Goal: Task Accomplishment & Management: Manage account settings

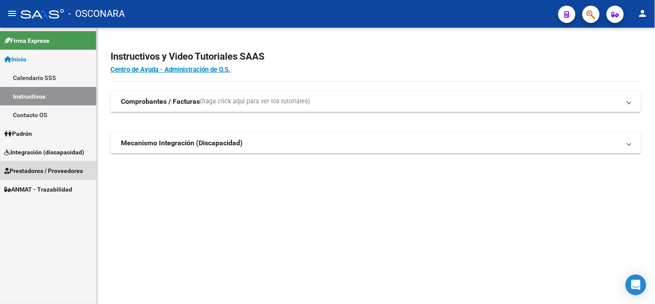
click at [46, 168] on span "Prestadores / Proveedores" at bounding box center [43, 171] width 79 height 10
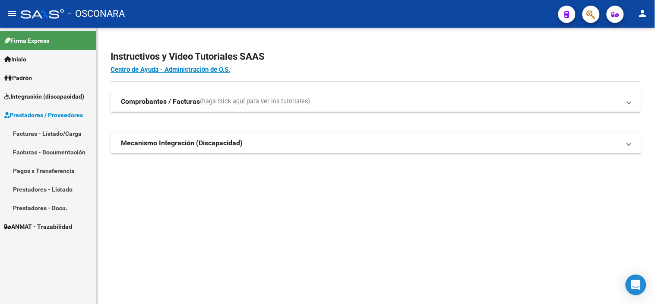
click at [53, 132] on link "Facturas - Listado/Carga" at bounding box center [48, 133] width 96 height 19
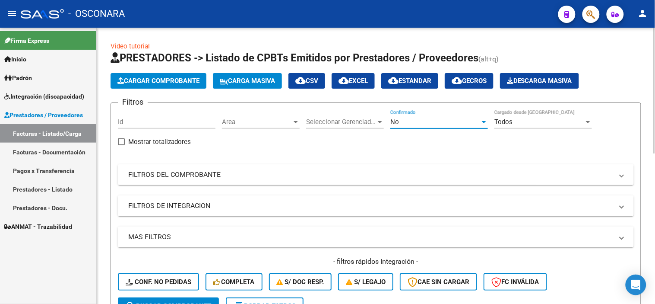
click at [423, 120] on div "No" at bounding box center [435, 122] width 90 height 8
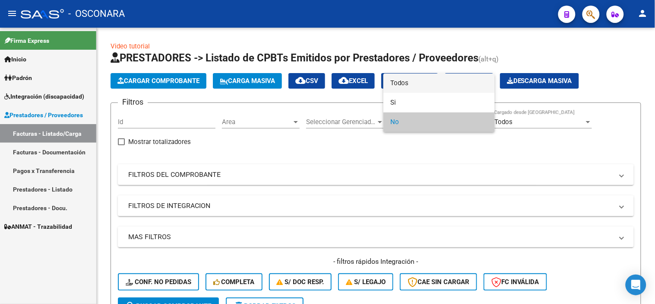
click at [425, 83] on span "Todos" at bounding box center [439, 82] width 98 height 19
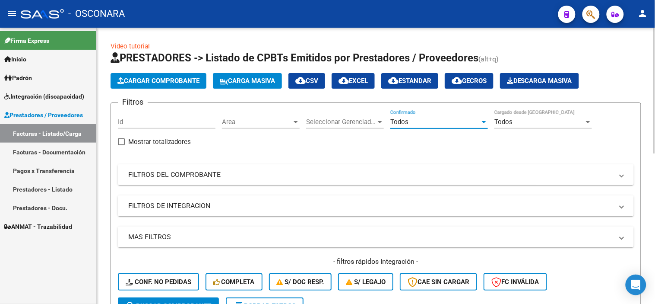
click at [376, 179] on mat-panel-title "FILTROS DEL COMPROBANTE" at bounding box center [370, 175] width 485 height 10
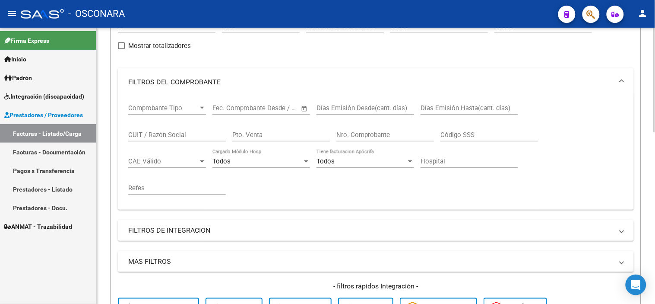
scroll to position [48, 0]
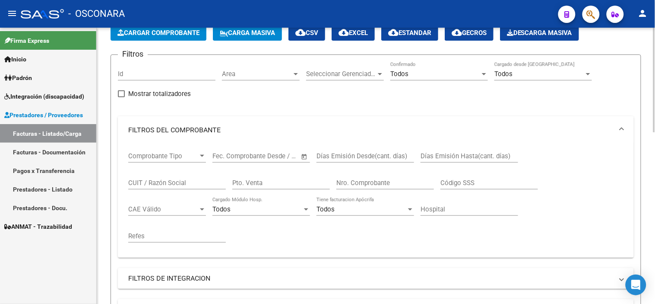
click at [265, 134] on mat-panel-title "FILTROS DEL COMPROBANTE" at bounding box center [370, 130] width 485 height 10
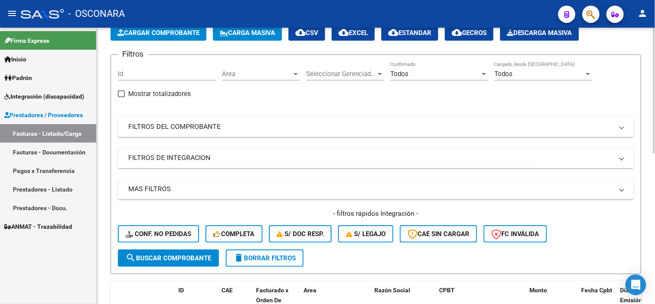
click at [206, 159] on mat-panel-title "FILTROS DE INTEGRACION" at bounding box center [370, 158] width 485 height 10
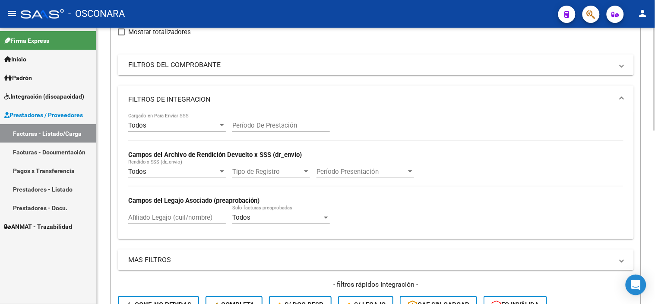
scroll to position [144, 0]
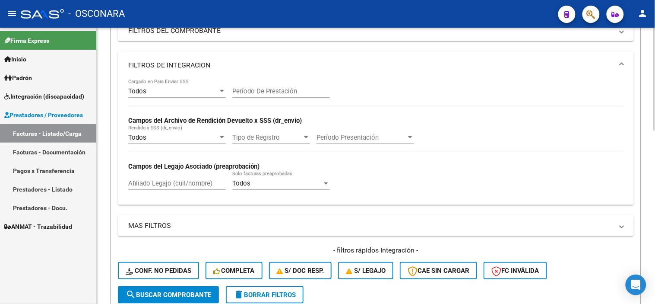
click at [175, 187] on input "Afiliado Legajo (cuil/nombre)" at bounding box center [177, 183] width 98 height 8
click at [387, 178] on div "Todos Cargado en Para Enviar SSS Período De Prestación Campos del Archivo de Re…" at bounding box center [375, 138] width 495 height 119
click at [147, 181] on input "Afiliado Legajo (cuil/nombre)" at bounding box center [177, 183] width 98 height 8
paste input "20583860887"
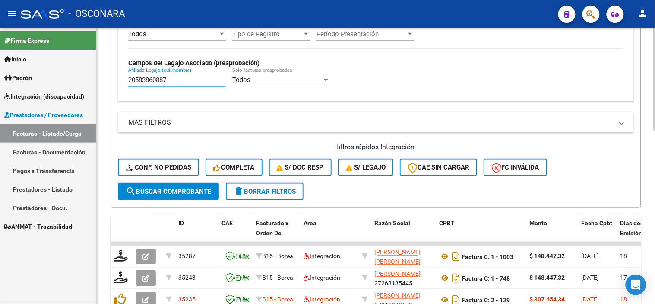
scroll to position [288, 0]
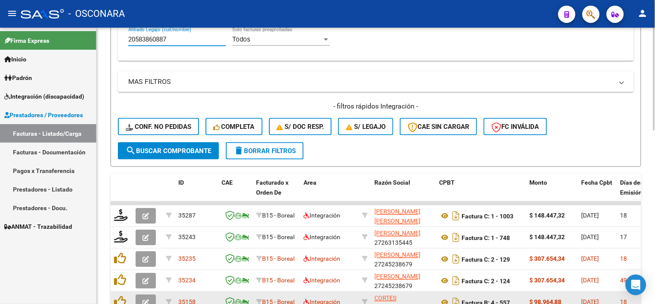
type input "20583860887"
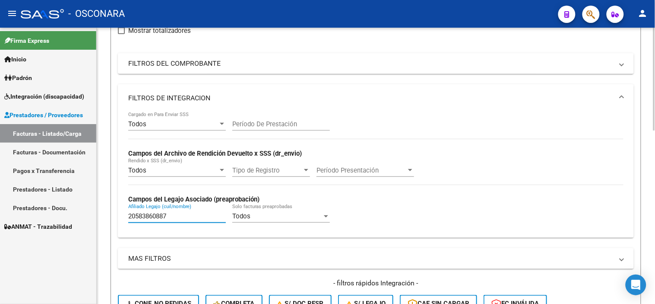
scroll to position [96, 0]
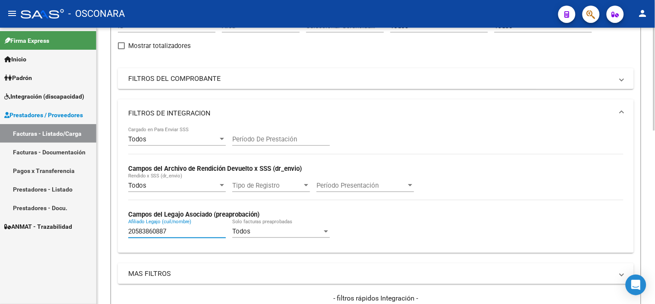
click at [170, 227] on div "20583860887 [PERSON_NAME] (cuil/nombre)" at bounding box center [177, 228] width 98 height 19
click at [170, 231] on input "20583860887" at bounding box center [177, 231] width 98 height 8
click at [259, 107] on mat-expansion-panel-header "FILTROS DE INTEGRACION" at bounding box center [376, 113] width 516 height 28
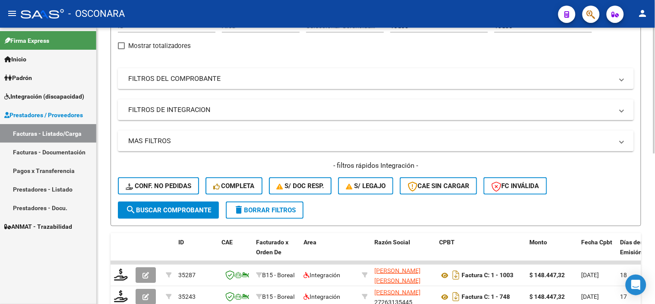
click at [253, 80] on mat-panel-title "FILTROS DEL COMPROBANTE" at bounding box center [370, 79] width 485 height 10
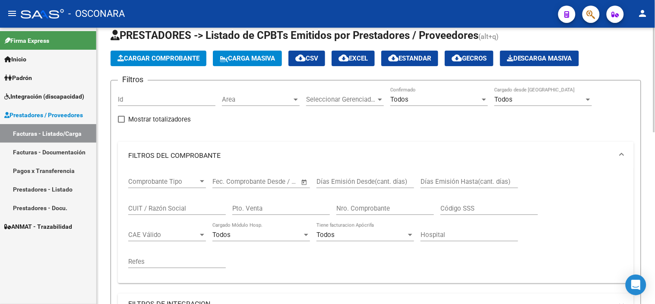
scroll to position [0, 0]
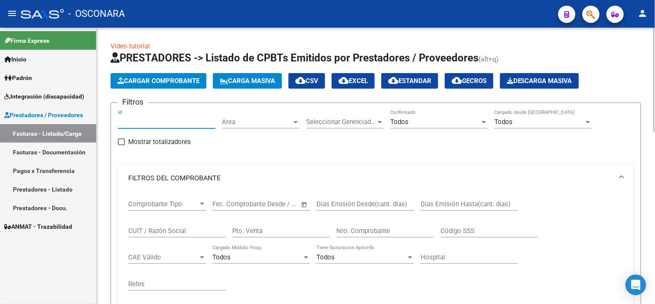
click at [162, 124] on input "Id" at bounding box center [167, 122] width 98 height 8
type input "34480"
click at [158, 121] on input "34480" at bounding box center [167, 122] width 98 height 8
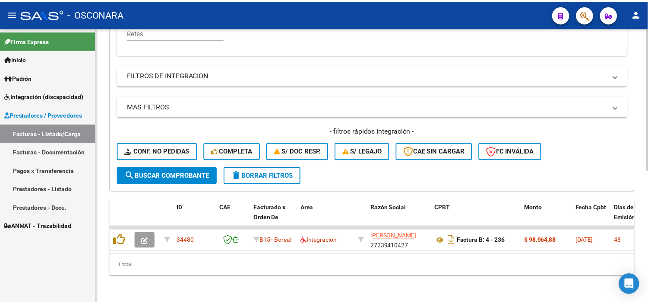
scroll to position [257, 0]
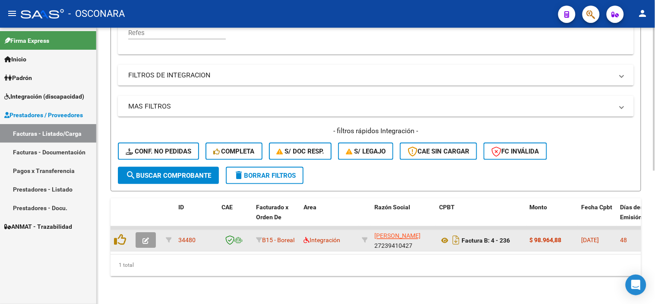
click at [151, 235] on button "button" at bounding box center [146, 240] width 20 height 16
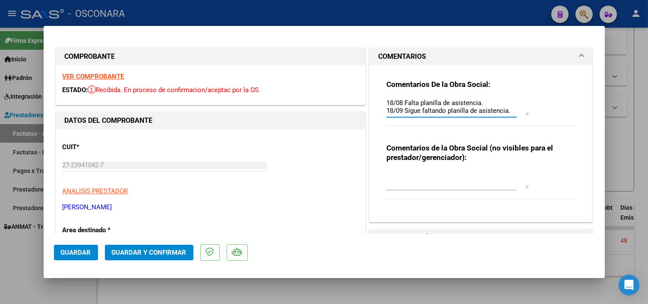
scroll to position [7, 0]
drag, startPoint x: 383, startPoint y: 101, endPoint x: 525, endPoint y: 114, distance: 142.7
click at [525, 114] on div "Comentarios De la Obra Social: 18/08 Falta planilla de asistencia. 18/09 Sigue …" at bounding box center [481, 107] width 189 height 56
paste textarea "9 Sigue faltando planilla de asistencia. Adjuntaron otra vez la factura. La fac…"
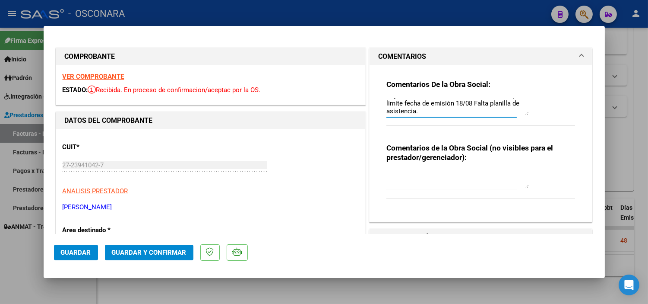
click at [473, 102] on textarea "18/09 Sigue faltando planilla de asistencia. Adjuntaron otra vez la factura. La…" at bounding box center [458, 106] width 143 height 17
type textarea "18/09 Sigue faltando planilla de asistencia. Adjuntaron otra vez la factura. La…"
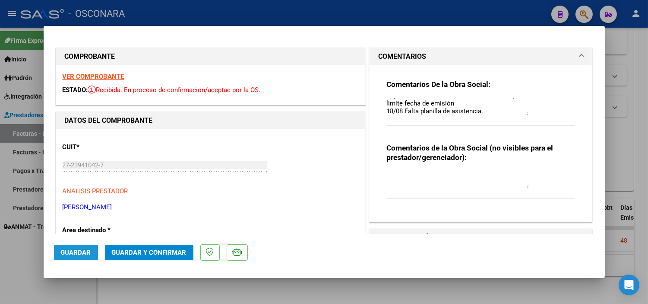
click at [73, 252] on span "Guardar" at bounding box center [76, 252] width 30 height 8
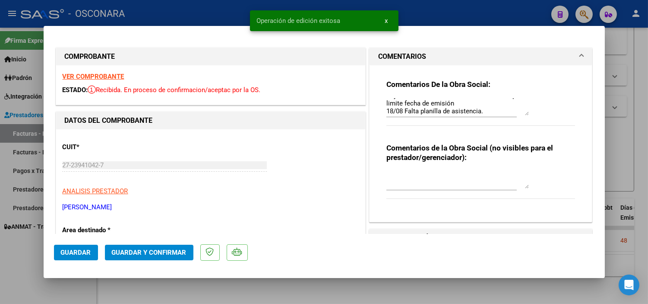
click at [48, 283] on div at bounding box center [324, 152] width 648 height 304
type input "$ 0,00"
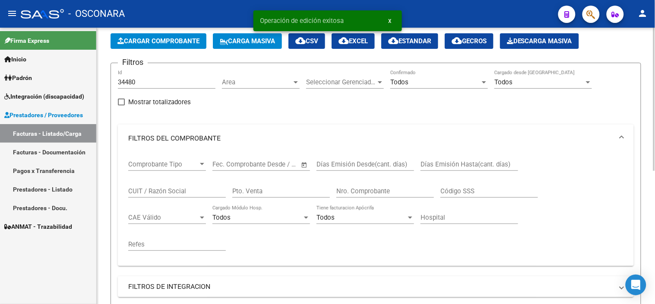
scroll to position [17, 0]
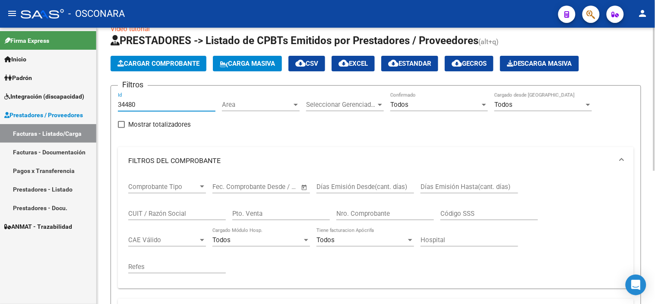
click at [181, 104] on input "34480" at bounding box center [167, 105] width 98 height 8
type input "34387"
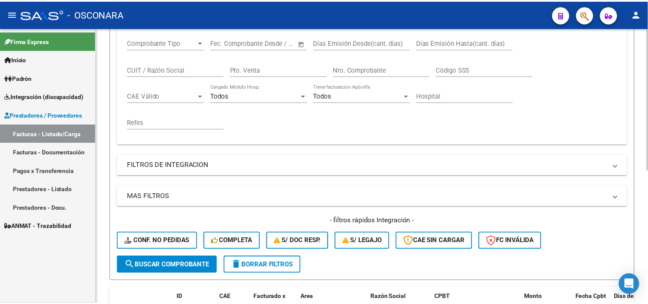
scroll to position [257, 0]
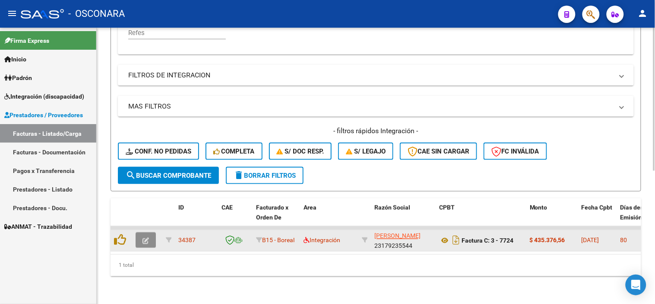
click at [148, 238] on icon "button" at bounding box center [146, 241] width 6 height 6
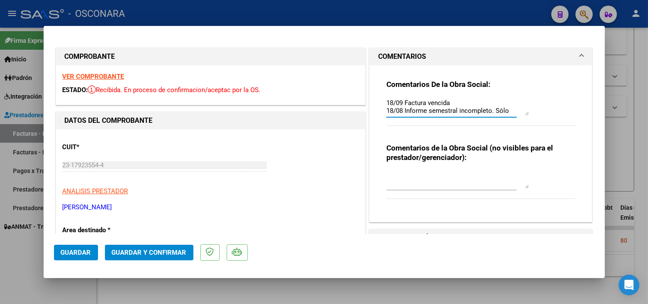
scroll to position [23, 0]
drag, startPoint x: 382, startPoint y: 101, endPoint x: 526, endPoint y: 118, distance: 144.8
click at [526, 118] on div "Comentarios De la Obra Social: 18/09 Factura vencida 18/08 Informe semestral in…" at bounding box center [481, 107] width 189 height 56
paste textarea "la factura supera limite fecha de emisión"
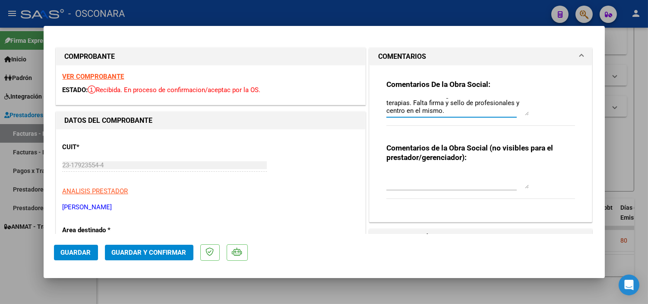
type textarea "18/09 la factura supera limite fecha de emisión 18/08 Informe semestral incompl…"
click at [80, 253] on span "Guardar" at bounding box center [76, 252] width 30 height 8
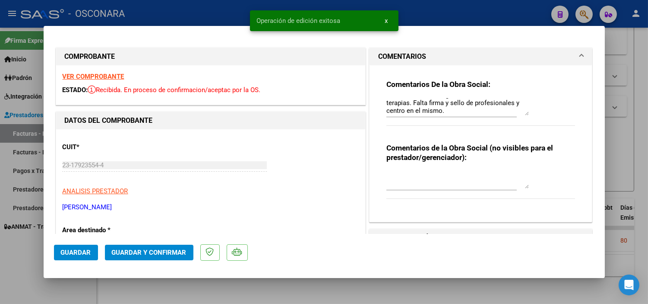
click at [87, 282] on div at bounding box center [324, 152] width 648 height 304
type input "$ 0,00"
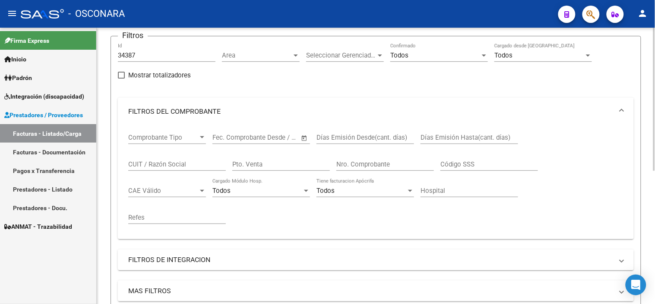
scroll to position [65, 0]
click at [158, 57] on input "34387" at bounding box center [167, 57] width 98 height 8
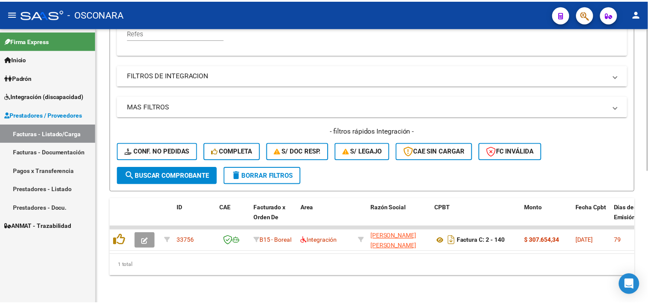
scroll to position [257, 0]
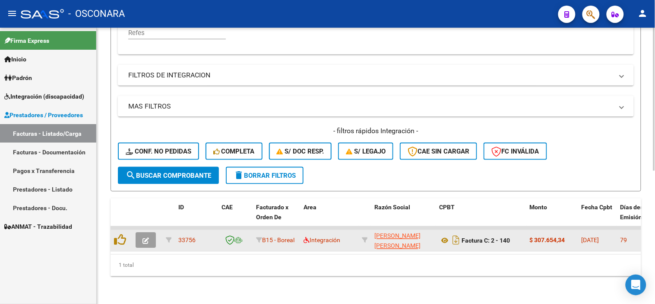
type input "33756"
click at [150, 232] on button "button" at bounding box center [146, 240] width 20 height 16
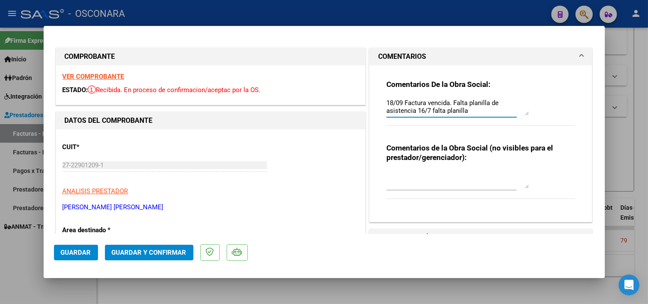
drag, startPoint x: 481, startPoint y: 114, endPoint x: 369, endPoint y: 89, distance: 114.2
click at [370, 89] on div "Comentarios De la Obra Social: 18/09 Factura vencida. Falta planilla de asisten…" at bounding box center [481, 143] width 223 height 156
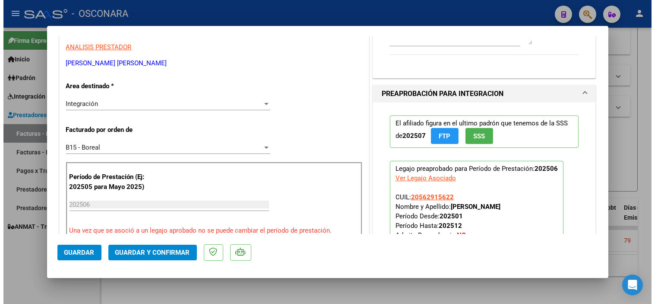
scroll to position [0, 0]
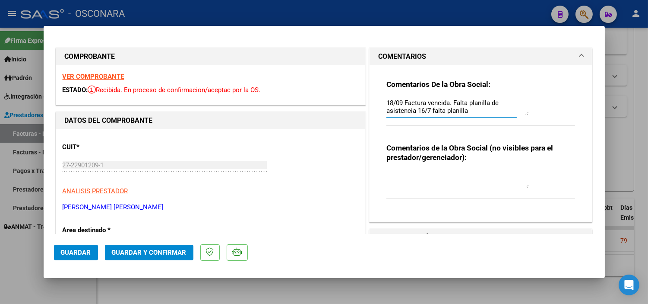
drag, startPoint x: 454, startPoint y: 111, endPoint x: 343, endPoint y: 96, distance: 111.6
paste textarea "la factura supera limite fecha de emisión"
type textarea "18/09 la factura supera limite fecha de emisión Falta planilla de asistencia 16…"
click at [78, 249] on span "Guardar" at bounding box center [76, 252] width 30 height 8
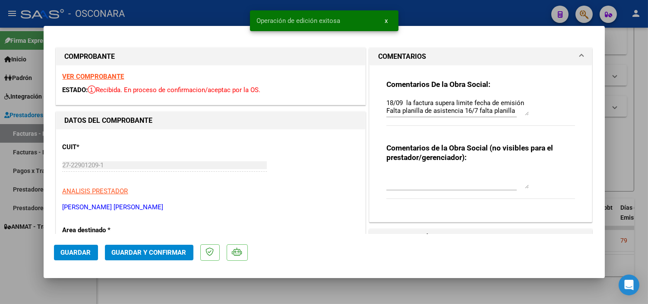
click at [81, 285] on div at bounding box center [324, 152] width 648 height 304
type input "$ 0,00"
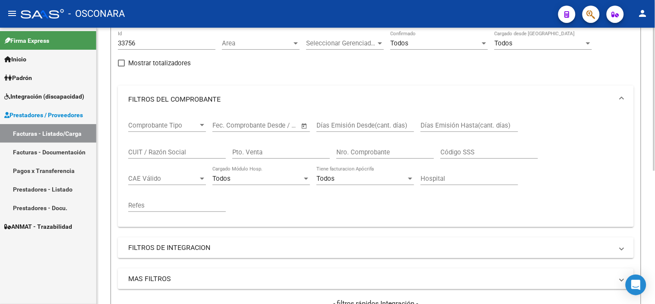
scroll to position [17, 0]
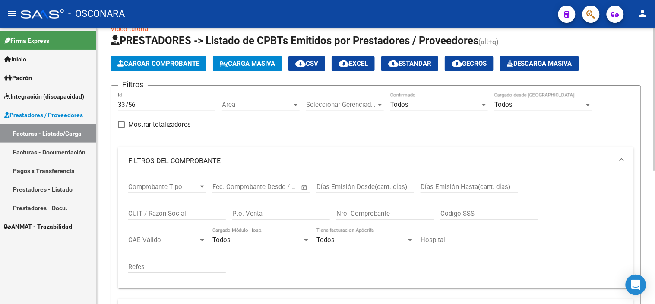
click at [156, 99] on div "33756 Id" at bounding box center [167, 101] width 98 height 19
click at [154, 105] on input "33756" at bounding box center [167, 105] width 98 height 8
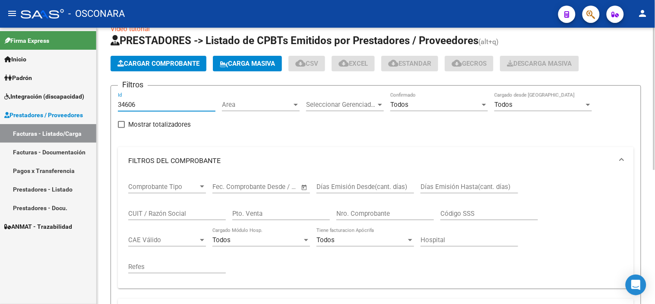
type input "34606"
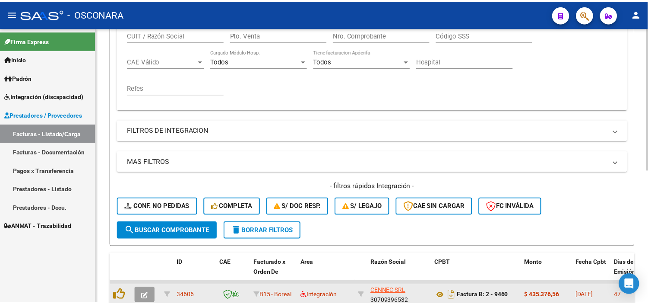
scroll to position [257, 0]
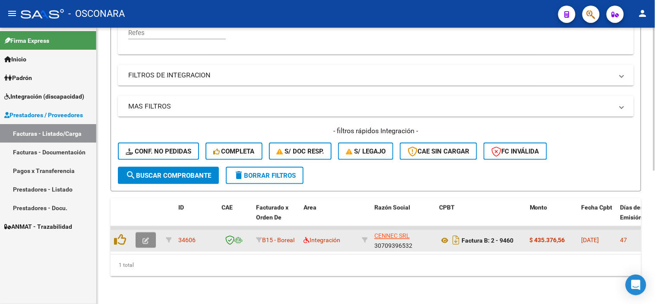
click at [143, 238] on icon "button" at bounding box center [146, 241] width 6 height 6
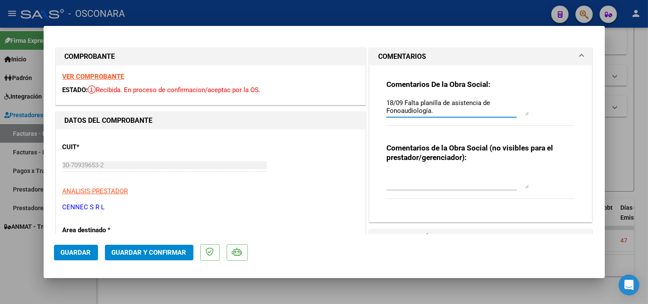
scroll to position [15, 0]
drag, startPoint x: 382, startPoint y: 101, endPoint x: 523, endPoint y: 126, distance: 143.5
click at [516, 124] on div "Comentarios De la Obra Social: 18/09 Falta planilla de asistencia de Fonoaudiol…" at bounding box center [481, 107] width 189 height 56
click at [84, 251] on span "Guardar" at bounding box center [76, 252] width 30 height 8
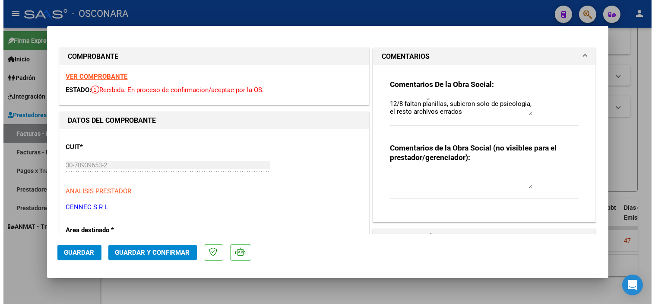
scroll to position [0, 0]
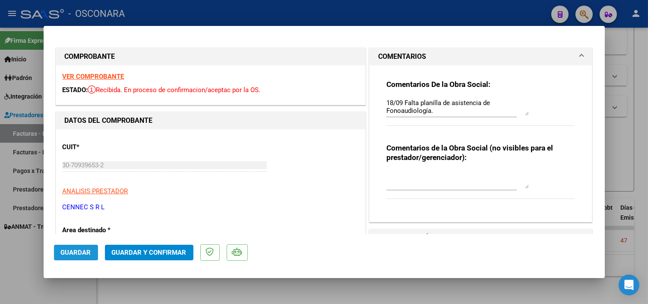
click at [76, 249] on span "Guardar" at bounding box center [76, 252] width 30 height 8
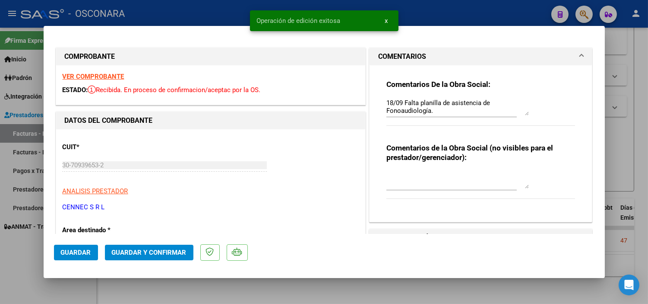
click at [624, 174] on div at bounding box center [324, 152] width 648 height 304
type input "$ 0,00"
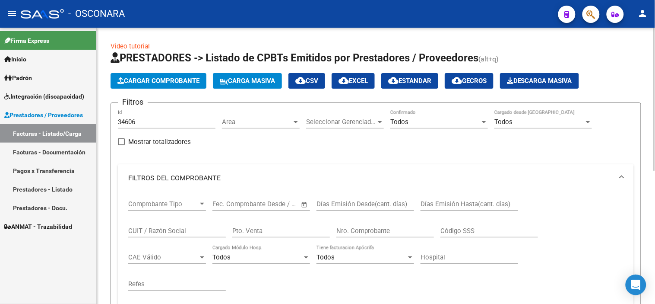
click at [157, 116] on div "34606 Id" at bounding box center [167, 119] width 98 height 19
click at [159, 121] on input "34606" at bounding box center [167, 122] width 98 height 8
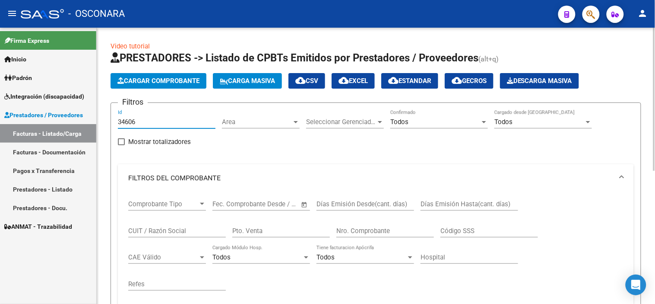
click at [159, 121] on input "34606" at bounding box center [167, 122] width 98 height 8
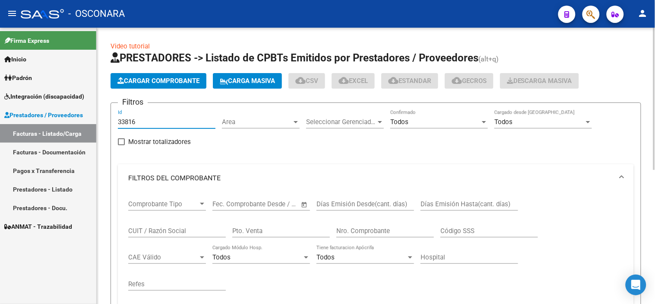
type input "33816"
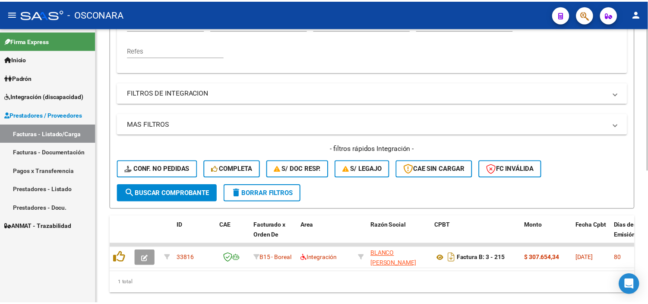
scroll to position [257, 0]
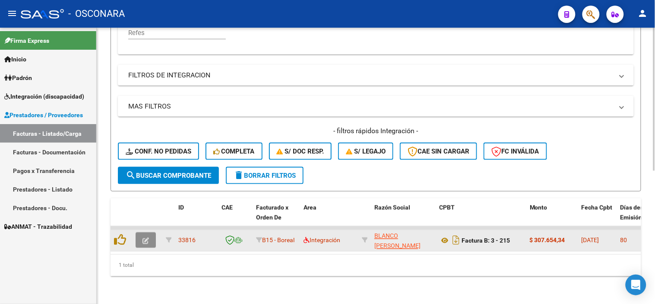
click at [144, 232] on button "button" at bounding box center [146, 240] width 20 height 16
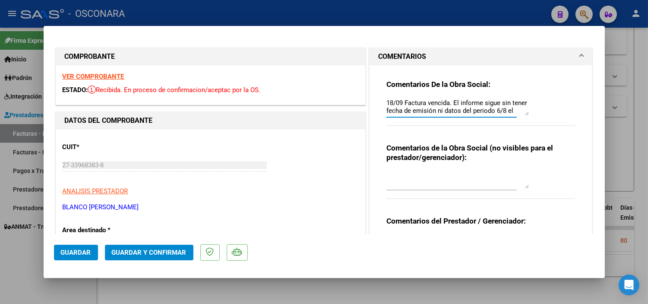
scroll to position [39, 0]
drag, startPoint x: 382, startPoint y: 102, endPoint x: 538, endPoint y: 127, distance: 157.9
click at [538, 127] on div "Comentarios De la Obra Social: 18/09 Factura vencida. El informe sigue sin tene…" at bounding box center [481, 107] width 189 height 56
paste textarea "El informe sigue sin tener fecha de emisión ni datos del periodo. La factura su…"
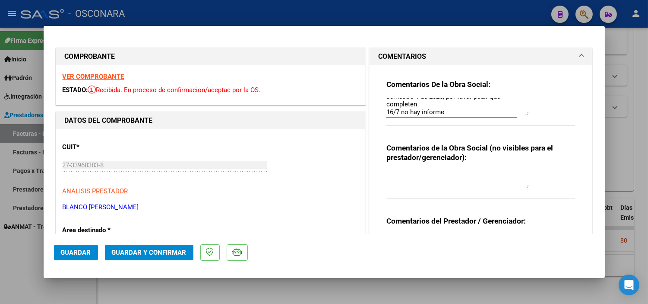
type textarea "18/09 El informe sigue sin tener fecha de emisión ni datos del periodo. La fact…"
click at [73, 254] on span "Guardar" at bounding box center [76, 252] width 30 height 8
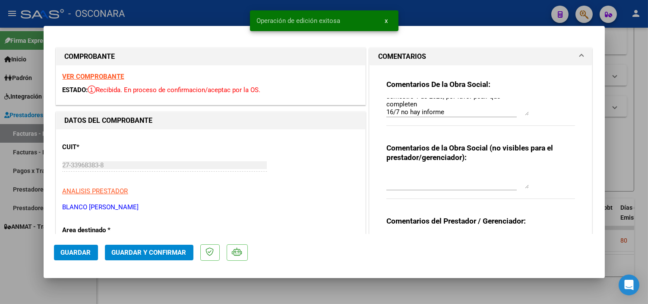
click at [71, 282] on div at bounding box center [324, 152] width 648 height 304
type input "$ 0,00"
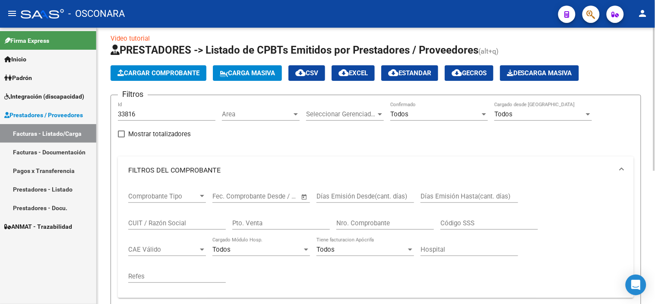
scroll to position [0, 0]
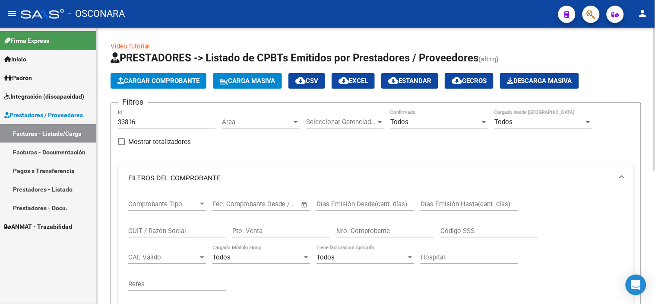
click at [147, 123] on input "33816" at bounding box center [167, 122] width 98 height 8
click at [146, 123] on input "33816" at bounding box center [167, 122] width 98 height 8
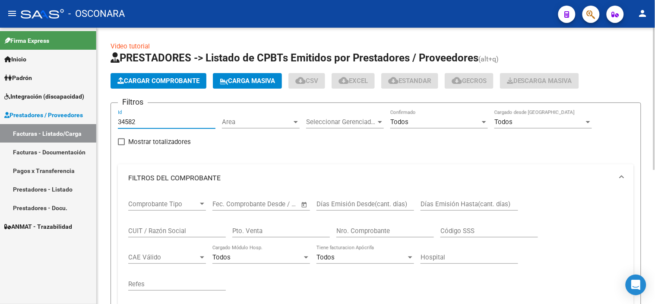
type input "34582"
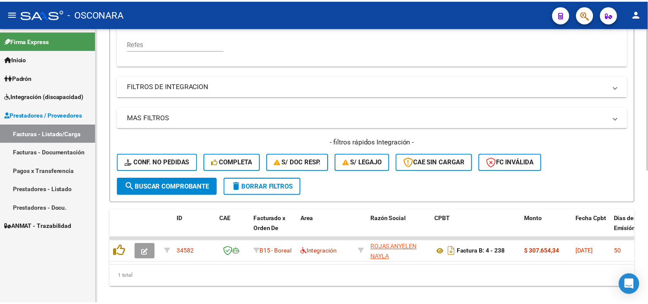
scroll to position [257, 0]
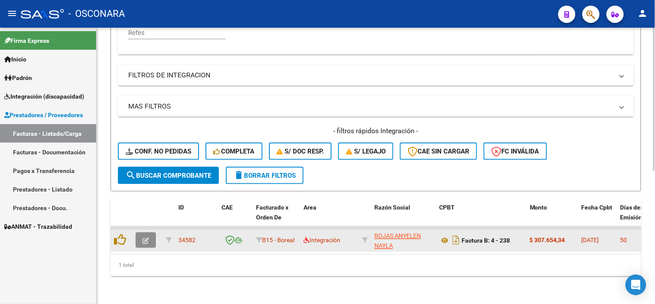
click at [149, 238] on icon "button" at bounding box center [146, 241] width 6 height 6
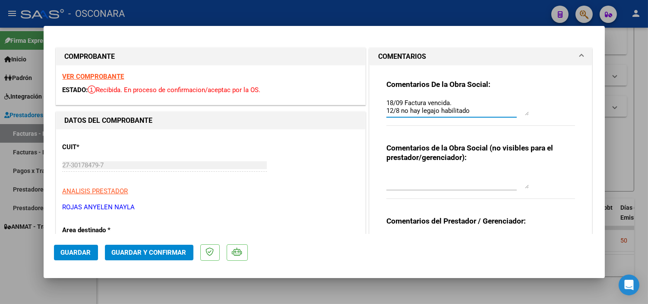
drag, startPoint x: 382, startPoint y: 102, endPoint x: 517, endPoint y: 120, distance: 135.6
click at [517, 120] on div "Comentarios De la Obra Social: 18/09 Factura vencida. 12/8 no hay legajo habili…" at bounding box center [481, 107] width 189 height 56
paste textarea "Asociaron legajo recientemente pero la factura supera limite fecha de emisión"
click at [495, 104] on textarea "18/09 Asociaron legajo recientemente pero la factura supera limite fecha de emi…" at bounding box center [458, 106] width 143 height 17
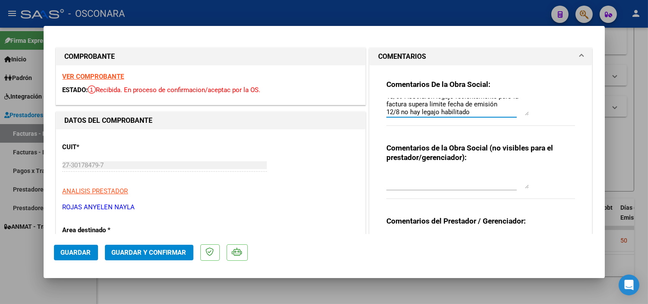
scroll to position [7, 0]
type textarea "18/09 Asociaron legajo recientemente pero la factura supera limite fecha de emi…"
click at [74, 250] on span "Guardar" at bounding box center [76, 252] width 30 height 8
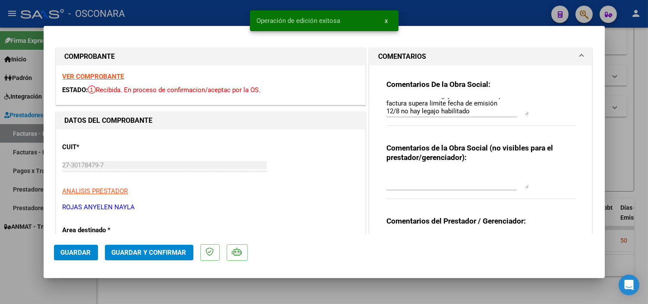
click at [60, 282] on div at bounding box center [324, 152] width 648 height 304
type input "$ 0,00"
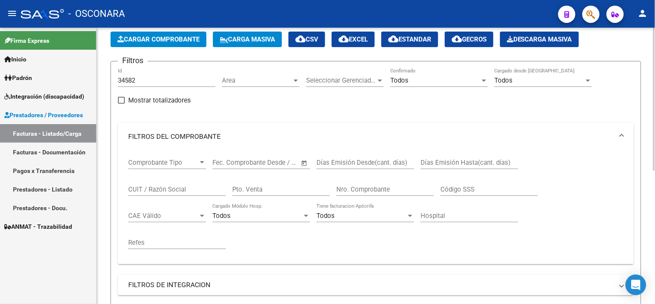
scroll to position [17, 0]
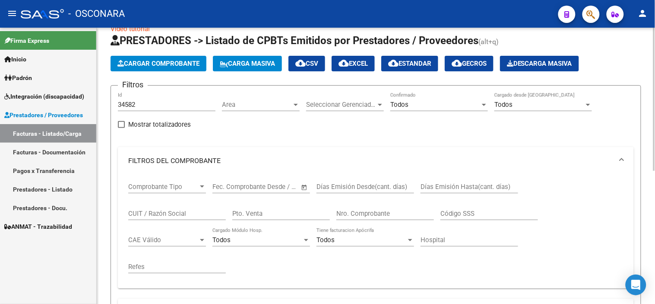
click at [162, 105] on input "34582" at bounding box center [167, 105] width 98 height 8
click at [192, 160] on mat-panel-title "FILTROS DEL COMPROBANTE" at bounding box center [370, 161] width 485 height 10
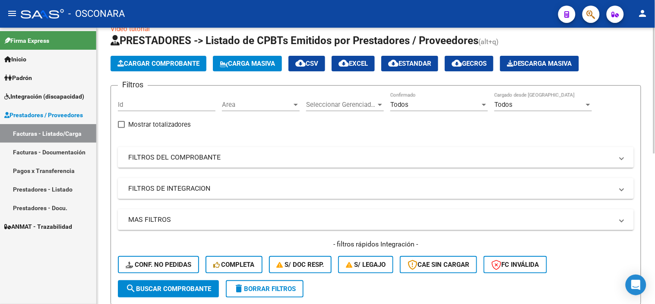
click at [190, 187] on mat-panel-title "FILTROS DE INTEGRACION" at bounding box center [370, 189] width 485 height 10
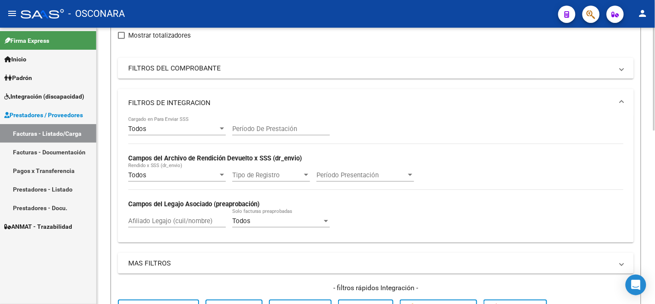
scroll to position [113, 0]
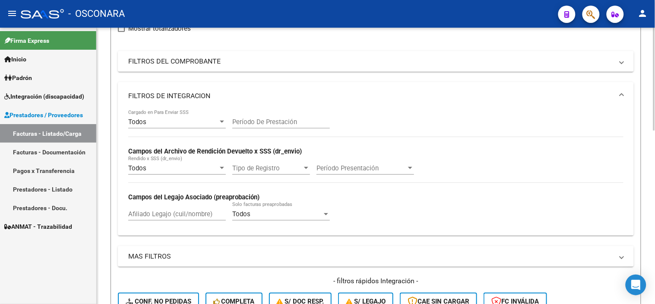
click at [171, 210] on input "Afiliado Legajo (cuil/nombre)" at bounding box center [177, 214] width 98 height 8
paste input "20583860887"
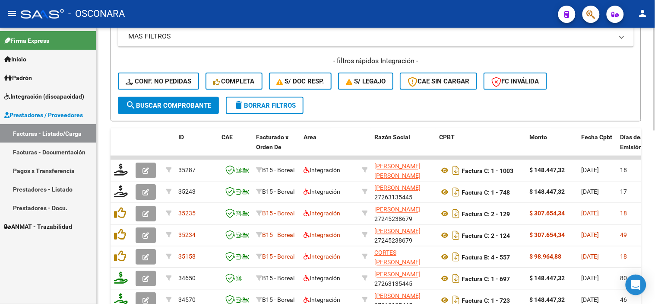
scroll to position [353, 0]
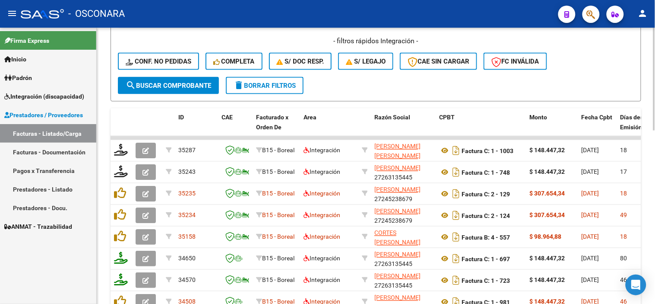
type input "20583860887"
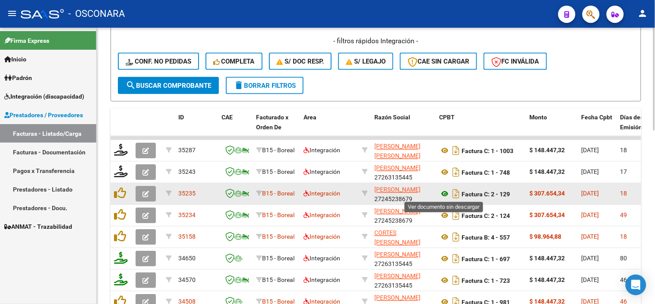
click at [442, 195] on icon at bounding box center [444, 194] width 11 height 10
click at [443, 194] on icon at bounding box center [444, 194] width 11 height 10
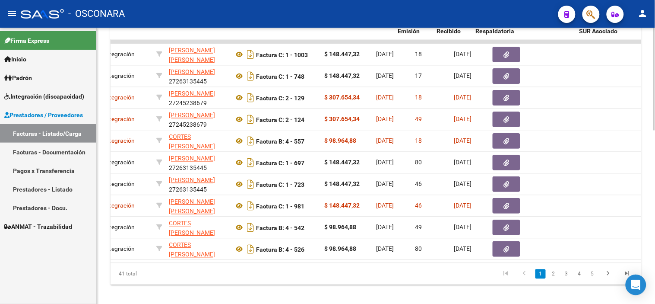
scroll to position [0, 260]
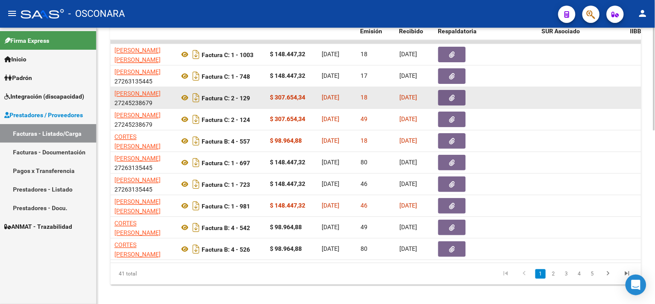
click at [457, 94] on button "button" at bounding box center [452, 98] width 28 height 16
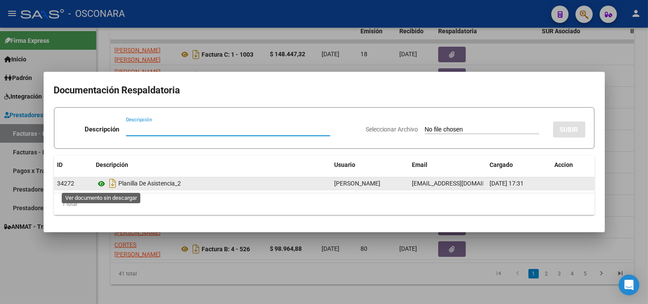
click at [101, 184] on icon at bounding box center [101, 183] width 11 height 10
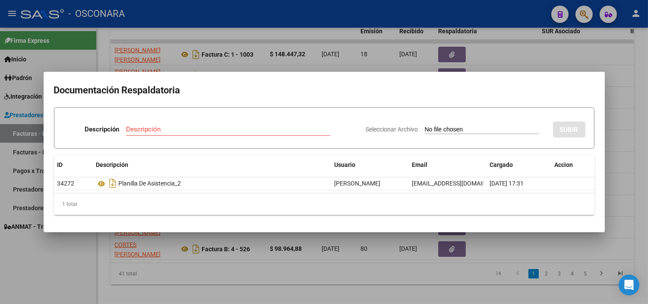
click at [368, 235] on div at bounding box center [324, 152] width 648 height 304
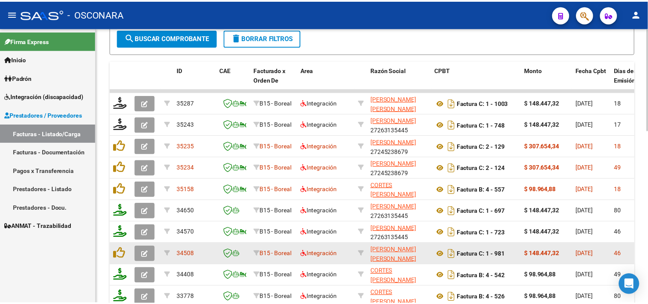
scroll to position [449, 0]
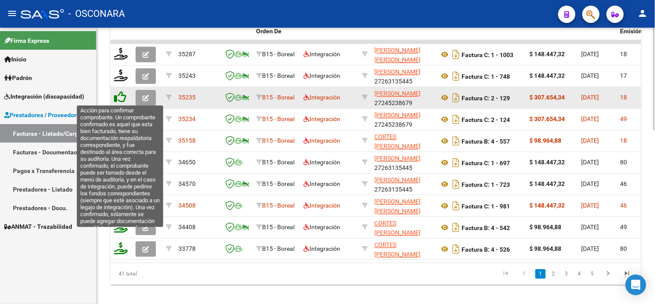
click at [122, 100] on icon at bounding box center [120, 97] width 12 height 12
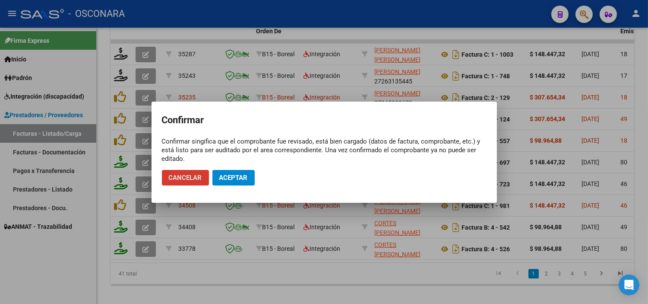
click at [226, 175] on span "Aceptar" at bounding box center [233, 178] width 29 height 8
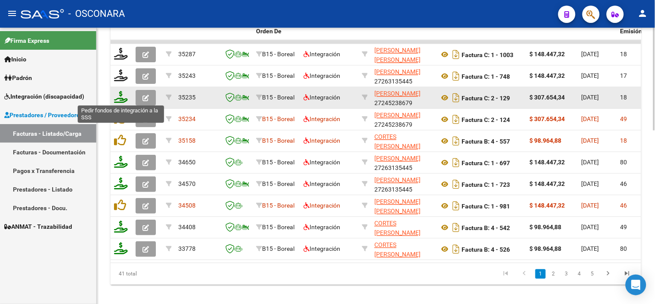
click at [121, 98] on icon at bounding box center [121, 97] width 14 height 12
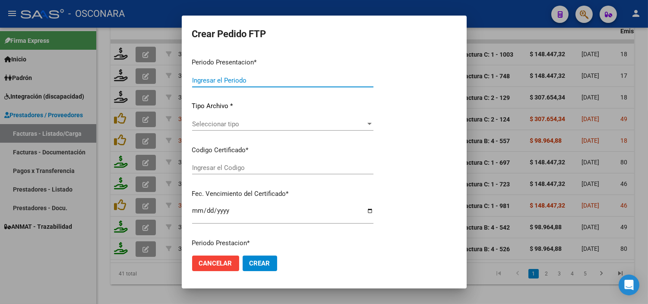
type input "202508"
type input "$ 307.654,34"
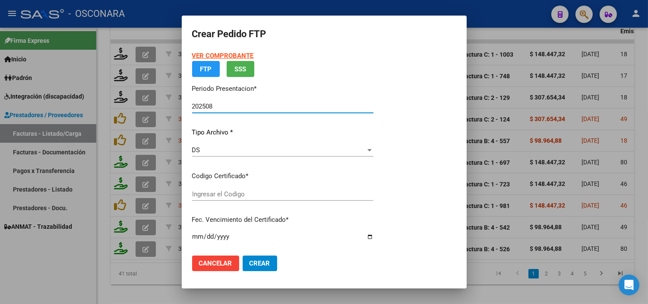
type input "ARG02000583860882023080320280803COR234"
type input "[DATE]"
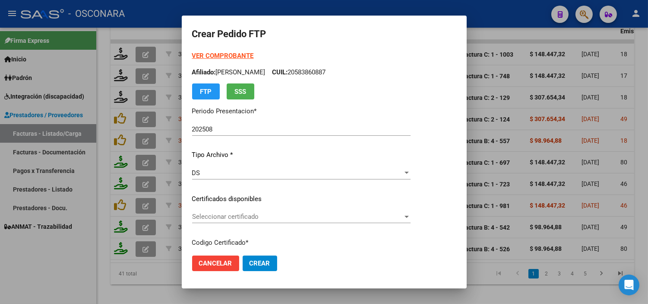
scroll to position [48, 0]
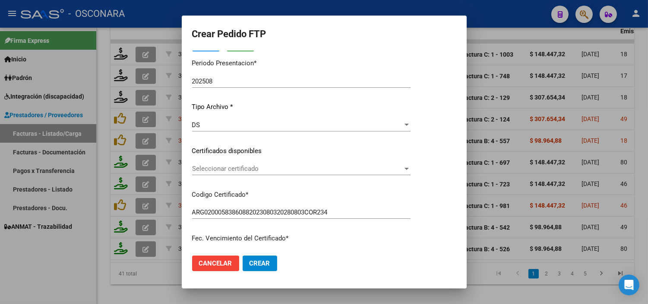
click at [254, 169] on span "Seleccionar certificado" at bounding box center [297, 169] width 211 height 8
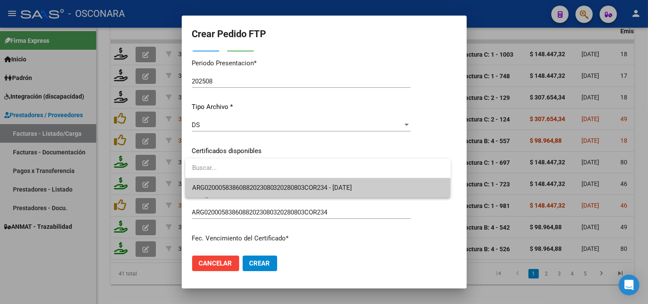
click at [253, 193] on span "ARG02000583860882023080320280803COR234 - [DATE]" at bounding box center [318, 187] width 252 height 19
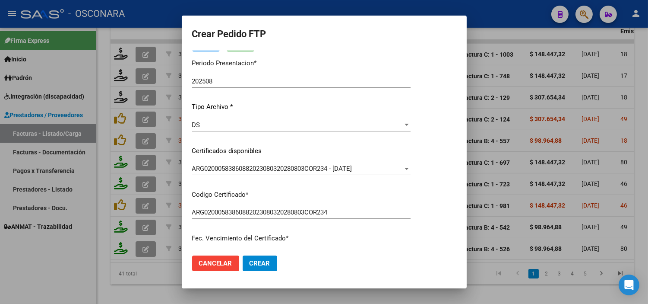
click at [451, 191] on mat-dialog-content "VER COMPROBANTE ARCA Padrón Afiliado: [PERSON_NAME]: 20583860887 FTP SSS Period…" at bounding box center [324, 149] width 285 height 197
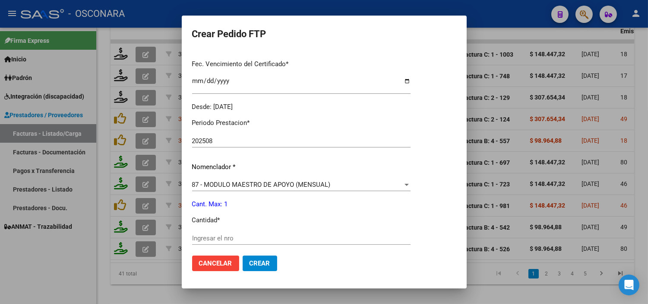
scroll to position [240, 0]
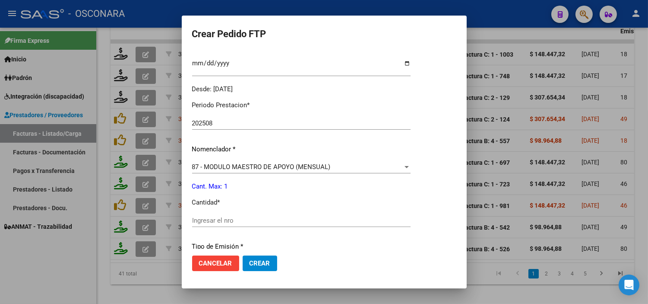
click at [222, 223] on input "Ingresar el nro" at bounding box center [301, 220] width 219 height 8
type input "1"
click at [241, 184] on p "Cant. Max: 1" at bounding box center [301, 186] width 219 height 10
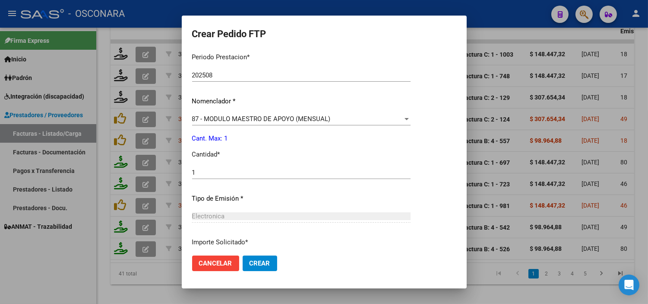
scroll to position [357, 0]
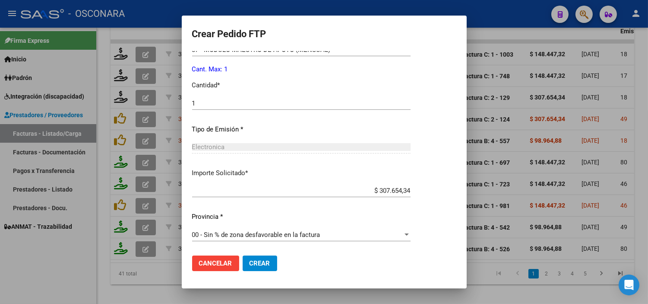
click at [252, 260] on span "Crear" at bounding box center [260, 263] width 21 height 8
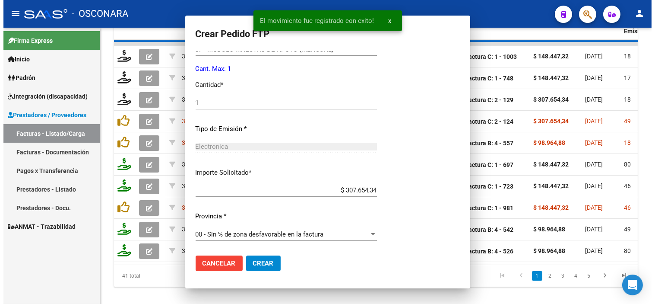
scroll to position [0, 0]
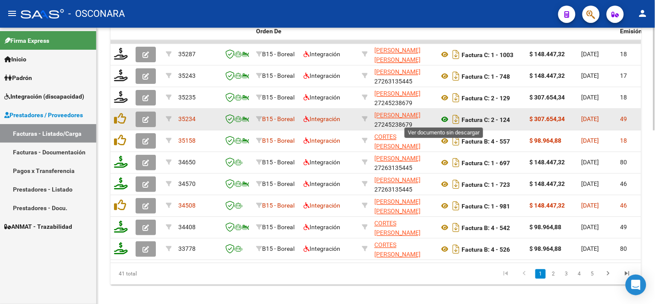
click at [442, 119] on icon at bounding box center [444, 119] width 11 height 10
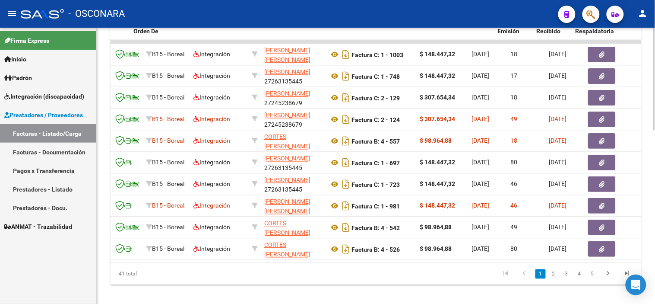
scroll to position [0, 135]
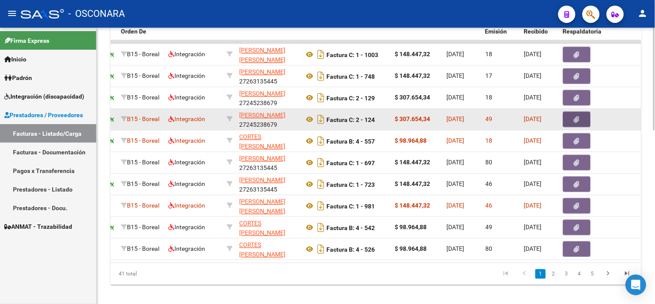
click at [572, 124] on button "button" at bounding box center [577, 119] width 28 height 16
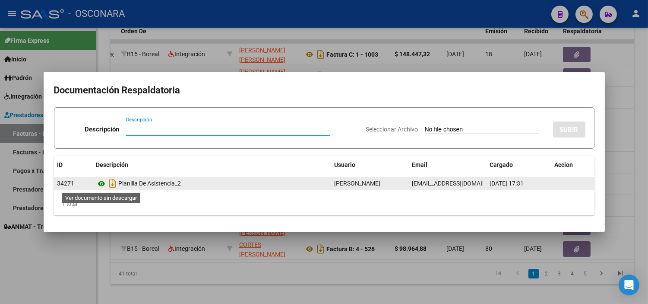
click at [98, 185] on icon at bounding box center [101, 183] width 11 height 10
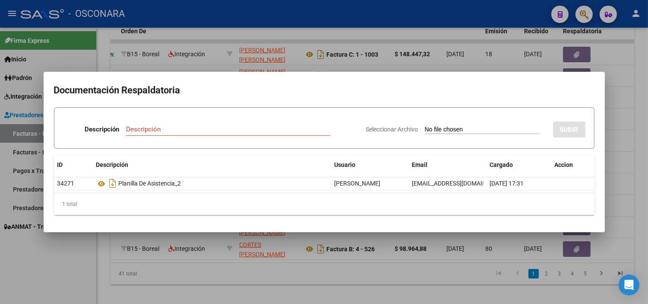
click at [217, 242] on div at bounding box center [324, 152] width 648 height 304
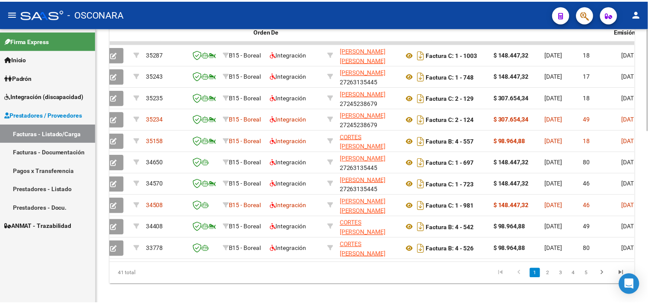
scroll to position [0, 0]
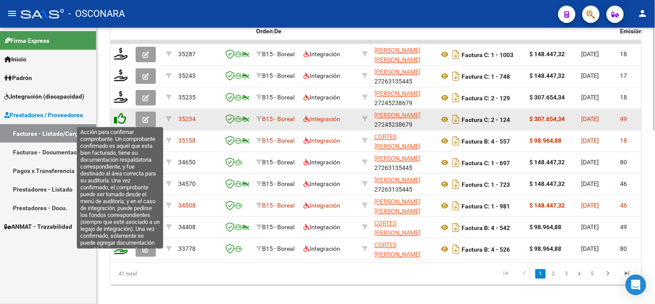
click at [118, 118] on icon at bounding box center [120, 118] width 12 height 12
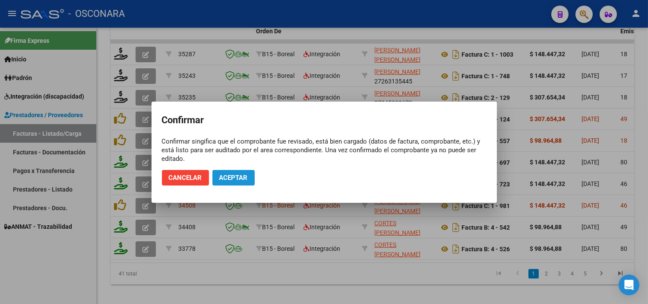
click at [237, 178] on span "Aceptar" at bounding box center [233, 178] width 29 height 8
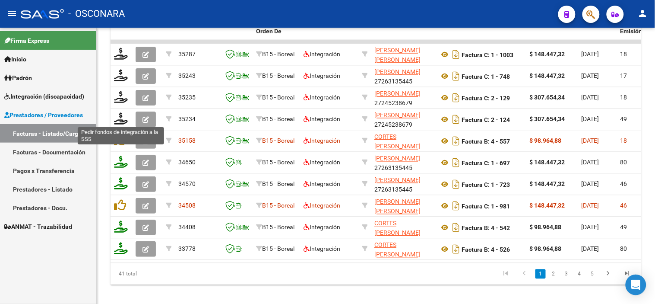
click at [119, 121] on icon at bounding box center [121, 118] width 14 height 12
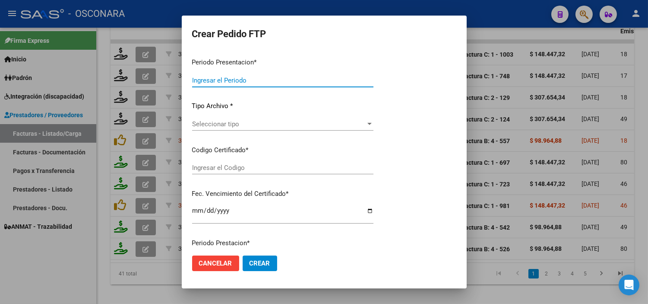
type input "202508"
type input "$ 307.654,34"
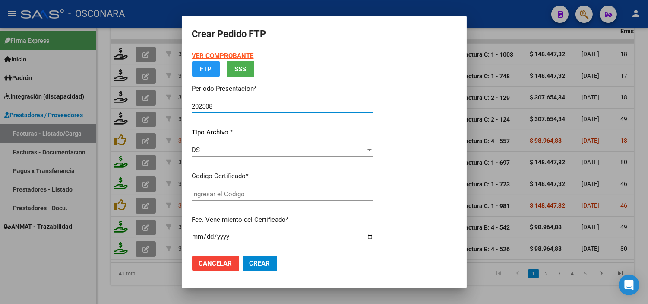
type input "ARG02000583860882023080320280803COR234"
type input "[DATE]"
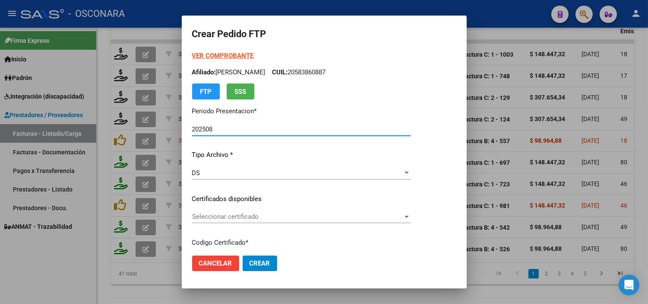
scroll to position [48, 0]
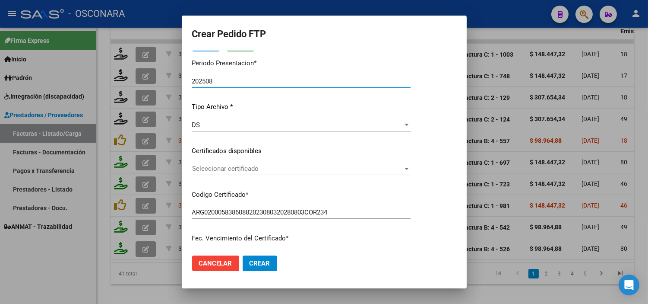
click at [264, 163] on div "Seleccionar certificado Seleccionar certificado" at bounding box center [301, 168] width 219 height 13
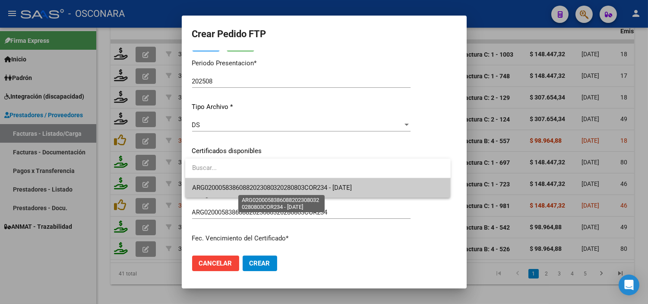
click at [258, 184] on span "ARG02000583860882023080320280803COR234 - [DATE]" at bounding box center [272, 188] width 160 height 8
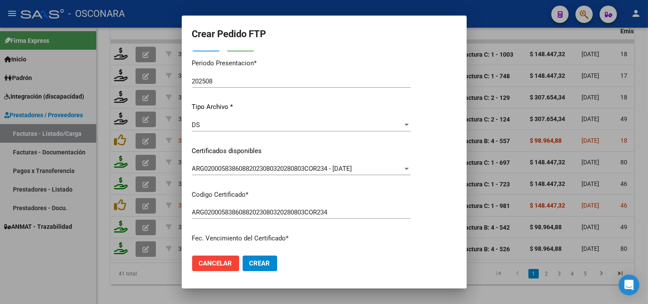
click at [256, 188] on div "VER COMPROBANTE ARCA Padrón Afiliado: [PERSON_NAME]: 20583860887 FTP SSS Period…" at bounding box center [301, 144] width 219 height 283
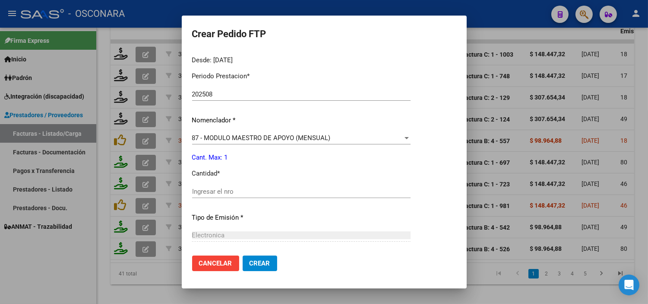
scroll to position [288, 0]
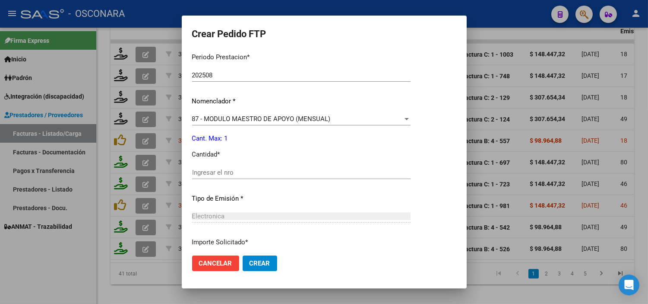
click at [207, 170] on input "Ingresar el nro" at bounding box center [301, 172] width 219 height 8
type input "1"
click at [239, 195] on p "Tipo de Emisión *" at bounding box center [301, 199] width 219 height 10
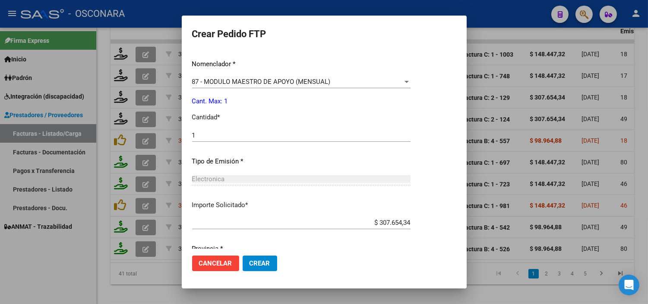
scroll to position [357, 0]
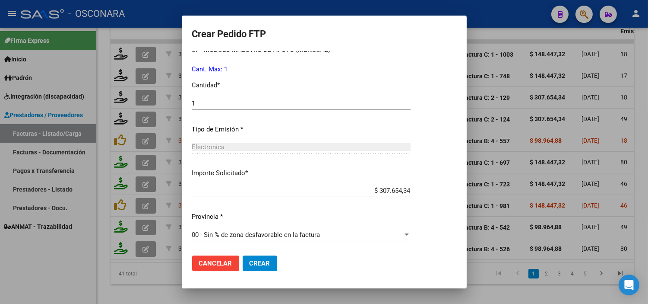
click at [269, 262] on span "Crear" at bounding box center [260, 263] width 21 height 8
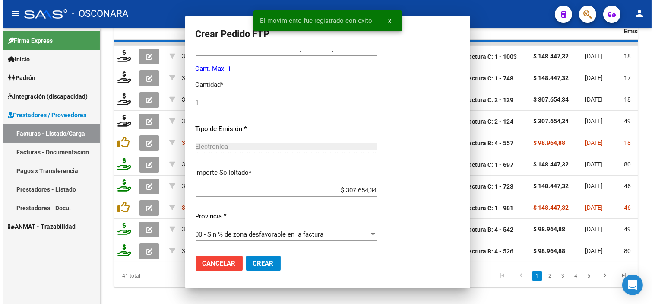
scroll to position [308, 0]
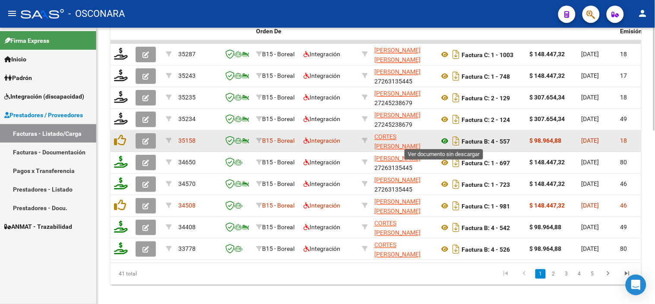
click at [443, 139] on icon at bounding box center [444, 141] width 11 height 10
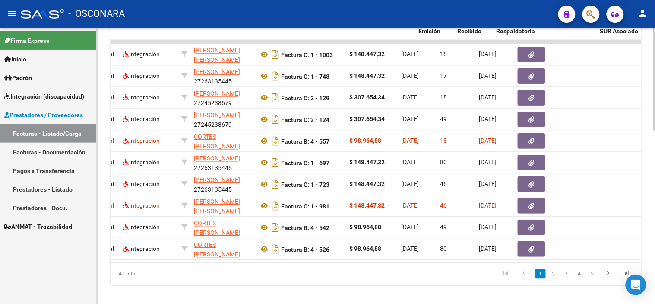
scroll to position [0, 256]
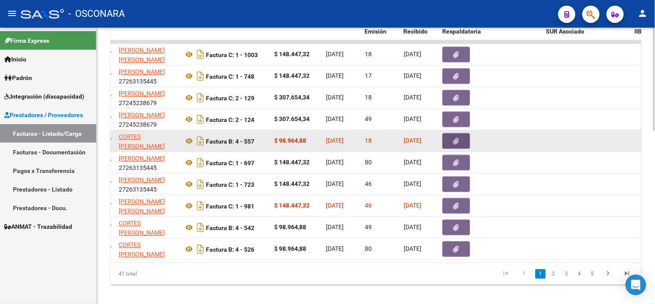
click at [452, 137] on button "button" at bounding box center [457, 141] width 28 height 16
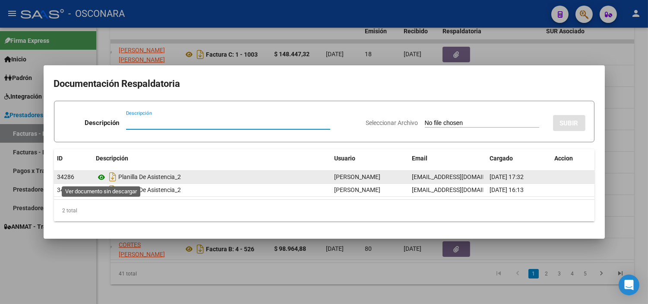
click at [101, 175] on icon at bounding box center [101, 177] width 11 height 10
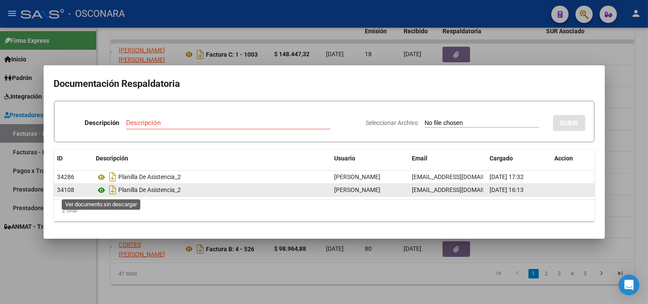
click at [99, 192] on icon at bounding box center [101, 190] width 11 height 10
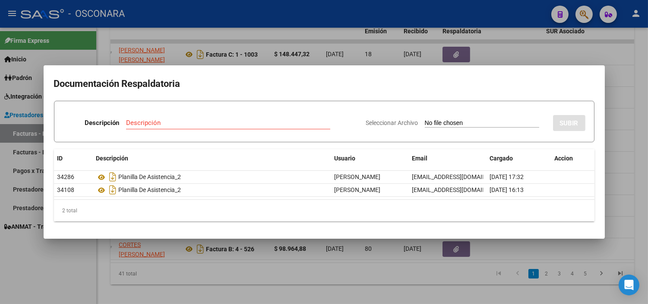
click at [242, 54] on div at bounding box center [324, 152] width 648 height 304
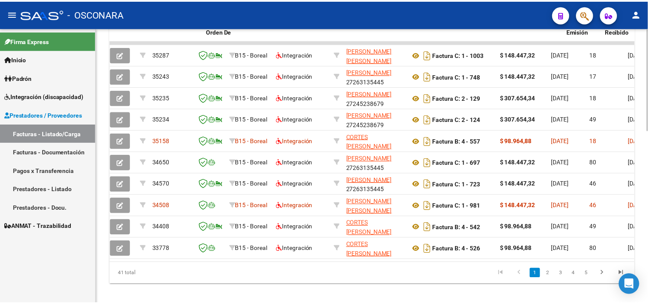
scroll to position [0, 0]
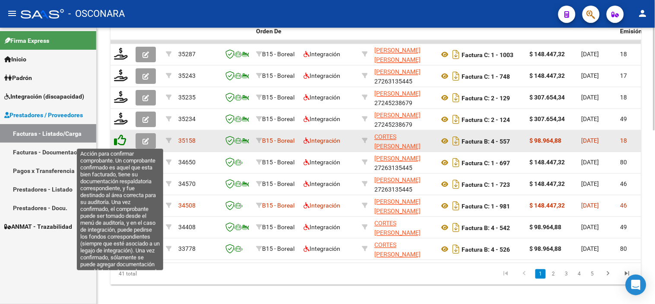
click at [122, 140] on icon at bounding box center [120, 140] width 12 height 12
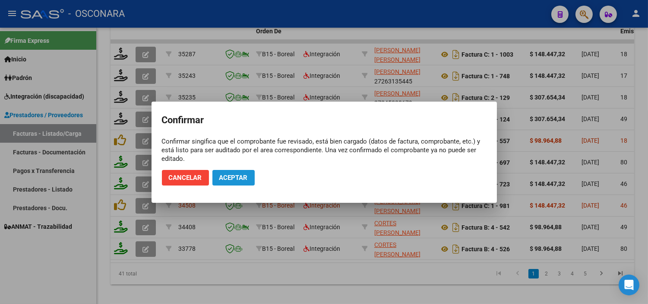
click at [230, 171] on button "Aceptar" at bounding box center [234, 178] width 42 height 16
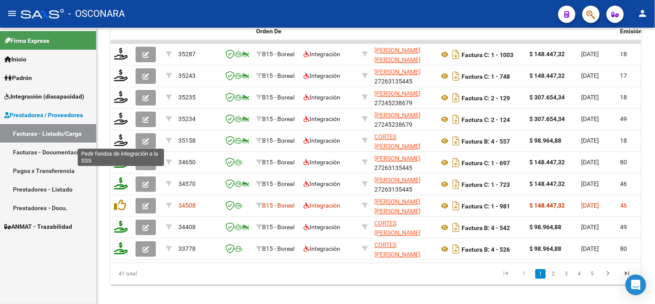
click at [117, 141] on icon at bounding box center [121, 140] width 14 height 12
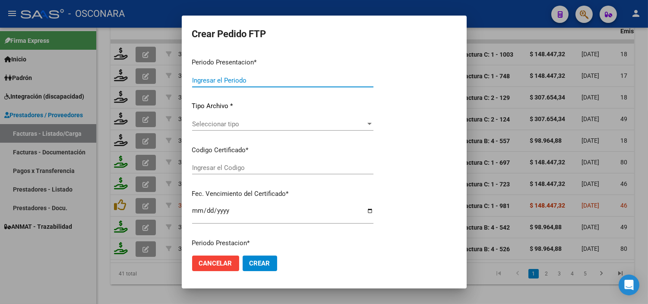
type input "202508"
type input "$ 98.964,88"
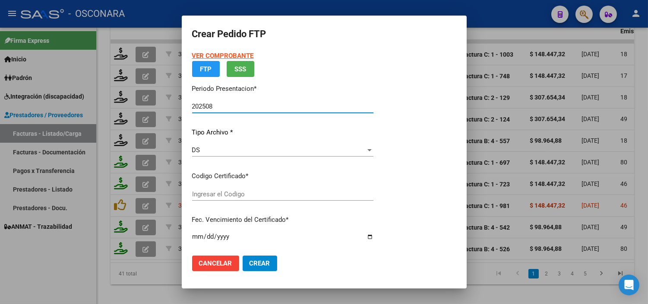
type input "ARG02000583860882023080320280803COR234"
type input "[DATE]"
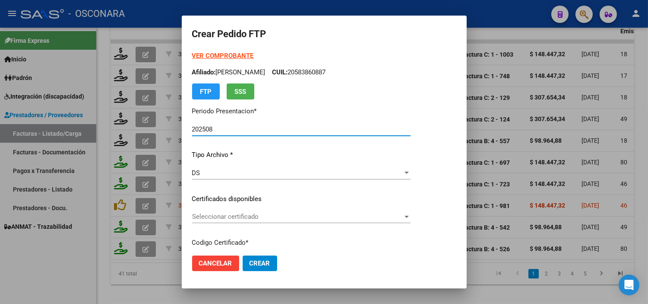
click at [247, 217] on span "Seleccionar certificado" at bounding box center [297, 217] width 211 height 8
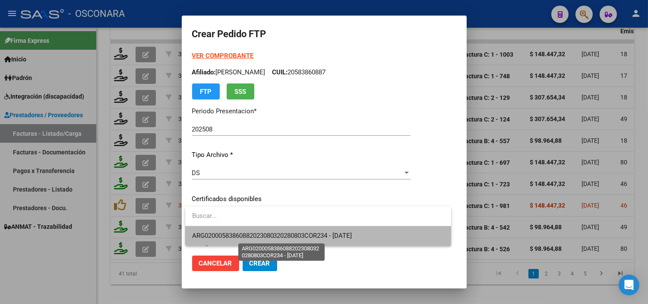
click at [255, 235] on span "ARG02000583860882023080320280803COR234 - [DATE]" at bounding box center [272, 236] width 160 height 8
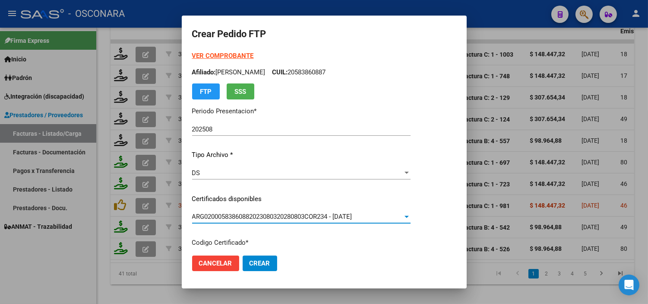
click at [254, 192] on div "VER COMPROBANTE ARCA Padrón Afiliado: [PERSON_NAME]: 20583860887 FTP SSS Period…" at bounding box center [301, 192] width 219 height 283
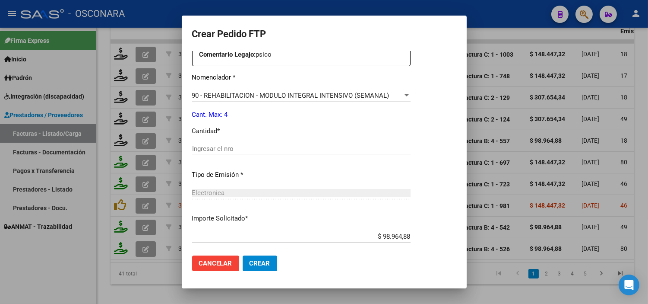
scroll to position [336, 0]
click at [227, 149] on input "Ingresar el nro" at bounding box center [301, 148] width 219 height 8
type input "4"
click at [252, 181] on div "Periodo Prestacion * 202508 Ingresar el Periodo Prestacion Comentario Legajo: p…" at bounding box center [301, 146] width 219 height 296
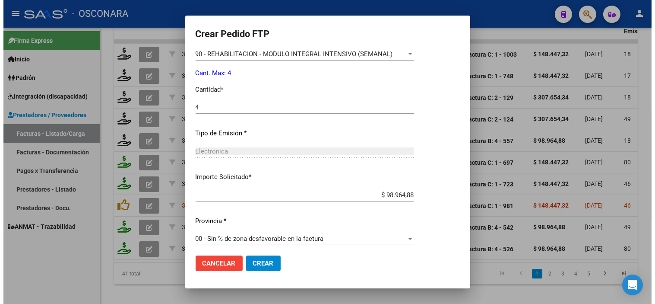
scroll to position [381, 0]
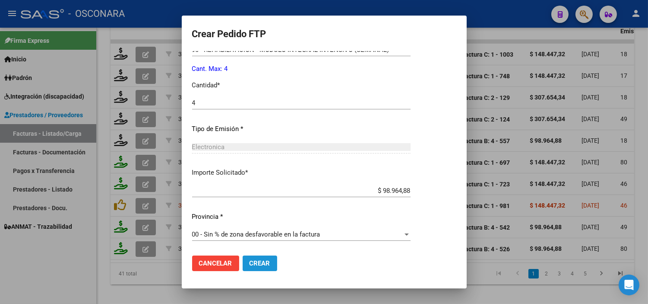
click at [256, 257] on button "Crear" at bounding box center [260, 263] width 35 height 16
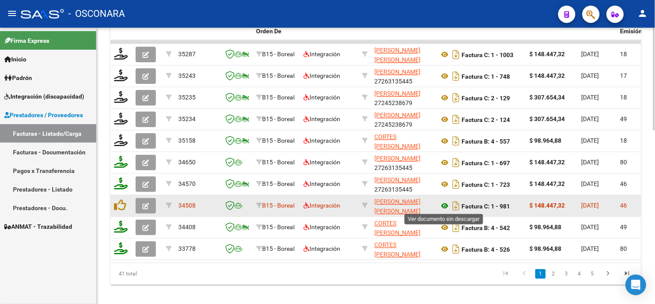
click at [443, 203] on icon at bounding box center [444, 205] width 11 height 10
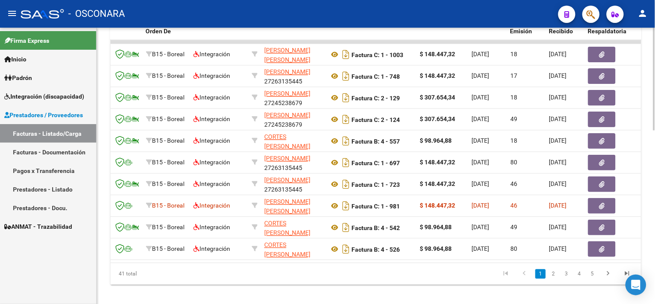
scroll to position [0, 222]
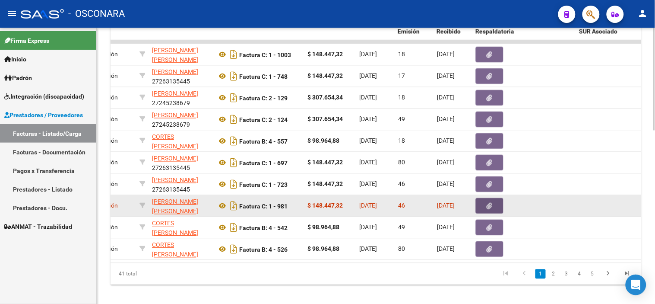
click at [496, 207] on button "button" at bounding box center [490, 206] width 28 height 16
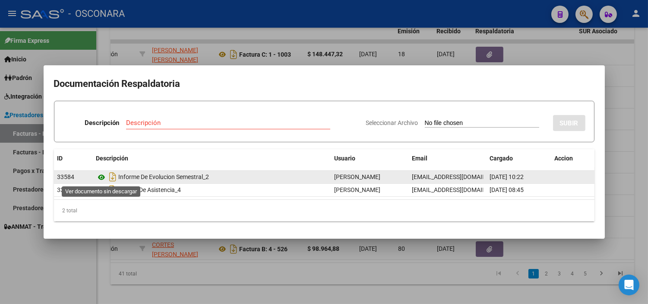
click at [105, 176] on icon at bounding box center [101, 177] width 11 height 10
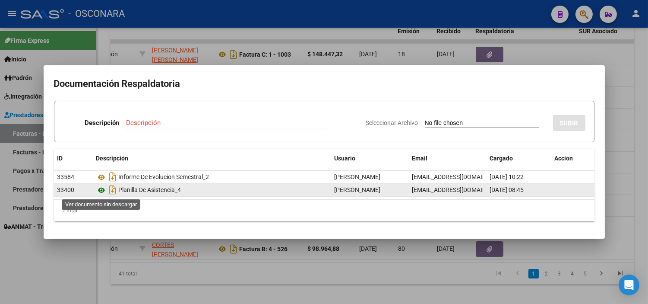
click at [101, 190] on icon at bounding box center [101, 190] width 11 height 10
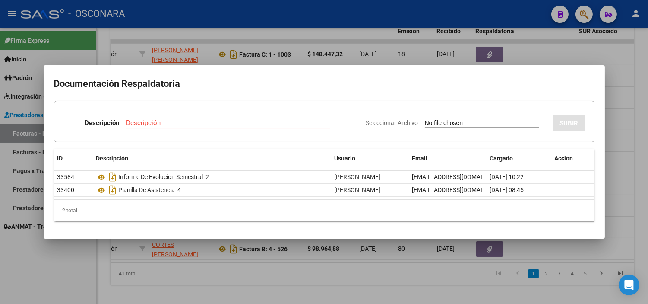
click at [161, 31] on div at bounding box center [324, 152] width 648 height 304
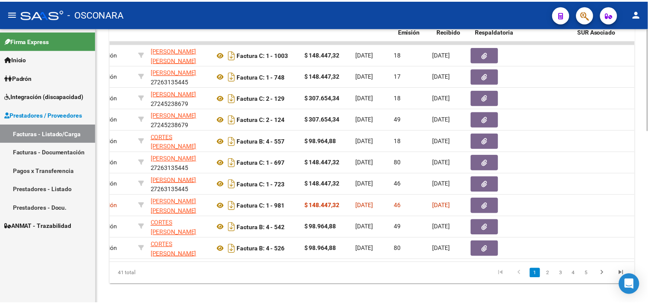
scroll to position [0, 0]
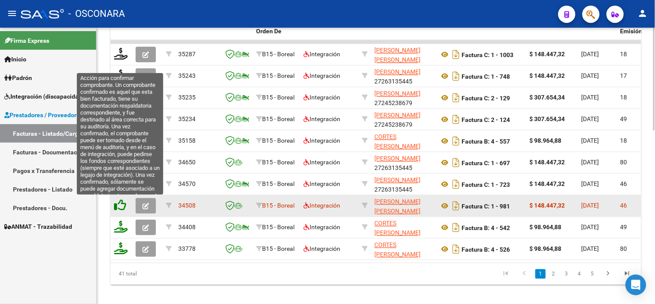
click at [121, 207] on icon at bounding box center [120, 205] width 12 height 12
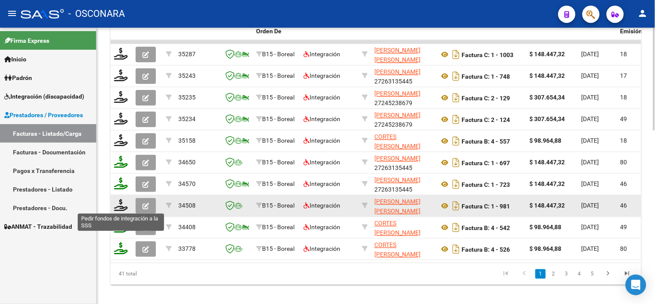
click at [121, 207] on icon at bounding box center [121, 205] width 14 height 12
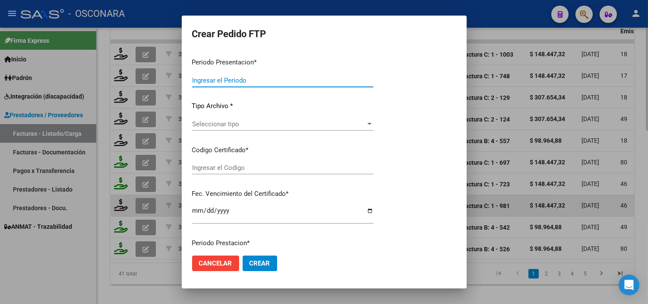
type input "202508"
type input "202507"
type input "$ 148.447,32"
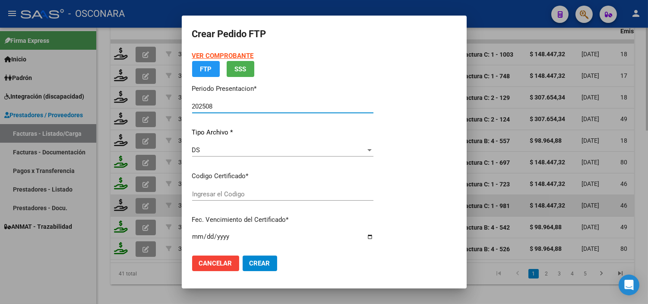
type input "ARG02000583860882023080320280803COR234"
type input "[DATE]"
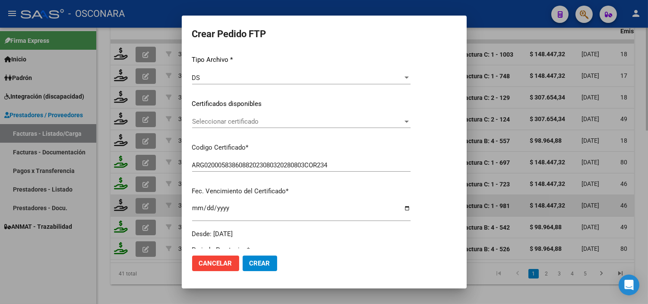
scroll to position [96, 0]
click at [268, 120] on span "Seleccionar certificado" at bounding box center [297, 121] width 211 height 8
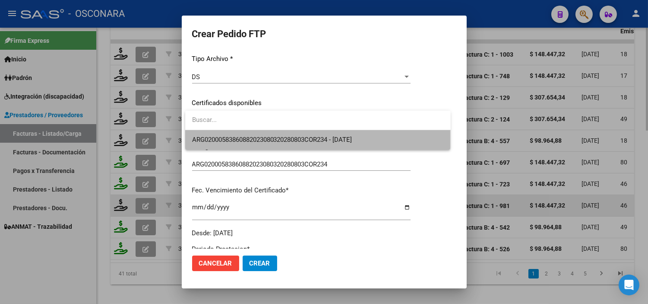
click at [266, 146] on span "ARG02000583860882023080320280803COR234 - [DATE]" at bounding box center [318, 139] width 252 height 19
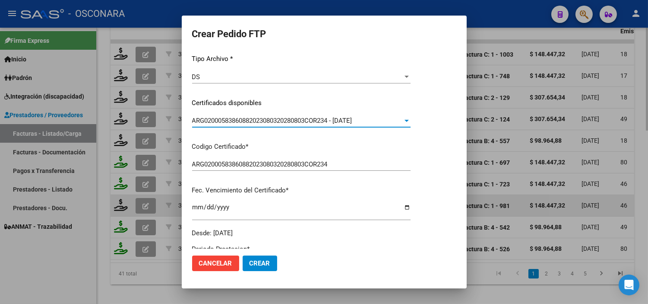
click at [266, 146] on p "Codigo Certificado *" at bounding box center [301, 147] width 219 height 10
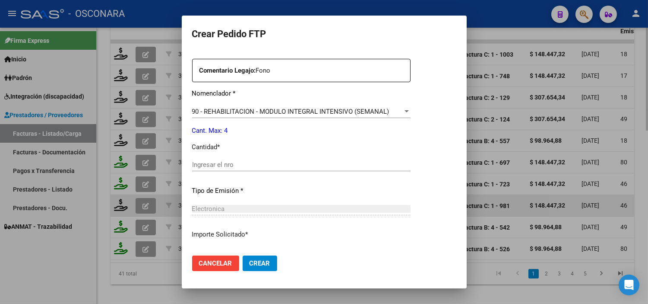
scroll to position [336, 0]
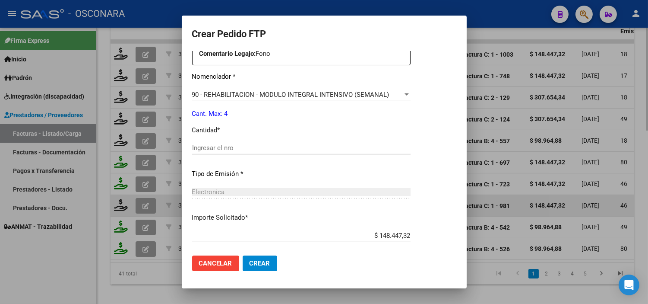
click at [264, 159] on div "Ingresar el nro" at bounding box center [301, 151] width 219 height 21
click at [263, 151] on input "Ingresar el nro" at bounding box center [301, 148] width 219 height 8
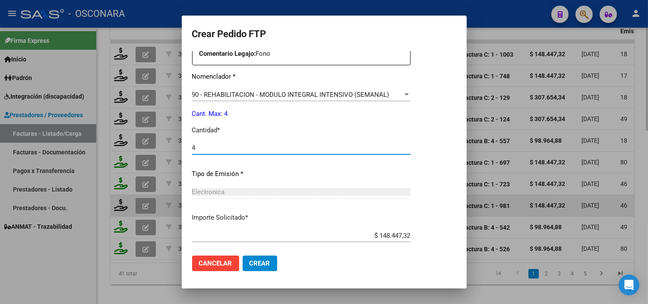
type input "4"
click at [276, 171] on p "Tipo de Emisión *" at bounding box center [301, 174] width 219 height 10
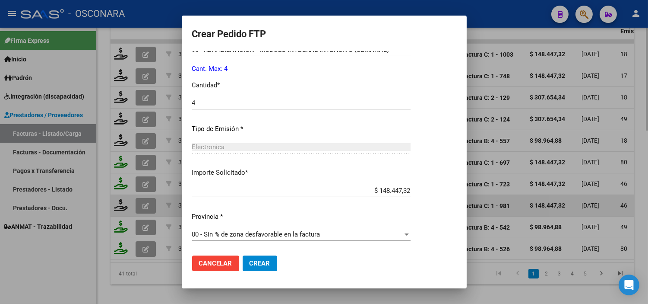
click at [261, 263] on span "Crear" at bounding box center [260, 263] width 21 height 8
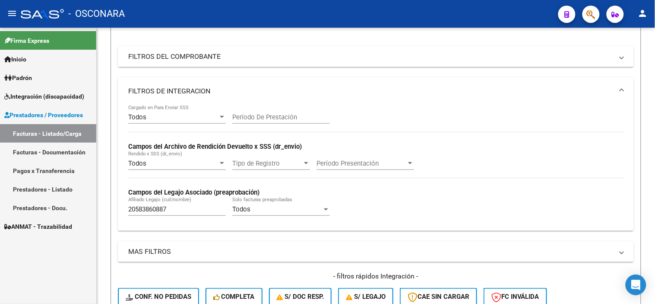
scroll to position [113, 0]
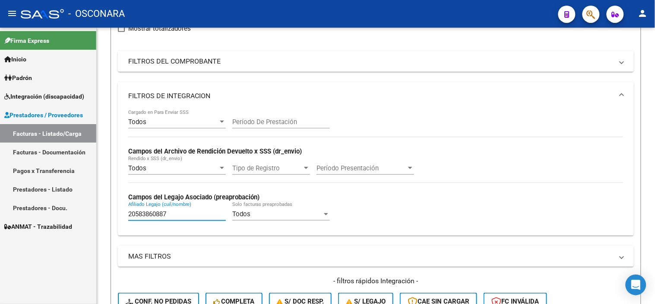
click at [164, 217] on input "20583860887" at bounding box center [177, 214] width 98 height 8
paste input "30777686"
type input "20530777686"
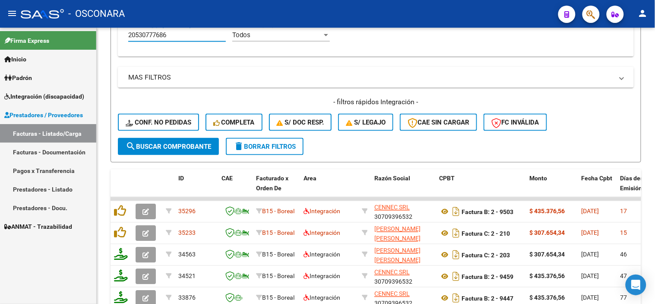
scroll to position [305, 0]
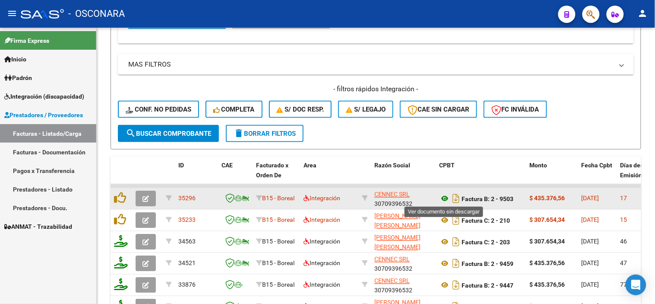
click at [443, 196] on icon at bounding box center [444, 199] width 11 height 10
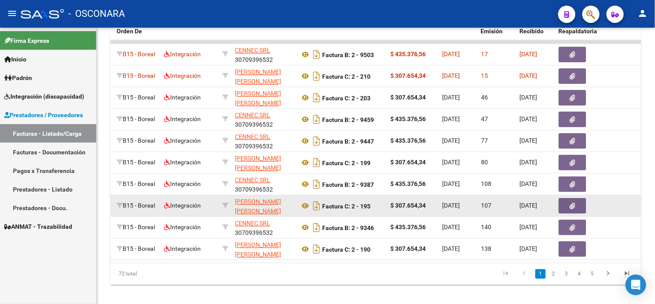
scroll to position [0, 187]
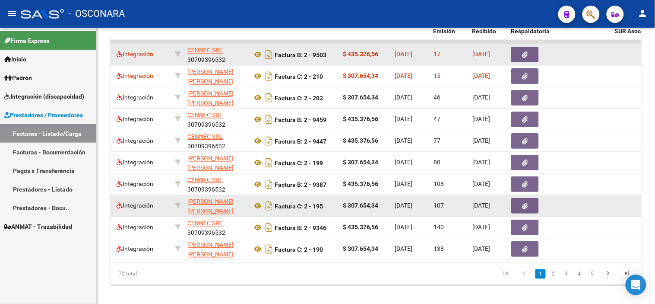
click at [533, 55] on button "button" at bounding box center [525, 55] width 28 height 16
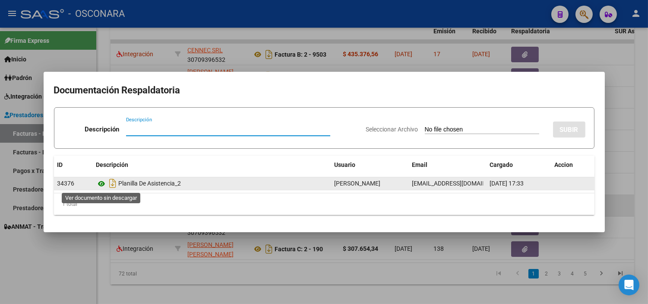
click at [103, 181] on icon at bounding box center [101, 183] width 11 height 10
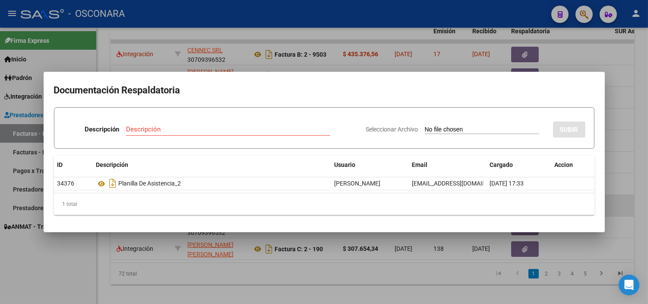
click at [247, 257] on div at bounding box center [324, 152] width 648 height 304
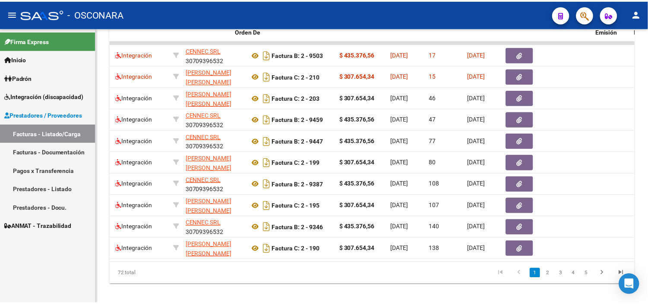
scroll to position [0, 0]
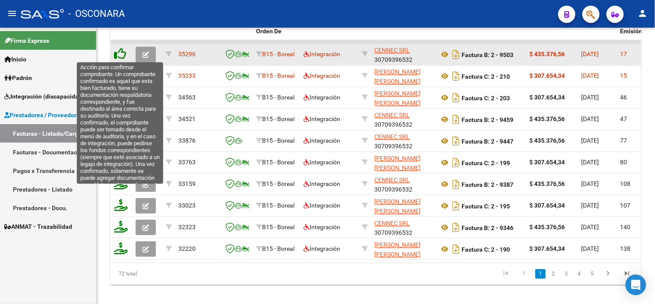
click at [119, 53] on icon at bounding box center [120, 54] width 12 height 12
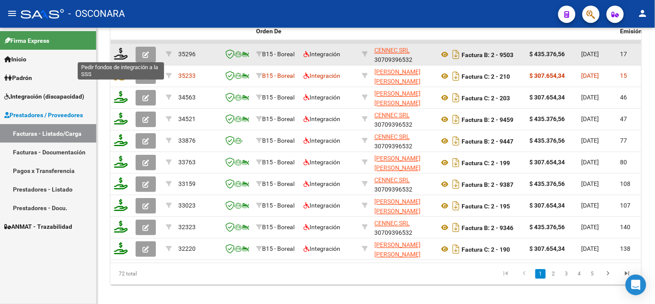
click at [119, 53] on icon at bounding box center [121, 54] width 14 height 12
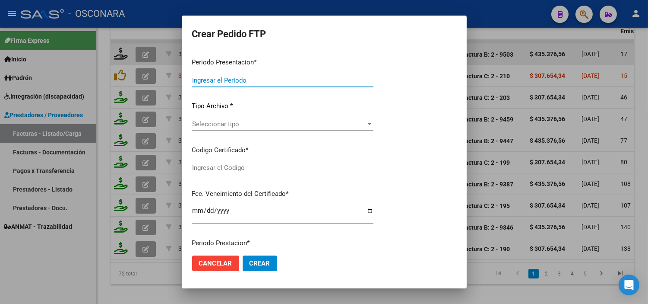
type input "202508"
type input "$ 435.376,56"
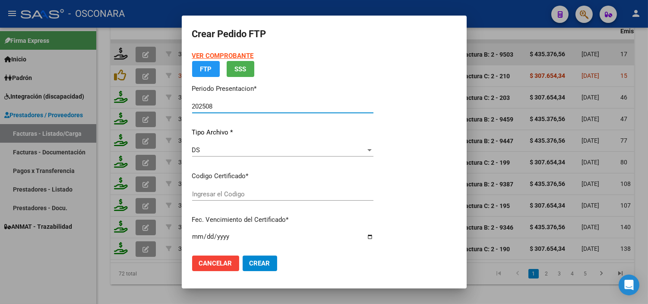
type input "ARG02000530777682022012420270124COR234"
type input "[DATE]"
click at [263, 200] on div "Seleccionar certificado Seleccionar certificado" at bounding box center [282, 193] width 181 height 13
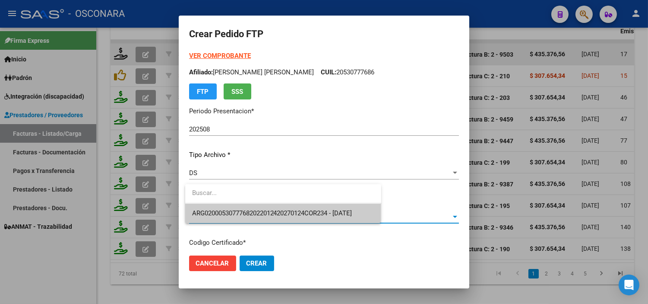
click at [267, 207] on span "ARG02000530777682022012420270124COR234 - [DATE]" at bounding box center [283, 212] width 182 height 19
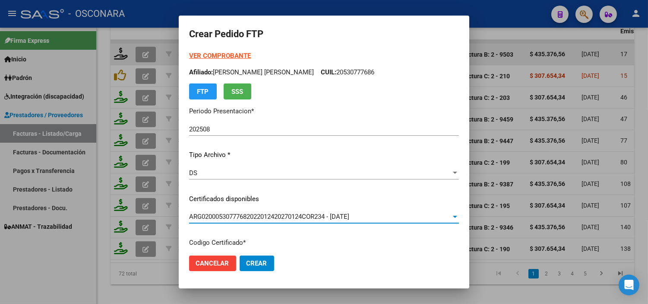
click at [275, 189] on div "VER COMPROBANTE ARCA Padrón Afiliado: [PERSON_NAME] [PERSON_NAME]: 20530777686 …" at bounding box center [324, 192] width 270 height 283
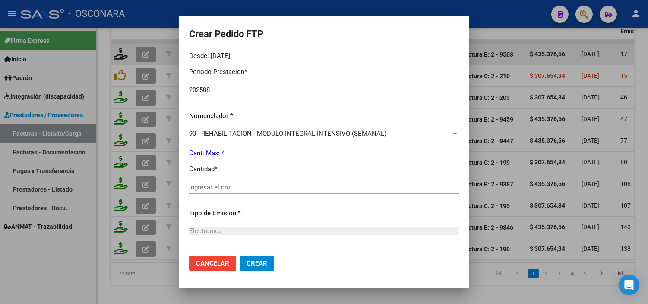
scroll to position [288, 0]
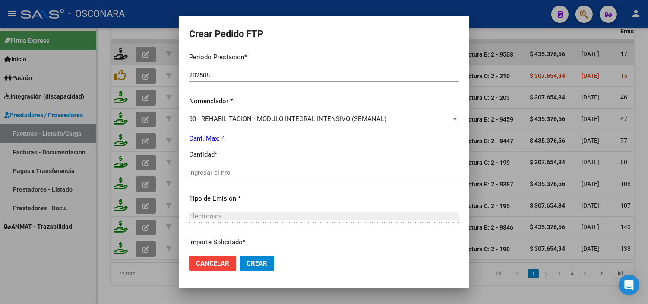
click at [210, 174] on input "Ingresar el nro" at bounding box center [324, 172] width 270 height 8
type input "4"
click at [232, 181] on div "4 Ingresar el nro" at bounding box center [324, 176] width 270 height 21
click at [237, 197] on p "Tipo de Emisión *" at bounding box center [324, 199] width 270 height 10
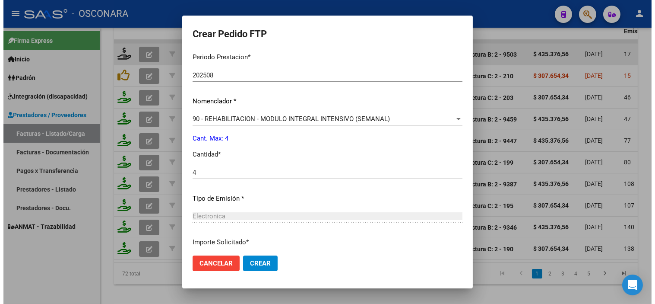
scroll to position [357, 0]
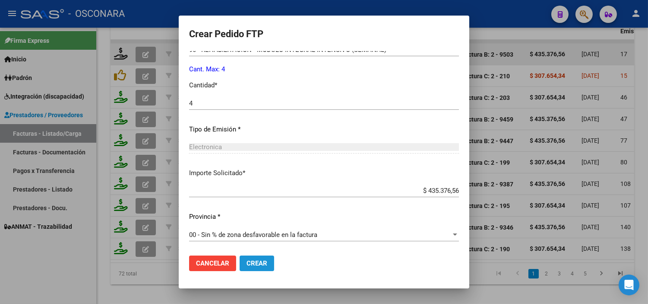
click at [247, 264] on span "Crear" at bounding box center [257, 263] width 21 height 8
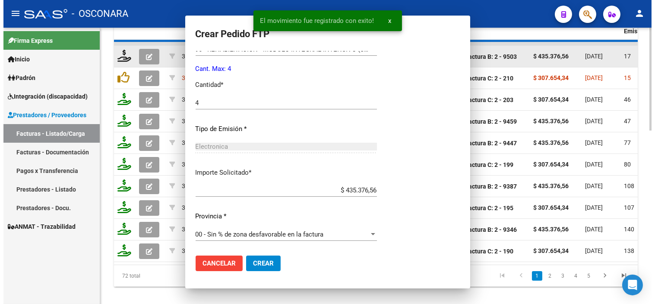
scroll to position [0, 0]
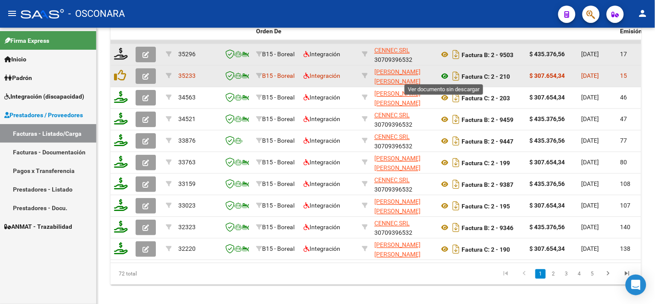
click at [444, 75] on icon at bounding box center [444, 76] width 11 height 10
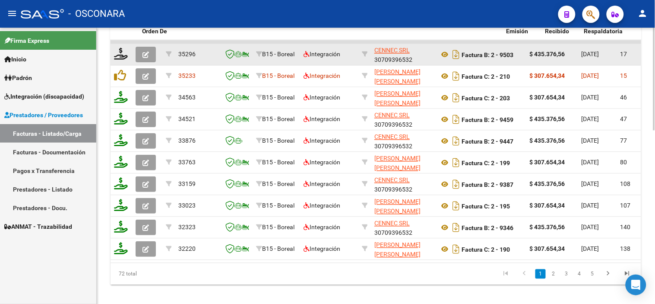
scroll to position [0, 245]
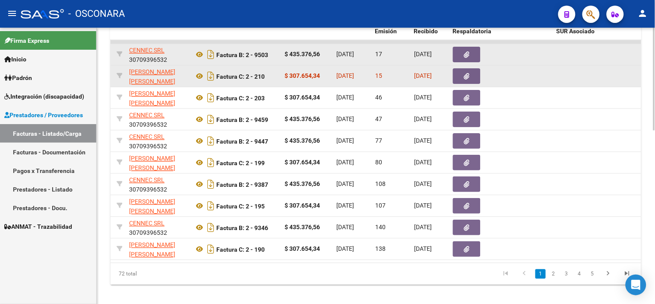
click at [473, 78] on button "button" at bounding box center [467, 76] width 28 height 16
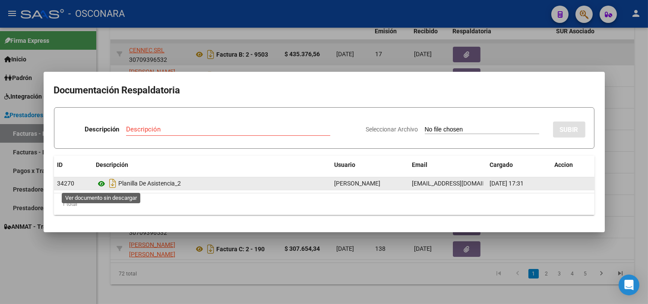
click at [105, 184] on icon at bounding box center [101, 183] width 11 height 10
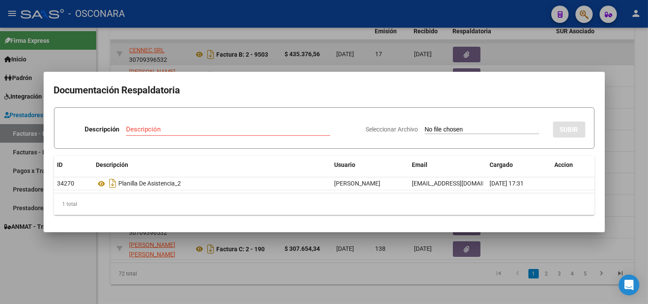
click at [210, 248] on div at bounding box center [324, 152] width 648 height 304
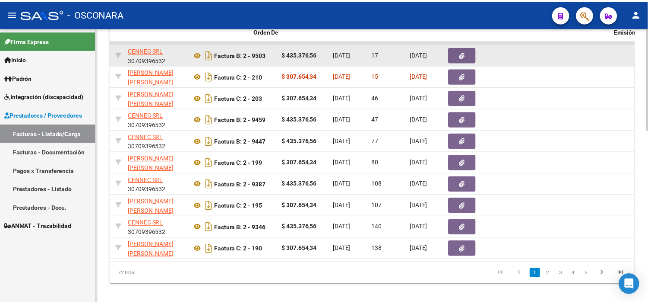
scroll to position [0, 0]
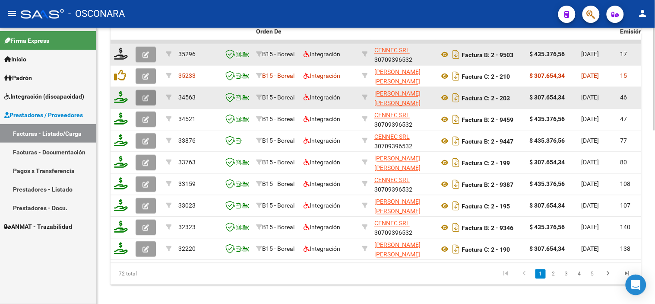
click at [145, 97] on icon "button" at bounding box center [146, 98] width 6 height 6
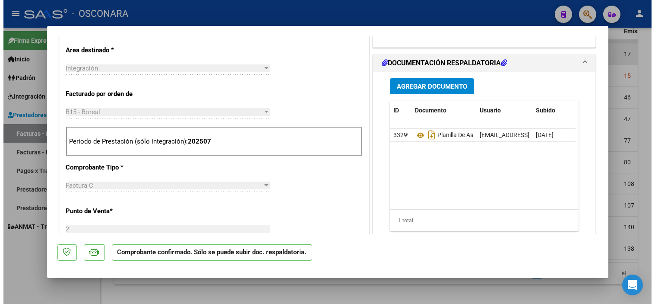
scroll to position [336, 0]
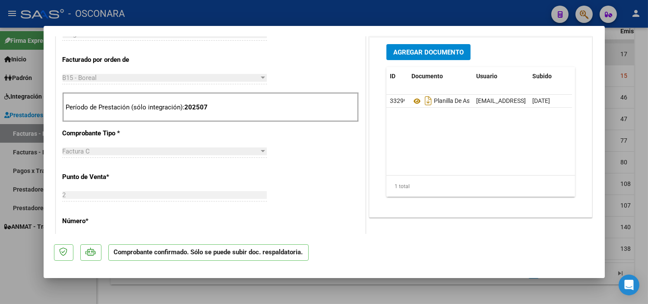
click at [629, 130] on div at bounding box center [324, 152] width 648 height 304
type input "$ 0,00"
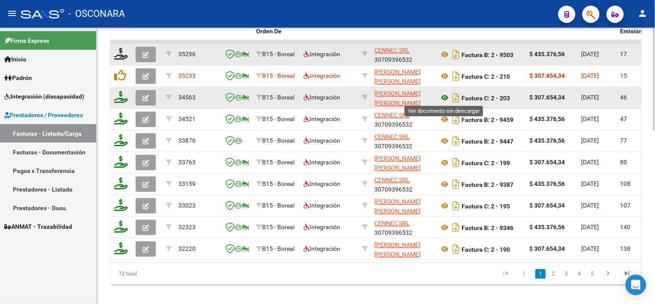
click at [445, 96] on icon at bounding box center [444, 97] width 11 height 10
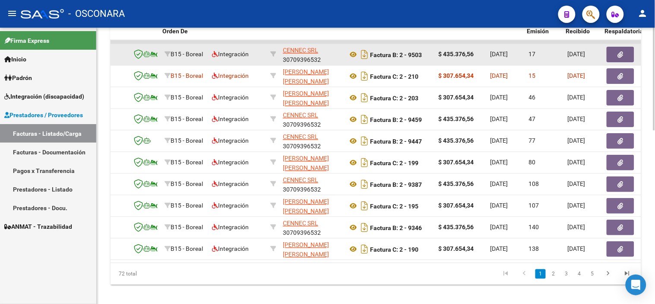
scroll to position [0, 95]
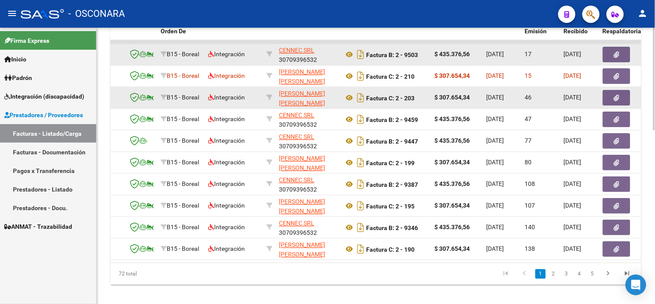
click at [625, 98] on button "button" at bounding box center [617, 98] width 28 height 16
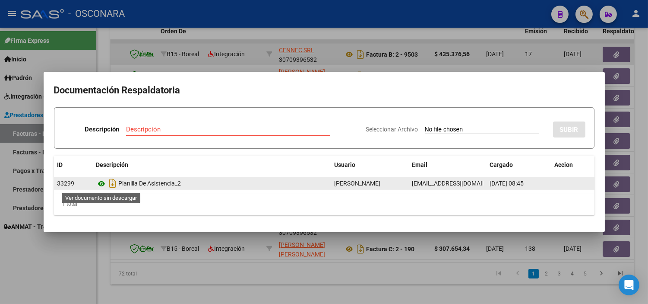
click at [101, 183] on icon at bounding box center [101, 183] width 11 height 10
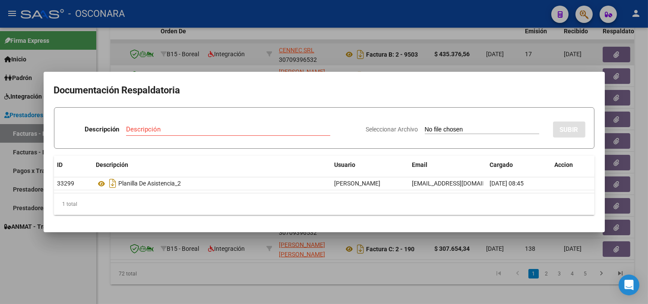
click at [248, 51] on div at bounding box center [324, 152] width 648 height 304
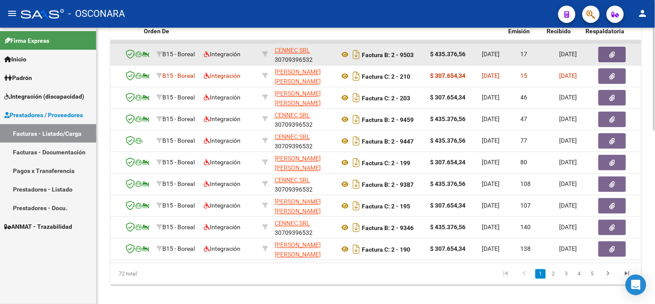
scroll to position [0, 114]
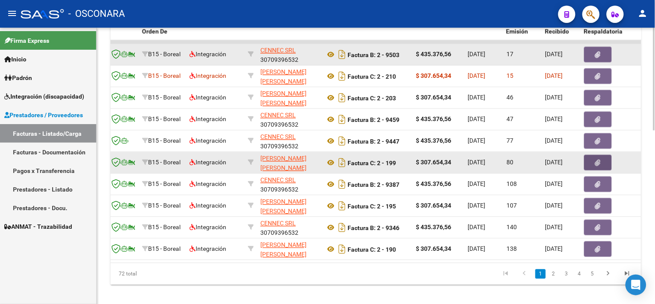
click at [592, 164] on button "button" at bounding box center [598, 163] width 28 height 16
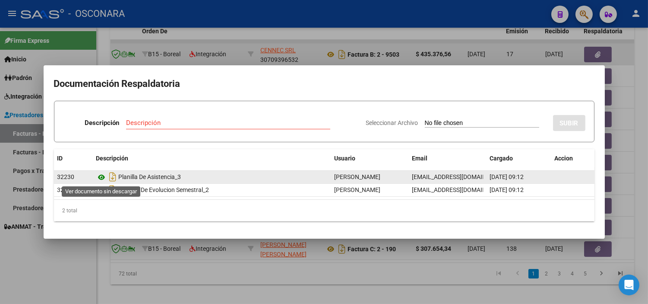
click at [102, 178] on icon at bounding box center [101, 177] width 11 height 10
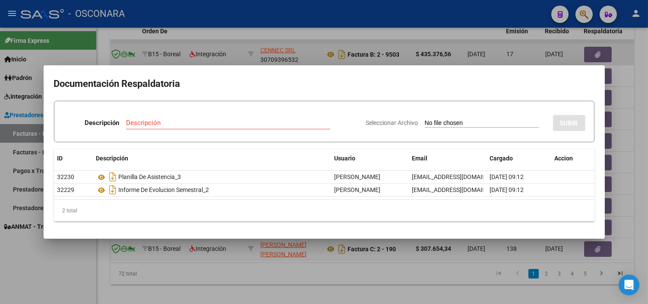
click at [231, 248] on div at bounding box center [324, 152] width 648 height 304
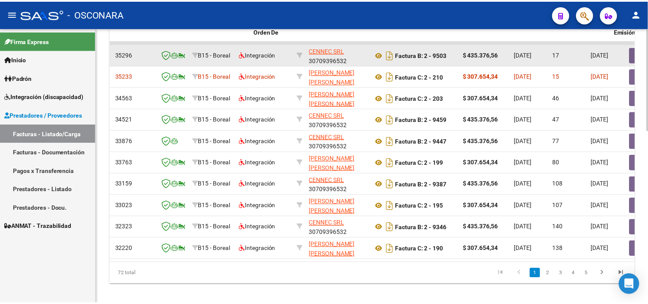
scroll to position [0, 0]
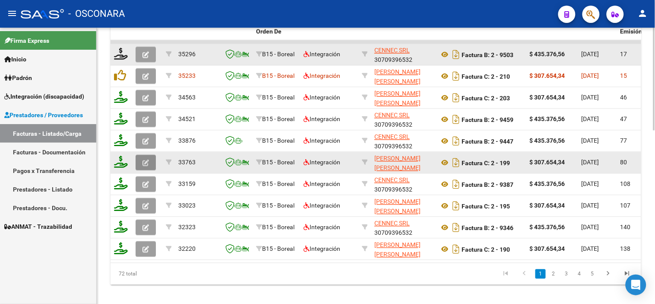
click at [143, 162] on icon "button" at bounding box center [146, 162] width 6 height 6
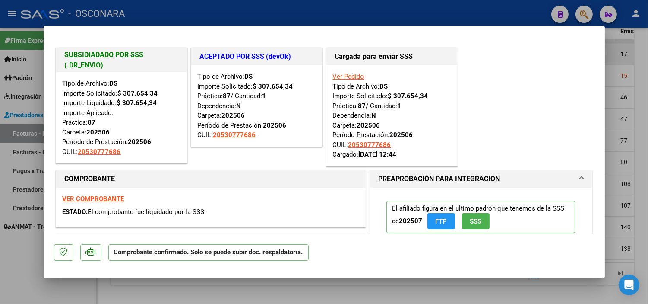
click at [636, 73] on div at bounding box center [324, 152] width 648 height 304
type input "$ 0,00"
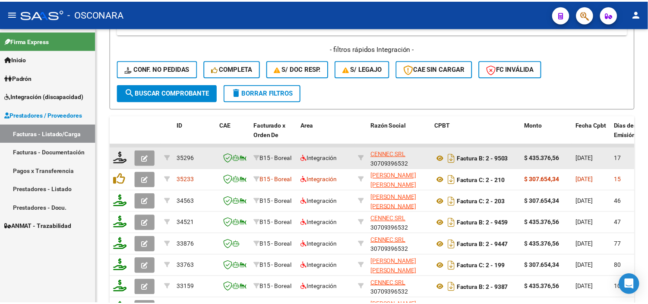
scroll to position [353, 0]
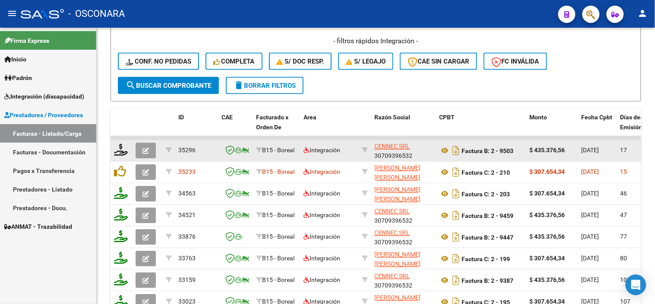
click at [143, 152] on icon "button" at bounding box center [146, 151] width 6 height 6
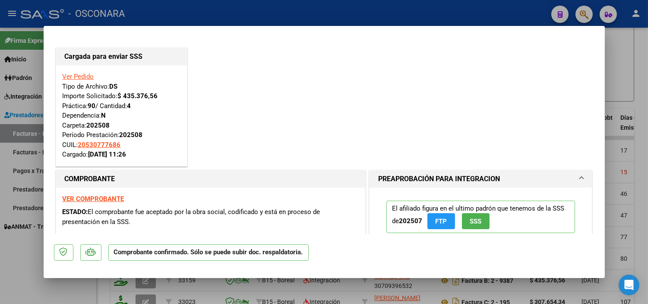
click at [629, 53] on div at bounding box center [324, 152] width 648 height 304
type input "$ 0,00"
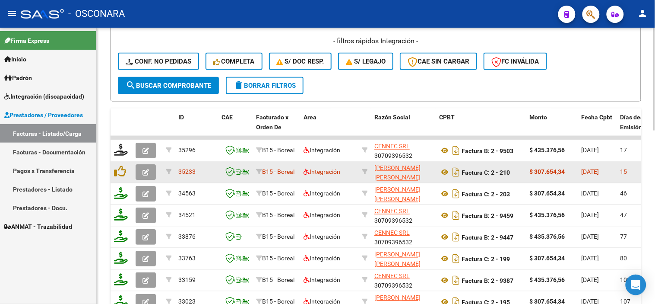
click at [145, 171] on icon "button" at bounding box center [146, 172] width 6 height 6
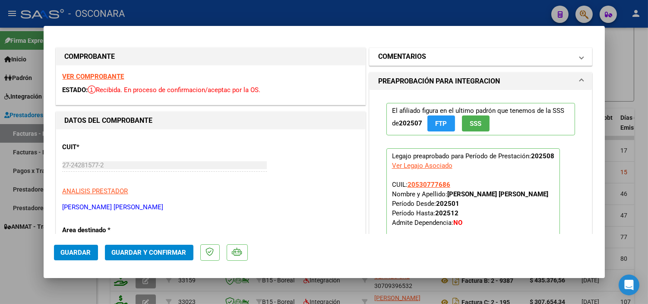
click at [422, 62] on mat-expansion-panel-header "COMENTARIOS" at bounding box center [481, 56] width 223 height 17
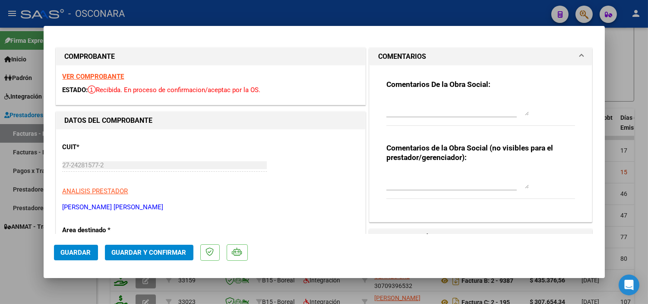
click at [413, 98] on textarea at bounding box center [458, 106] width 143 height 17
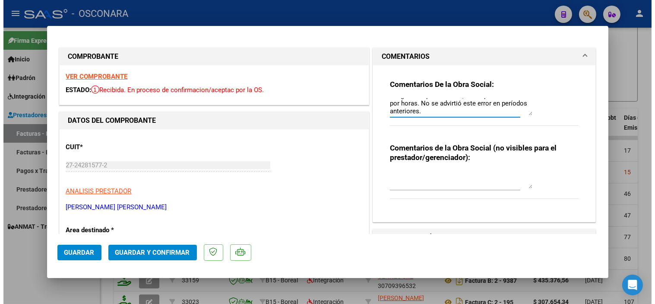
scroll to position [0, 0]
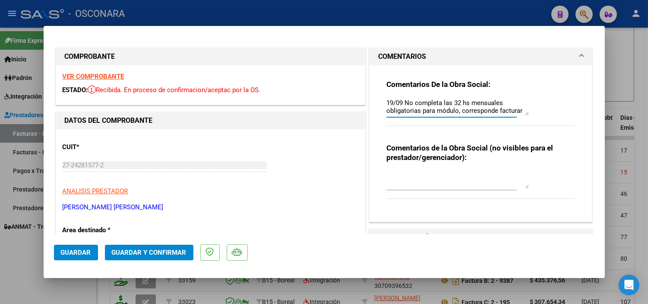
drag, startPoint x: 420, startPoint y: 114, endPoint x: 374, endPoint y: 75, distance: 60.4
click at [374, 75] on div "Comentarios De la Obra Social: 19/09 No completa las 32 hs mensuales obligatori…" at bounding box center [481, 143] width 223 height 156
type textarea "19/09 No completa las 32 hs mensuales obligatorias para módulo, corresponde fac…"
click at [74, 255] on span "Guardar" at bounding box center [76, 252] width 30 height 8
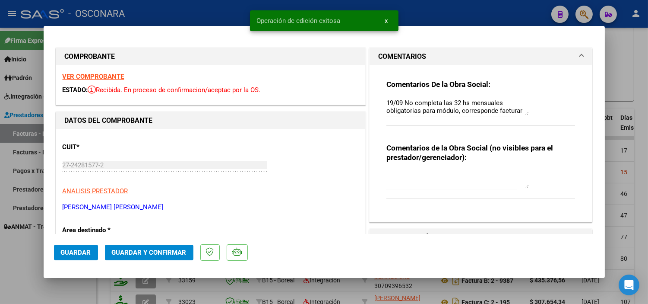
click at [628, 56] on div at bounding box center [324, 152] width 648 height 304
type input "$ 0,00"
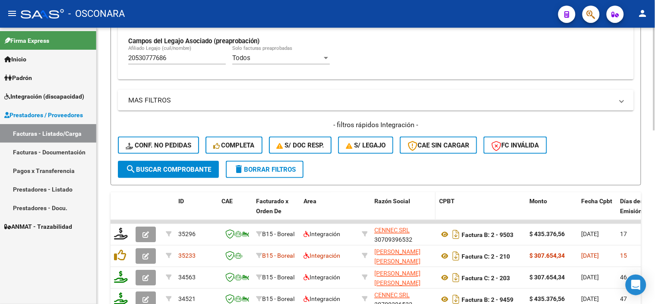
scroll to position [209, 0]
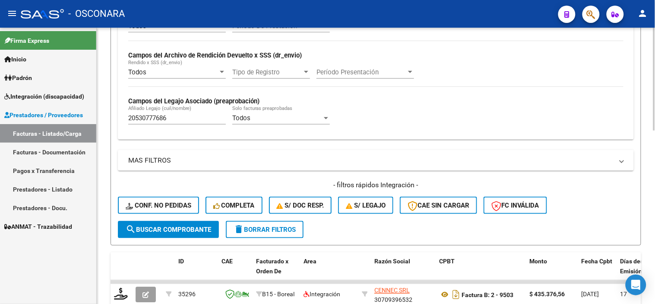
click at [157, 115] on input "20530777686" at bounding box center [177, 118] width 98 height 8
paste input "7573506168"
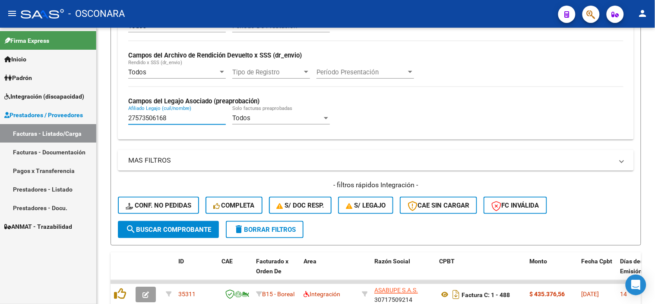
type input "27573506168"
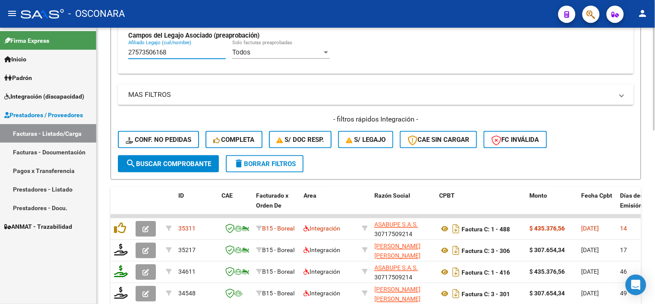
scroll to position [305, 0]
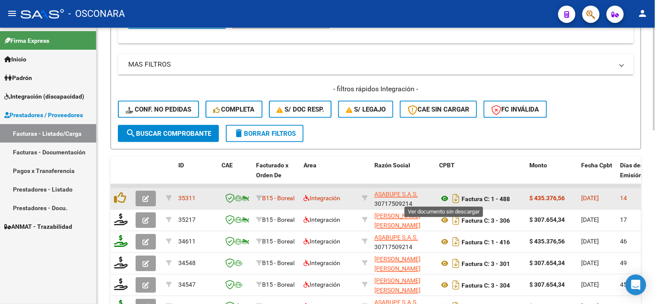
click at [445, 198] on icon at bounding box center [444, 199] width 11 height 10
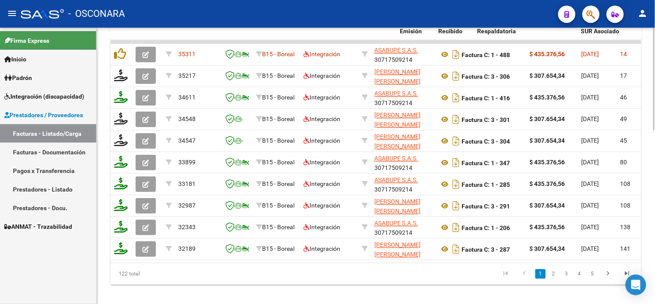
scroll to position [0, 221]
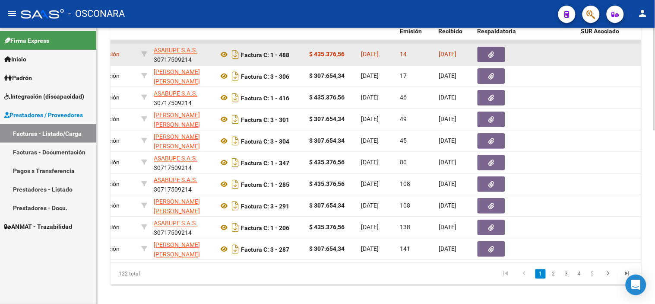
click at [489, 51] on icon "button" at bounding box center [492, 54] width 6 height 6
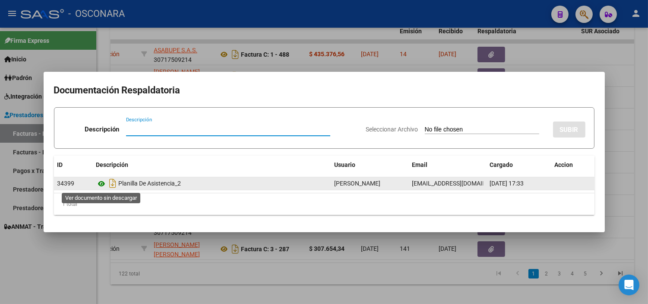
click at [101, 185] on icon at bounding box center [101, 183] width 11 height 10
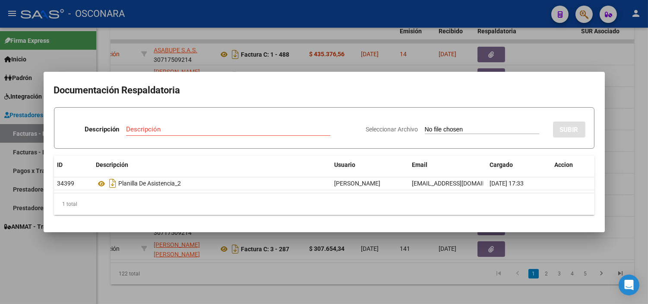
click at [175, 245] on div at bounding box center [324, 152] width 648 height 304
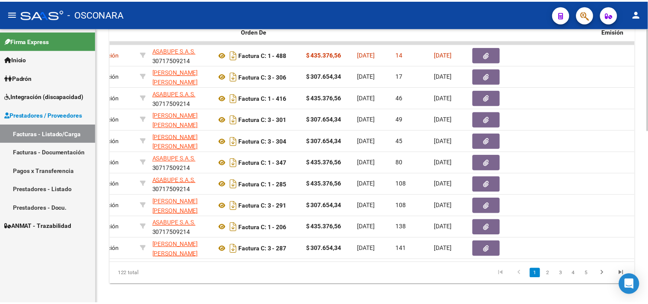
scroll to position [0, 0]
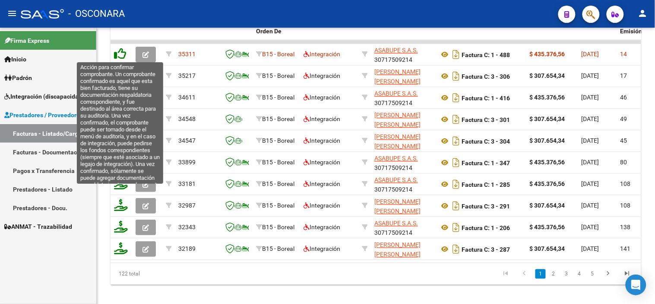
click at [117, 54] on icon at bounding box center [120, 54] width 12 height 12
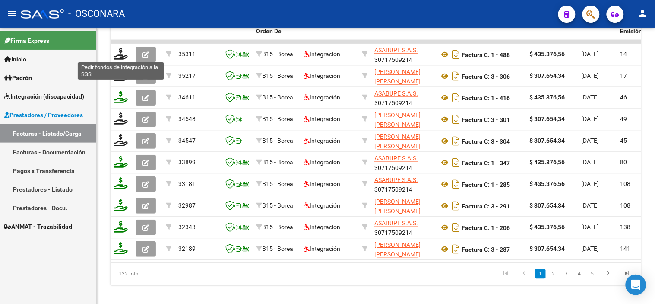
click at [117, 54] on icon at bounding box center [121, 54] width 14 height 12
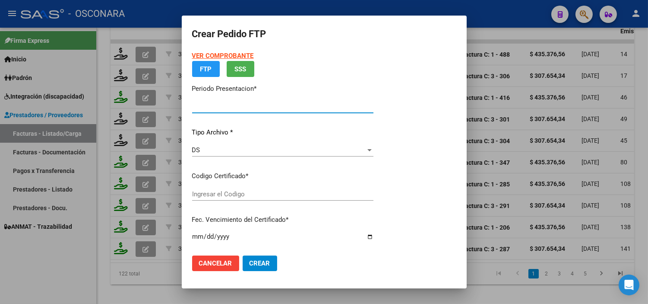
type input "202508"
type input "$ 435.376,56"
type input "arg01000573506162022121620271216cor234"
type input "[DATE]"
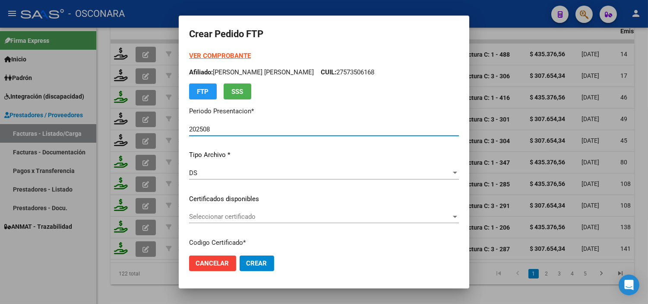
click at [253, 214] on span "Seleccionar certificado" at bounding box center [320, 217] width 262 height 8
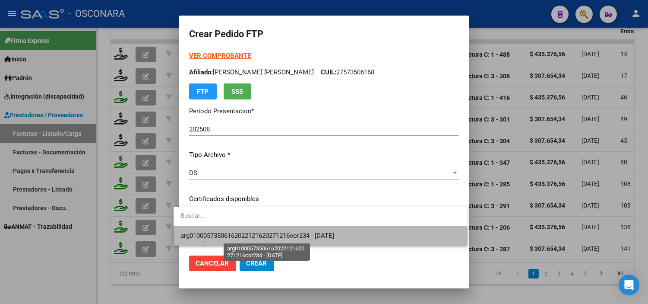
click at [254, 234] on span "arg01000573506162022121620271216cor234 - [DATE]" at bounding box center [258, 236] width 154 height 8
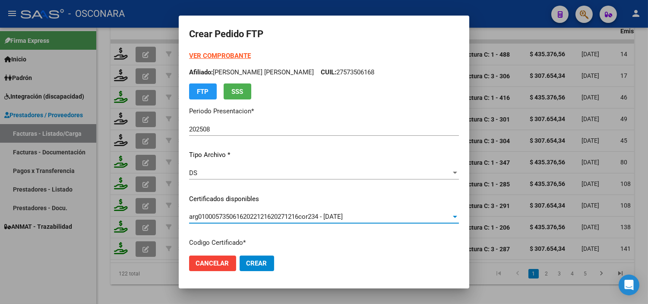
click at [259, 197] on p "Certificados disponibles" at bounding box center [324, 199] width 270 height 10
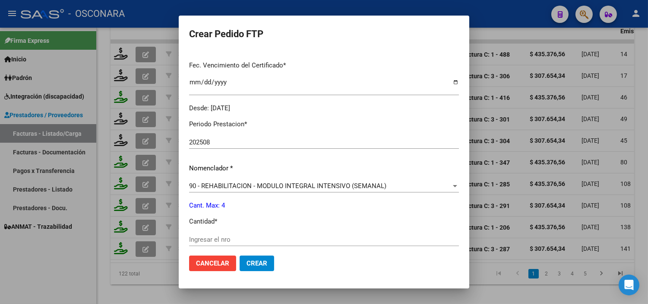
scroll to position [240, 0]
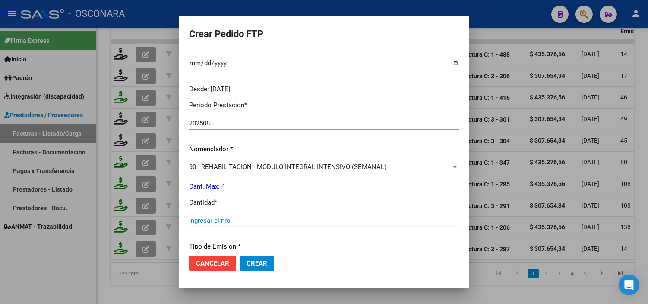
click at [249, 216] on input "Ingresar el nro" at bounding box center [324, 220] width 270 height 8
type input "4"
click at [248, 189] on p "Cant. Max: 4" at bounding box center [324, 186] width 270 height 10
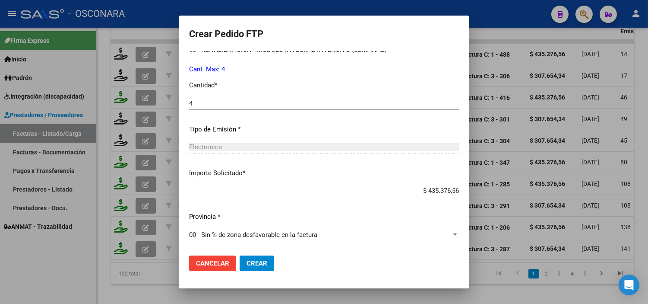
click at [252, 270] on button "Crear" at bounding box center [257, 263] width 35 height 16
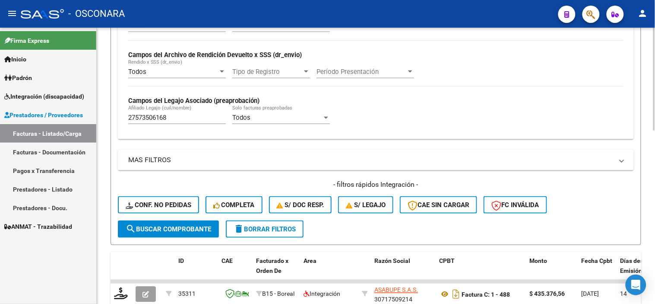
scroll to position [209, 0]
click at [148, 123] on div "27573506168 [PERSON_NAME] (cuil/nombre)" at bounding box center [177, 115] width 98 height 19
click at [148, 117] on input "27573506168" at bounding box center [177, 118] width 98 height 8
paste input "9541356"
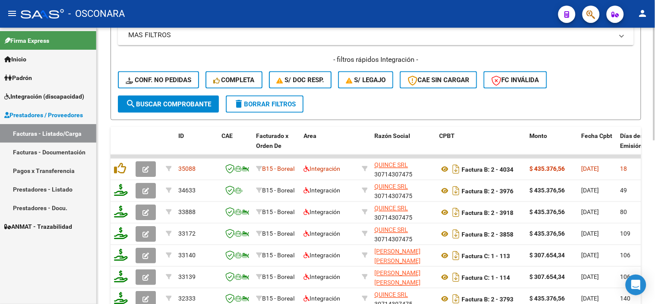
scroll to position [353, 0]
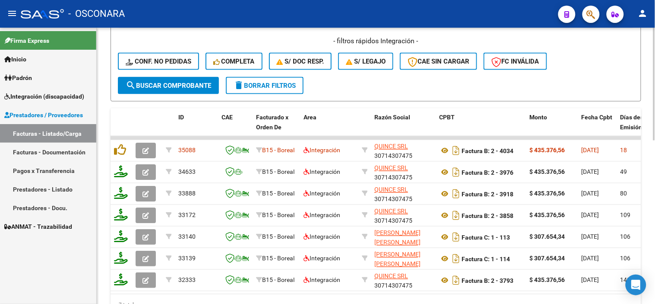
type input "27579541356"
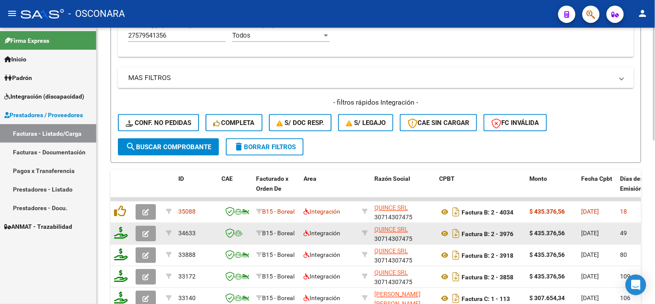
scroll to position [303, 0]
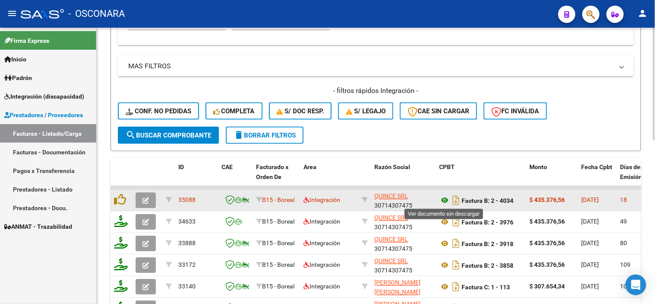
click at [446, 199] on icon at bounding box center [444, 200] width 11 height 10
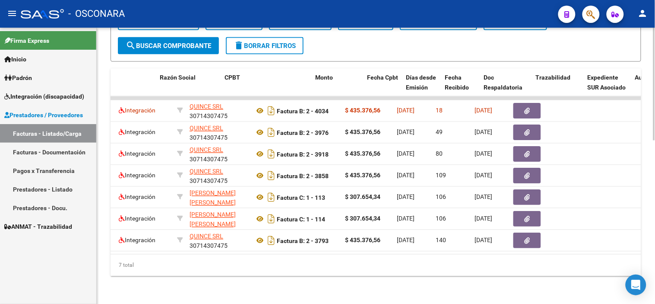
scroll to position [0, 214]
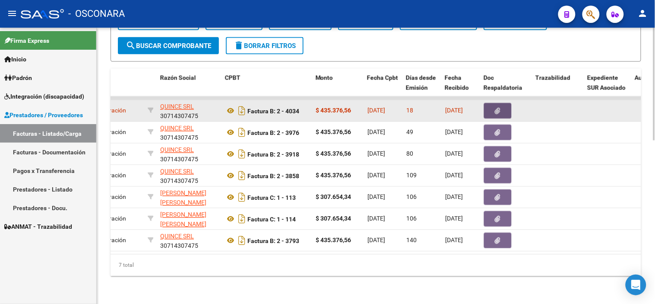
click at [496, 103] on button "button" at bounding box center [498, 111] width 28 height 16
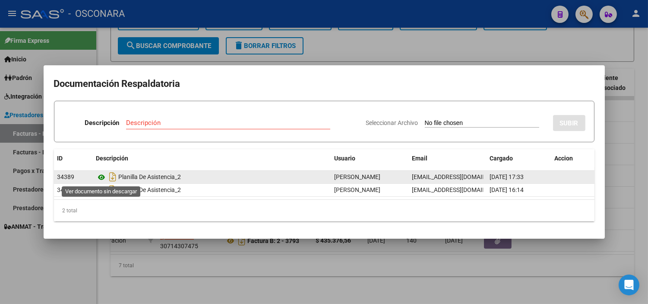
click at [100, 179] on icon at bounding box center [101, 177] width 11 height 10
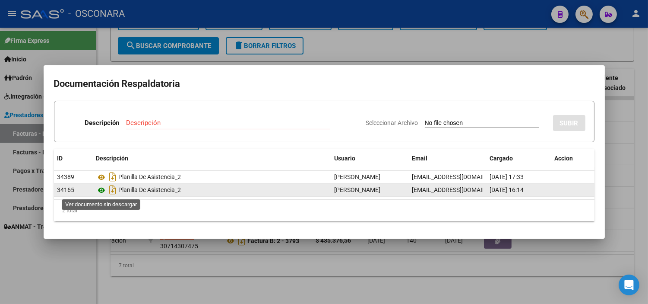
click at [97, 192] on icon at bounding box center [101, 190] width 11 height 10
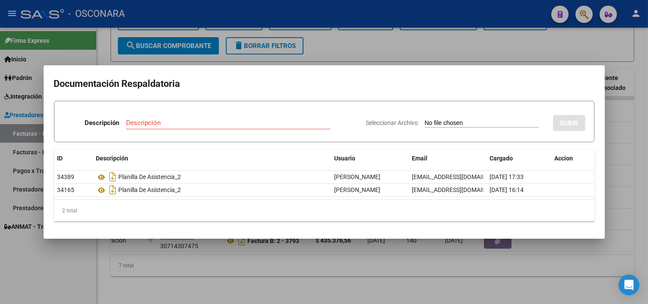
click at [221, 271] on div at bounding box center [324, 152] width 648 height 304
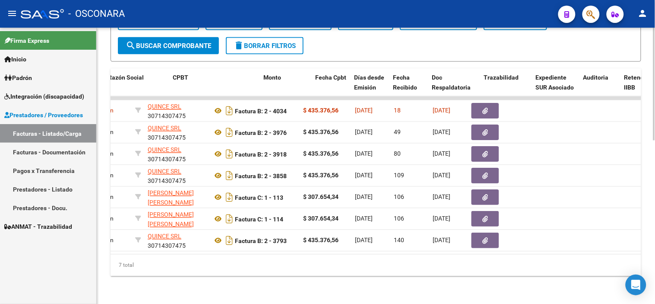
scroll to position [0, 266]
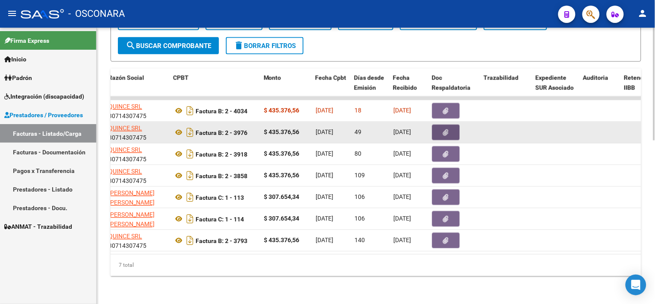
click at [441, 125] on button "button" at bounding box center [446, 133] width 28 height 16
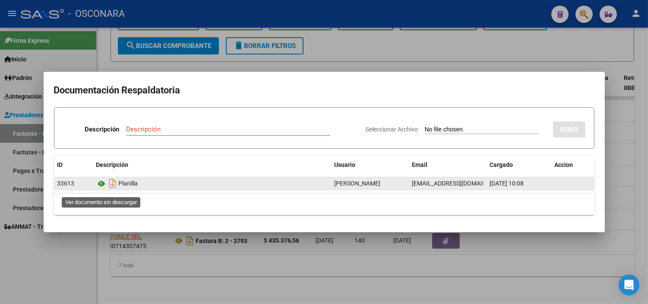
click at [102, 185] on icon at bounding box center [101, 183] width 11 height 10
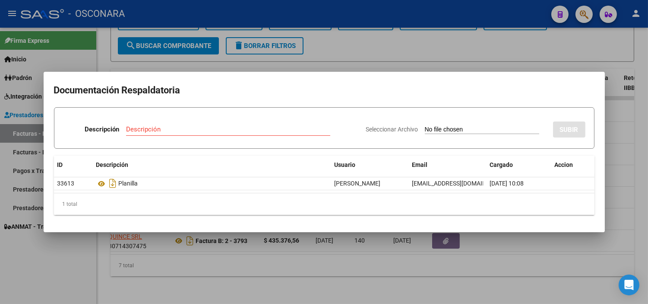
click at [259, 62] on div at bounding box center [324, 152] width 648 height 304
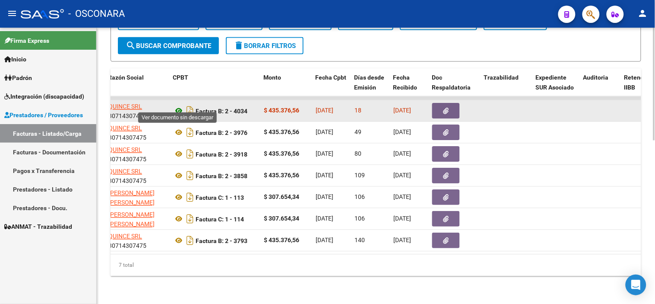
click at [179, 106] on icon at bounding box center [178, 111] width 11 height 10
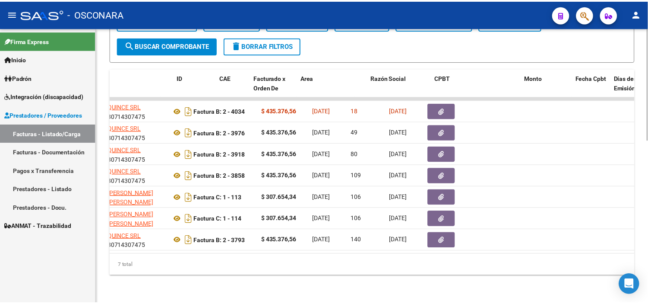
scroll to position [0, 0]
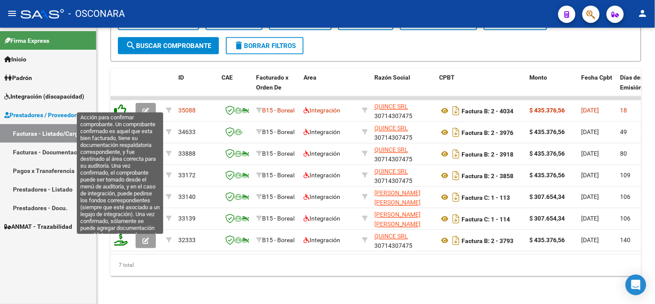
click at [119, 104] on icon at bounding box center [120, 110] width 12 height 12
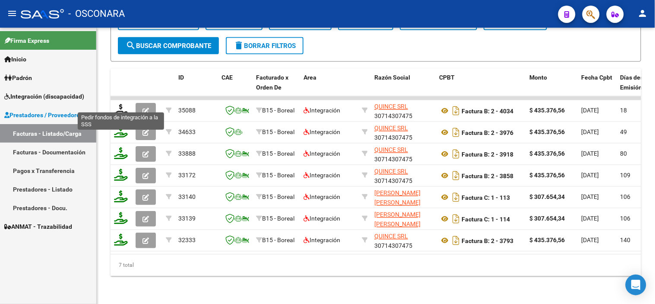
click at [119, 104] on icon at bounding box center [121, 110] width 14 height 12
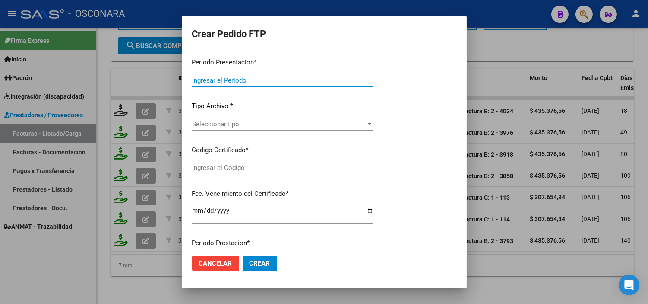
type input "202508"
type input "$ 435.376,56"
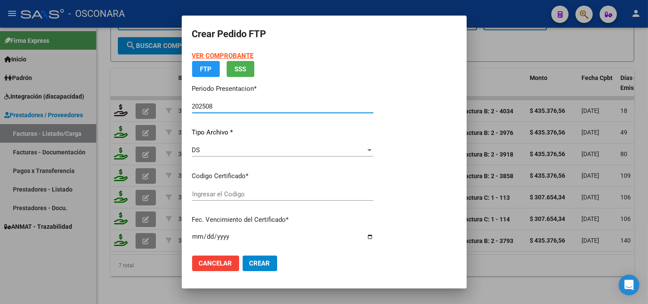
type input "ARG01-00057954135-20241230-20261230"
type input "[DATE]"
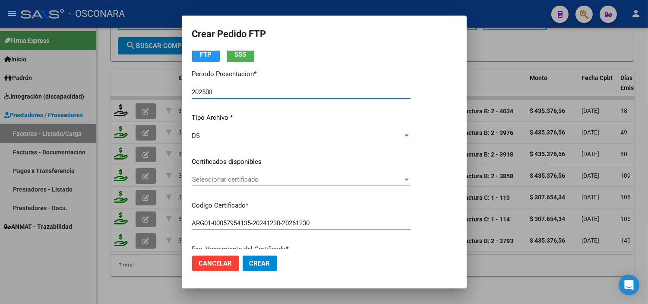
scroll to position [48, 0]
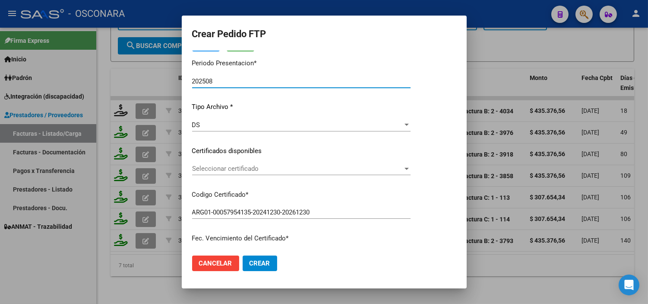
click at [275, 169] on span "Seleccionar certificado" at bounding box center [297, 169] width 211 height 8
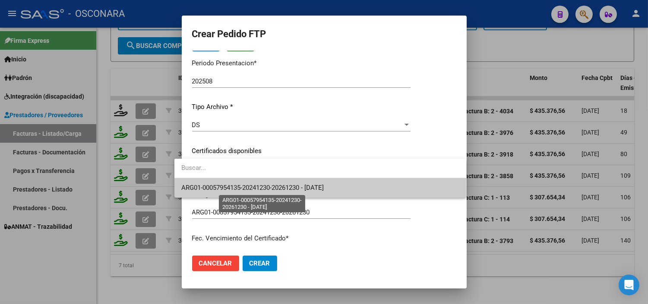
click at [266, 187] on span "ARG01-00057954135-20241230-20261230 - [DATE]" at bounding box center [252, 188] width 143 height 8
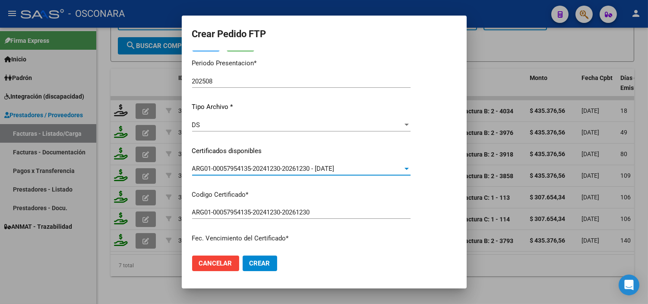
click at [266, 187] on div "VER COMPROBANTE ARCA Padrón Afiliado: [PERSON_NAME] CUIL: 27579541356 FTP SSS P…" at bounding box center [301, 144] width 219 height 283
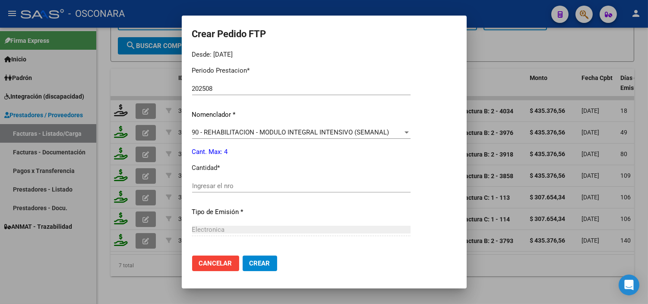
scroll to position [288, 0]
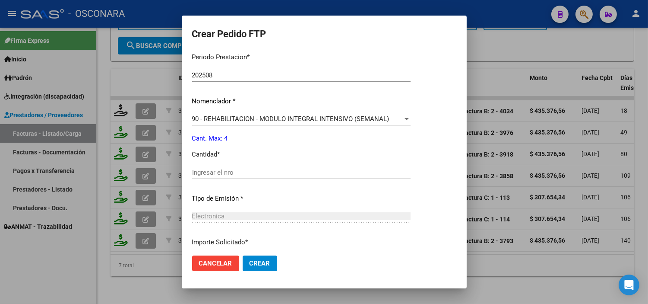
click at [264, 177] on div "Ingresar el nro" at bounding box center [301, 172] width 219 height 13
type input "4"
click at [265, 197] on p "Tipo de Emisión *" at bounding box center [301, 199] width 219 height 10
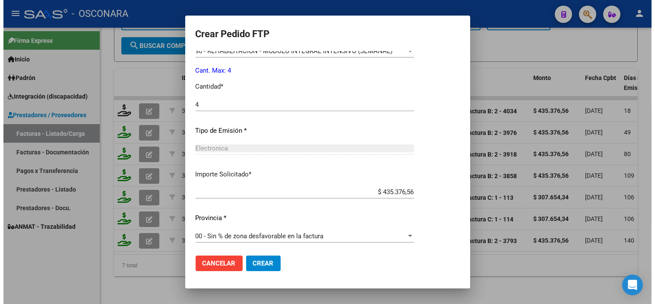
scroll to position [357, 0]
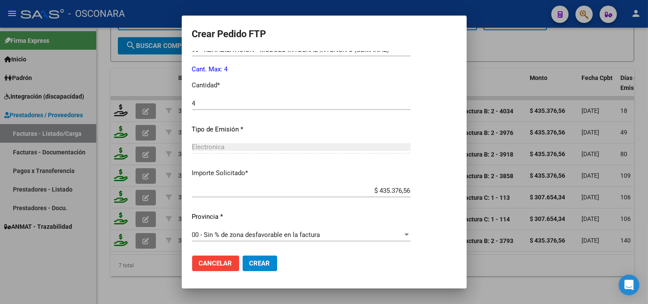
click at [247, 257] on button "Crear" at bounding box center [260, 263] width 35 height 16
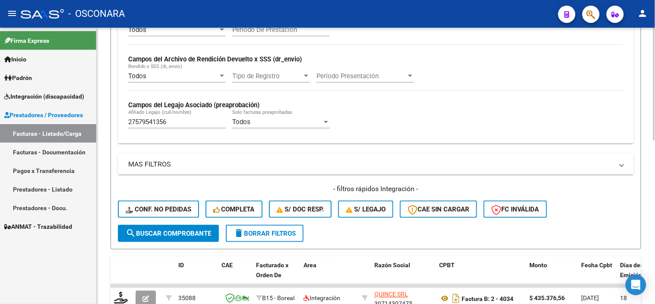
scroll to position [159, 0]
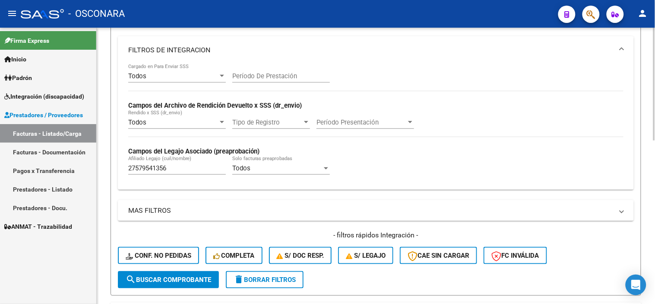
click at [173, 163] on div "27579541356 [PERSON_NAME] (cuil/nombre)" at bounding box center [177, 165] width 98 height 19
click at [176, 166] on input "27579541356" at bounding box center [177, 168] width 98 height 8
paste input "25475501"
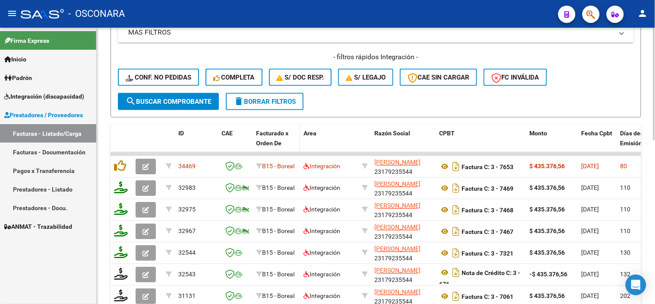
scroll to position [351, 0]
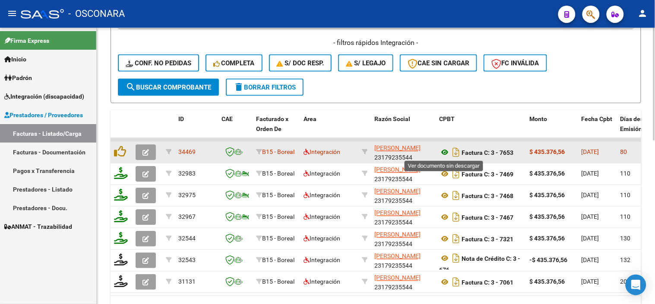
type input "27525475501"
click at [442, 150] on icon at bounding box center [444, 152] width 11 height 10
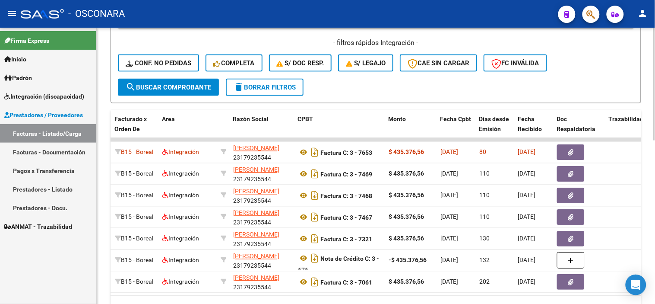
scroll to position [0, 160]
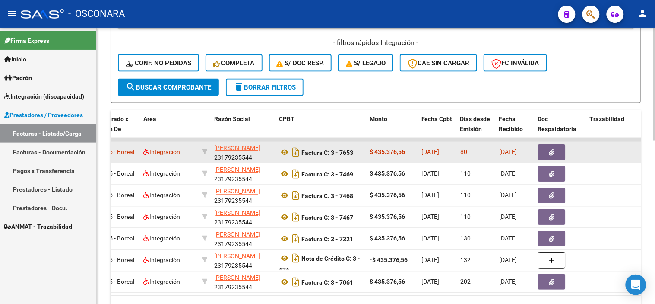
click at [547, 151] on button "button" at bounding box center [552, 153] width 28 height 16
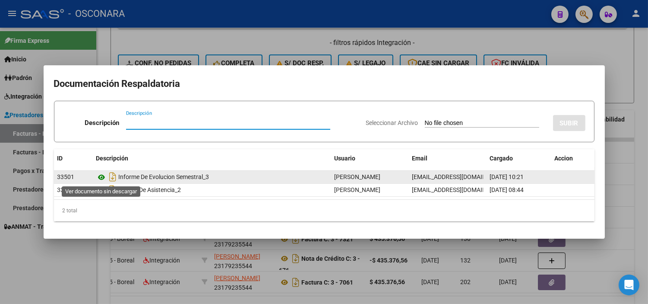
click at [102, 175] on icon at bounding box center [101, 177] width 11 height 10
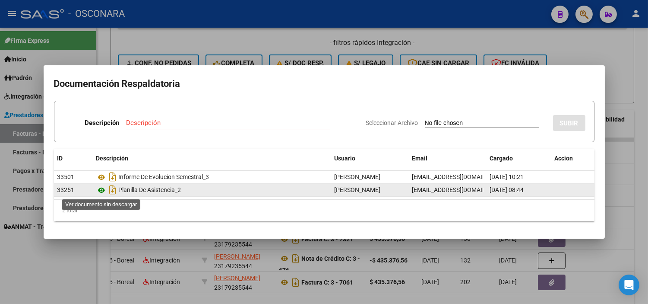
click at [104, 192] on icon at bounding box center [101, 190] width 11 height 10
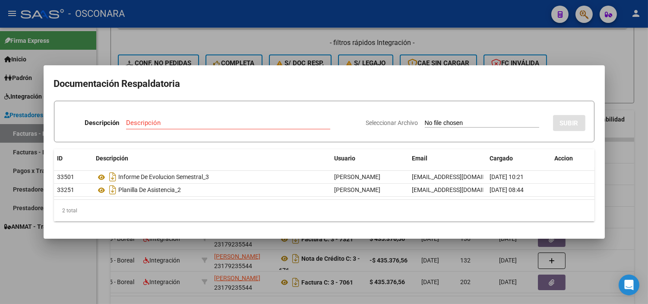
click at [206, 52] on div at bounding box center [324, 152] width 648 height 304
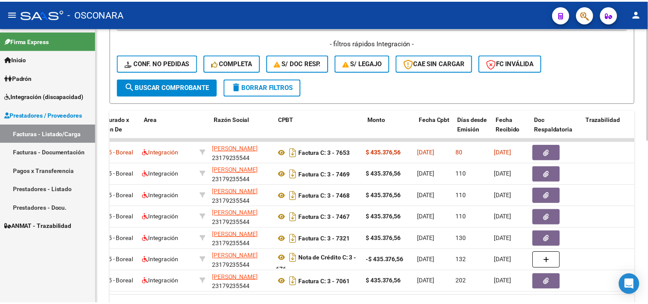
scroll to position [0, 0]
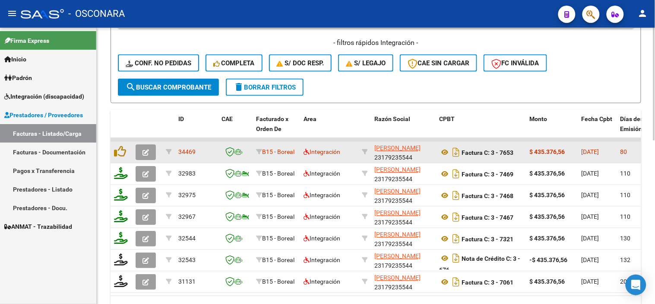
click at [143, 153] on icon "button" at bounding box center [146, 152] width 6 height 6
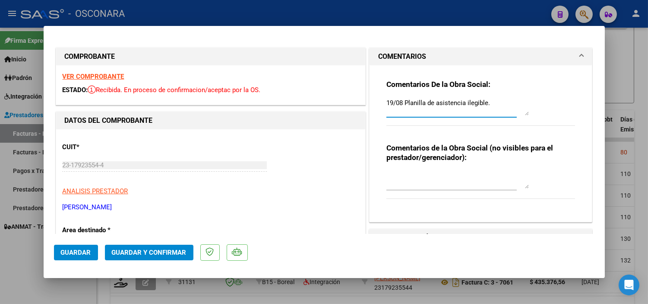
click at [387, 102] on textarea "19/08 Planilla de asistencia ilegible." at bounding box center [458, 106] width 143 height 17
drag, startPoint x: 383, startPoint y: 102, endPoint x: 539, endPoint y: 126, distance: 158.2
click at [539, 126] on div "Comentarios De la Obra Social: 19/09 Planilla de asistencia sin corregir. La fa…" at bounding box center [481, 107] width 189 height 56
type textarea "19/09 Planilla de asistencia sin corregir. La factura supera el limite de fecha…"
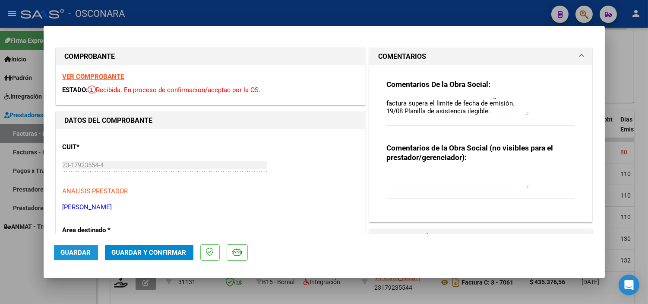
click at [66, 252] on span "Guardar" at bounding box center [76, 252] width 30 height 8
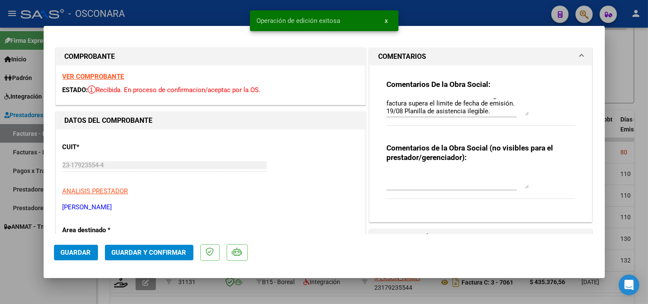
click at [58, 281] on div at bounding box center [324, 152] width 648 height 304
type input "$ 0,00"
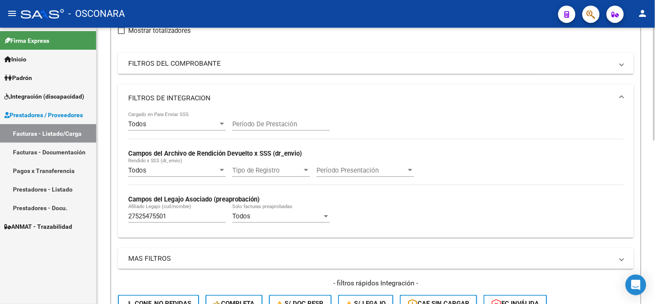
scroll to position [159, 0]
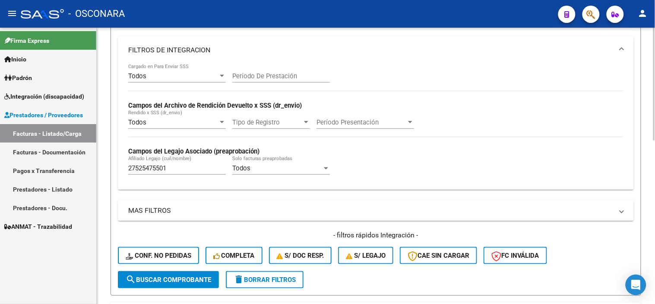
click at [191, 163] on div "27525475501 Afiliado Legajo (cuil/nombre)" at bounding box center [177, 165] width 98 height 19
click at [193, 169] on input "27525475501" at bounding box center [177, 168] width 98 height 8
paste input "0577393762"
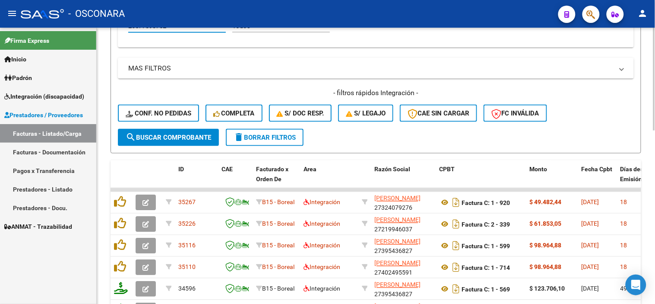
scroll to position [303, 0]
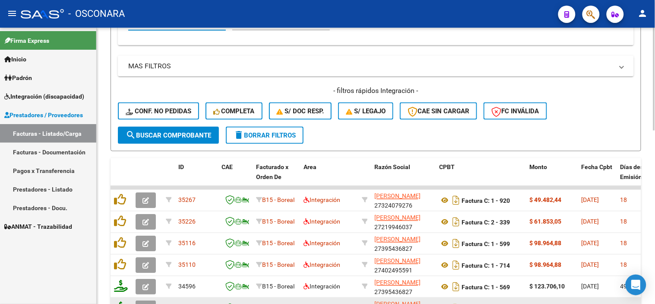
type input "20577393762"
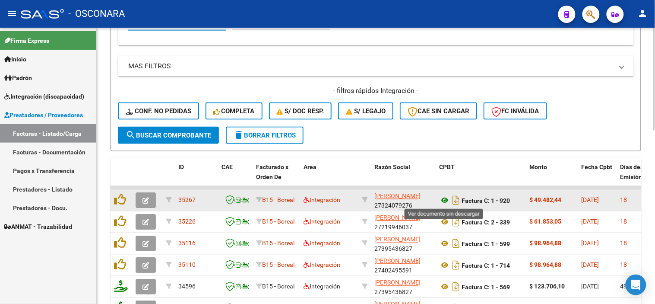
click at [445, 202] on icon at bounding box center [444, 200] width 11 height 10
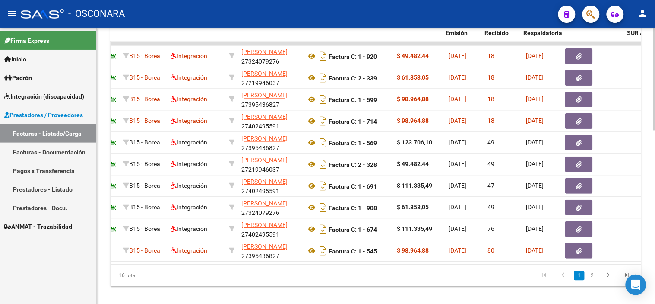
scroll to position [0, 177]
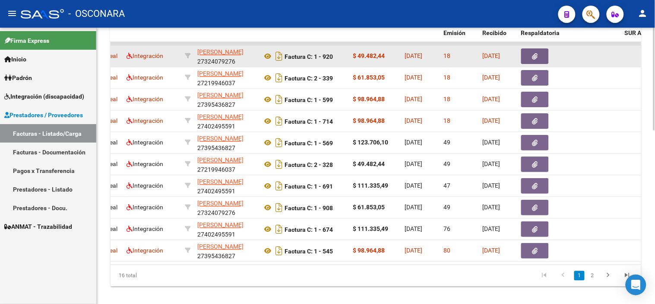
click at [541, 53] on button "button" at bounding box center [535, 57] width 28 height 16
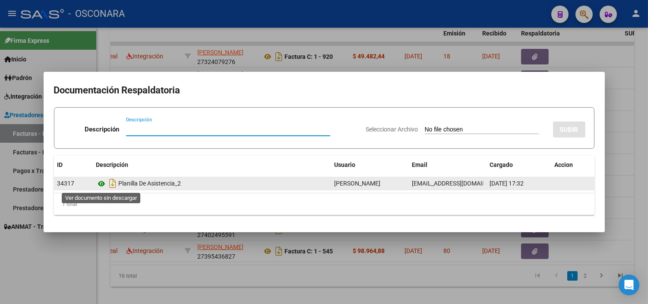
click at [102, 184] on icon at bounding box center [101, 183] width 11 height 10
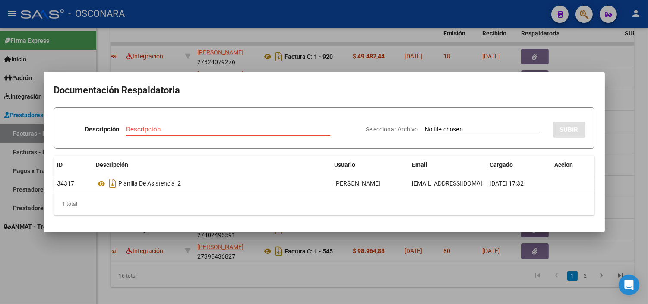
click at [190, 41] on div at bounding box center [324, 152] width 648 height 304
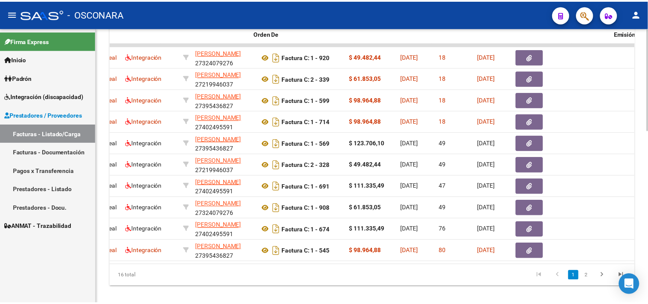
scroll to position [0, 0]
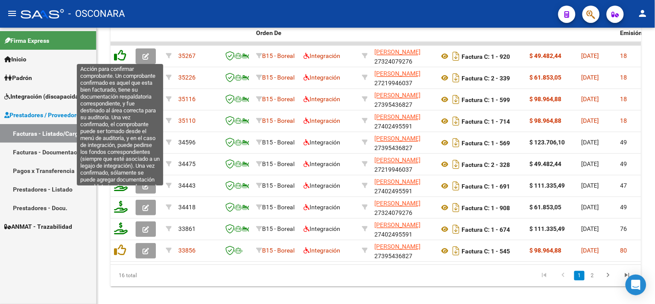
click at [122, 54] on icon at bounding box center [120, 56] width 12 height 12
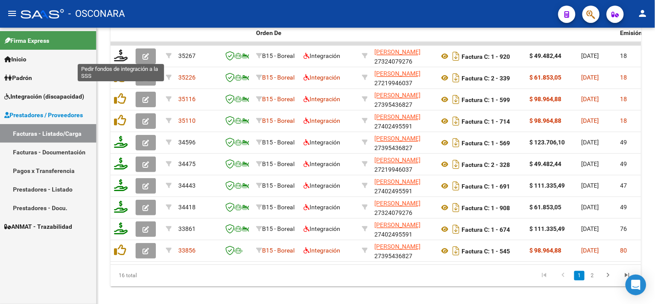
click at [122, 54] on icon at bounding box center [121, 56] width 14 height 12
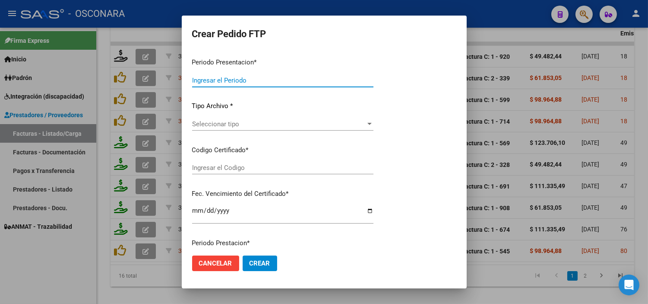
type input "202508"
type input "$ 49.482,44"
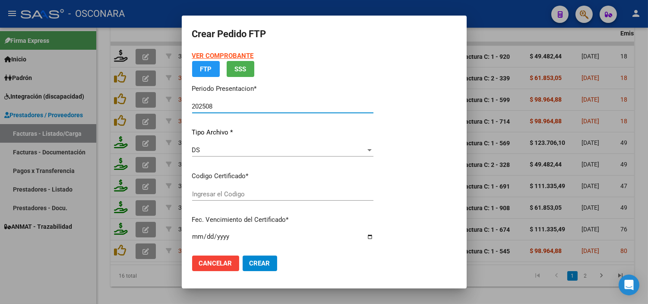
type input "ARG0200057739376-20241127-20281127"
type input "[DATE]"
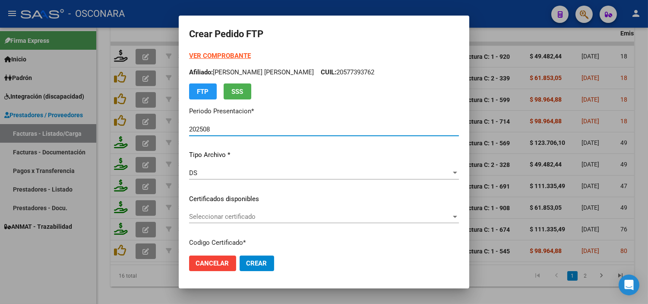
click at [257, 217] on span "Seleccionar certificado" at bounding box center [320, 217] width 262 height 8
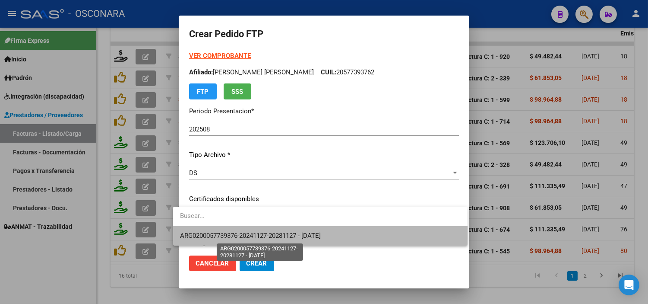
click at [253, 235] on span "ARG0200057739376-20241127-20281127 - [DATE]" at bounding box center [250, 236] width 141 height 8
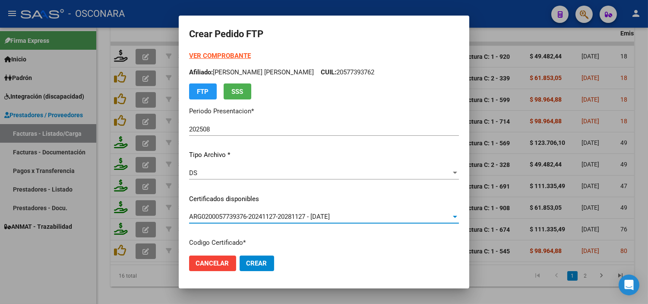
click at [258, 197] on p "Certificados disponibles" at bounding box center [324, 199] width 270 height 10
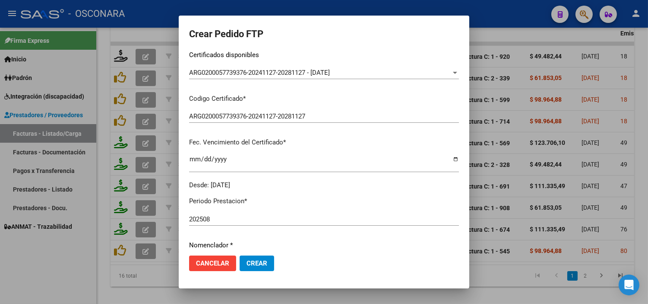
scroll to position [240, 0]
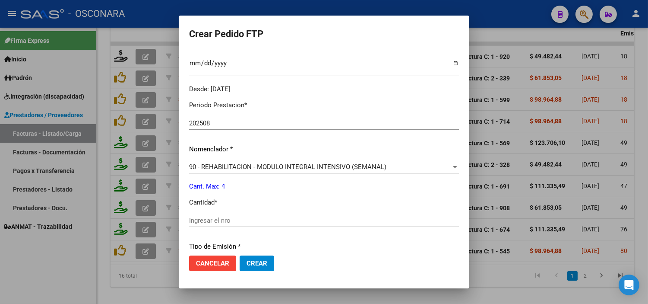
click at [219, 217] on input "Ingresar el nro" at bounding box center [324, 220] width 270 height 8
type input "4"
click at [249, 192] on div "Periodo Prestacion * 202508 Ingresar el Periodo Prestacion Nomenclador * 90 - R…" at bounding box center [324, 230] width 270 height 272
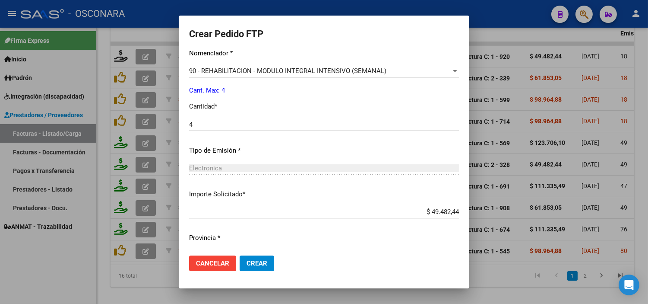
scroll to position [357, 0]
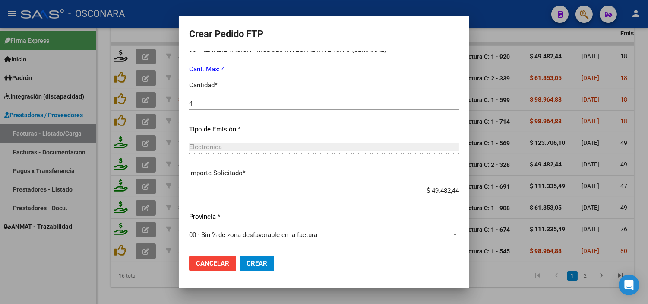
click at [247, 264] on span "Crear" at bounding box center [257, 263] width 21 height 8
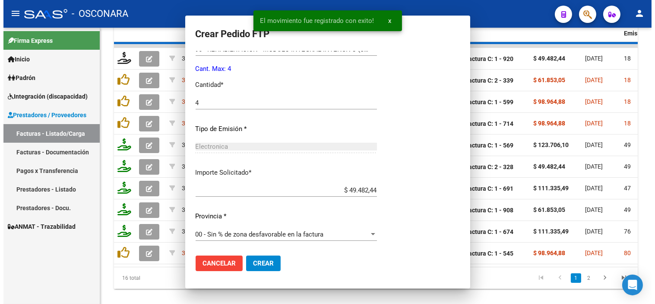
scroll to position [308, 0]
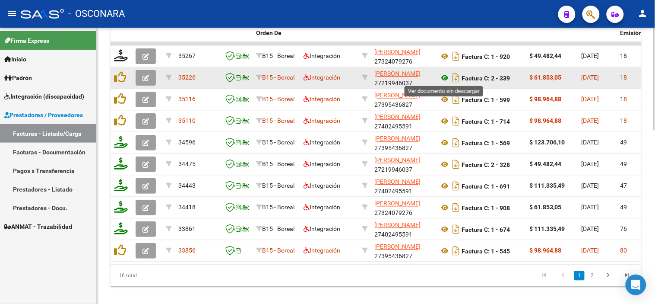
click at [446, 80] on icon at bounding box center [444, 78] width 11 height 10
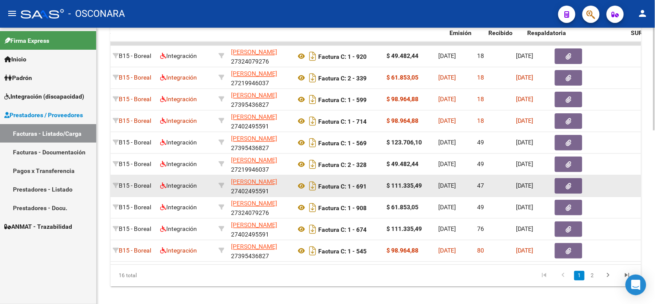
scroll to position [0, 175]
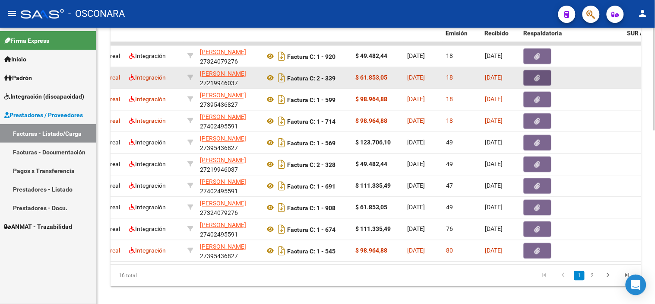
click at [532, 70] on button "button" at bounding box center [538, 78] width 28 height 16
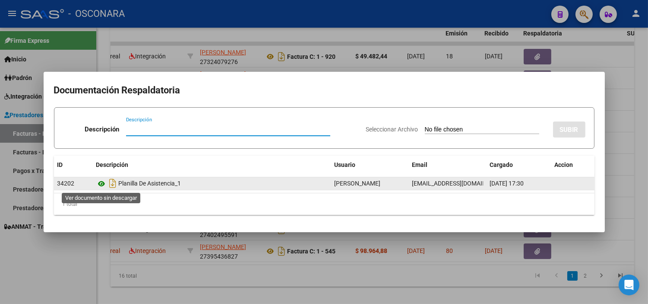
click at [104, 183] on icon at bounding box center [101, 183] width 11 height 10
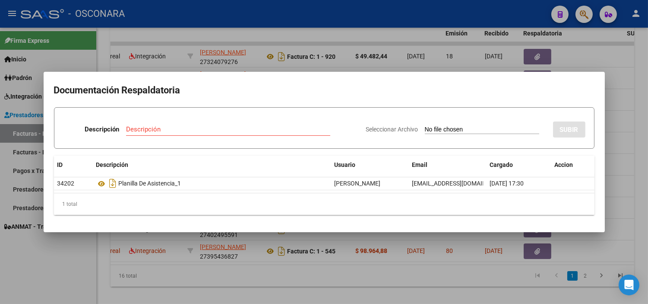
click at [622, 72] on div at bounding box center [324, 152] width 648 height 304
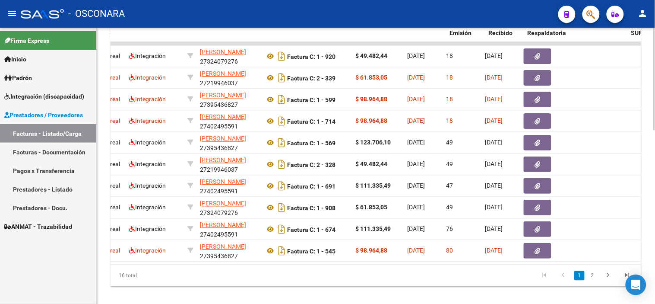
scroll to position [0, 0]
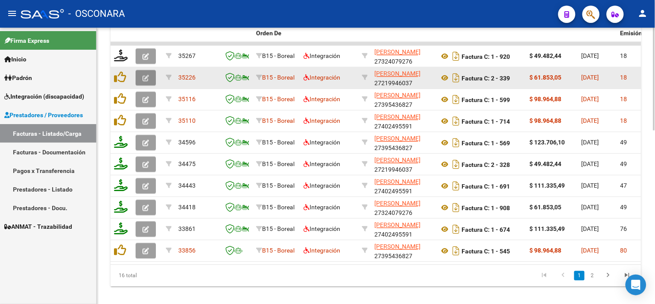
click at [143, 76] on icon "button" at bounding box center [146, 78] width 6 height 6
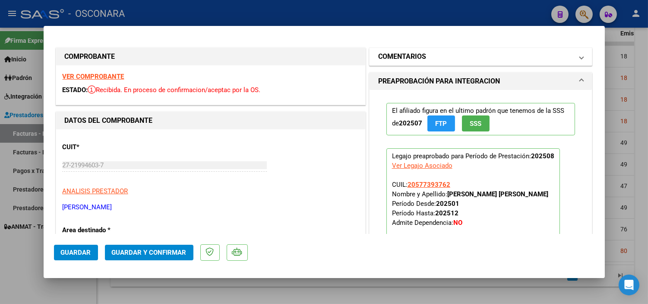
click at [470, 55] on mat-panel-title "COMENTARIOS" at bounding box center [475, 56] width 195 height 10
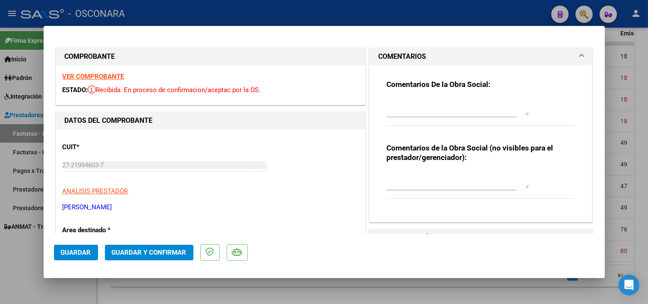
click at [415, 92] on div "Comentarios De la Obra Social:" at bounding box center [481, 107] width 189 height 56
click at [417, 98] on textarea at bounding box center [458, 106] width 143 height 17
click at [417, 101] on textarea "19/09 Falta planilla de asistencia" at bounding box center [458, 106] width 143 height 17
drag, startPoint x: 516, startPoint y: 103, endPoint x: 347, endPoint y: 98, distance: 169.0
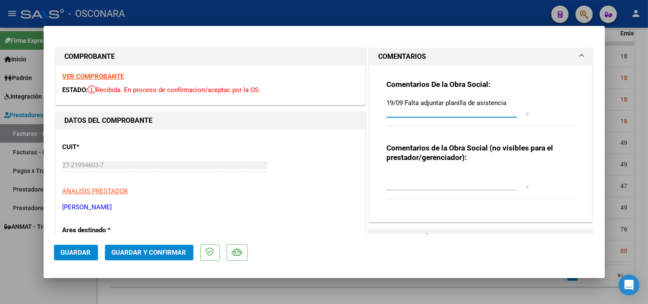
type textarea "19/09 Falta adjuntar planilla de asistencia"
click at [89, 251] on span "Guardar" at bounding box center [76, 252] width 30 height 8
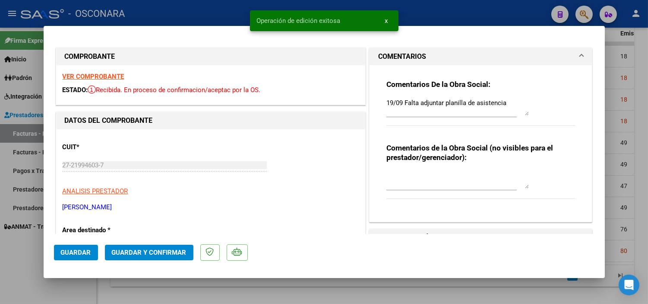
click at [81, 284] on div at bounding box center [324, 152] width 648 height 304
type input "$ 0,00"
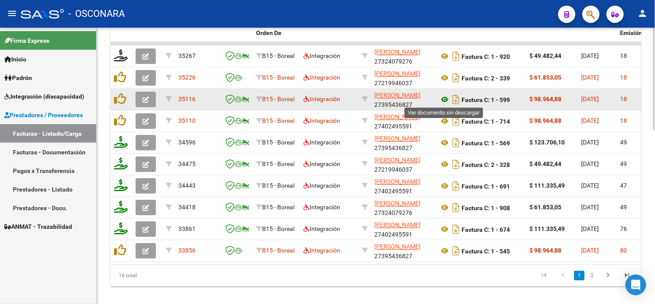
click at [443, 101] on icon at bounding box center [444, 100] width 11 height 10
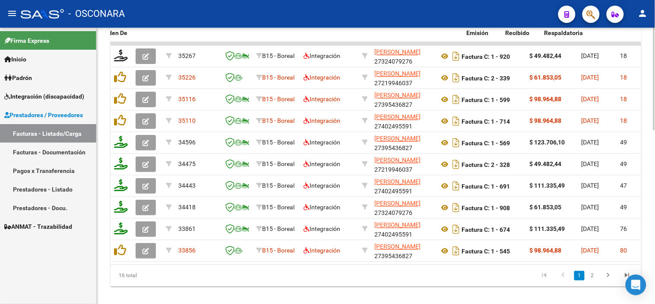
scroll to position [0, 171]
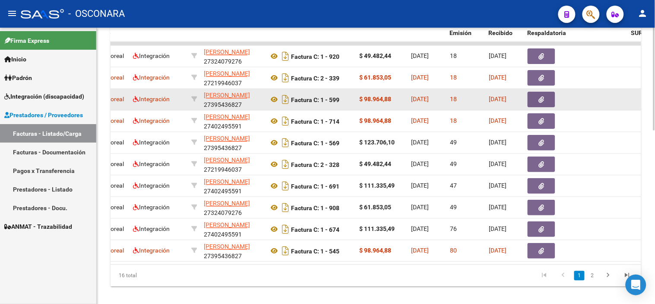
click at [537, 94] on button "button" at bounding box center [542, 100] width 28 height 16
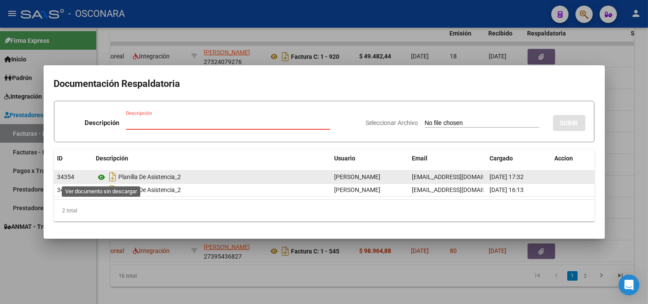
click at [99, 175] on icon at bounding box center [101, 177] width 11 height 10
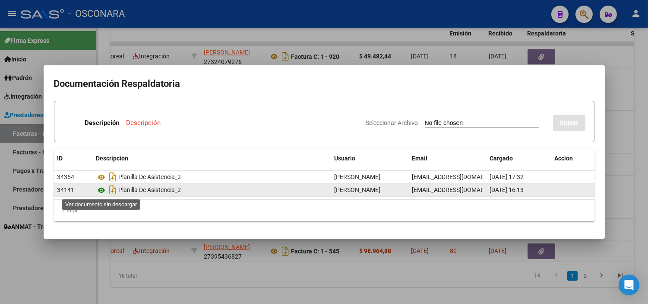
click at [100, 189] on icon at bounding box center [101, 190] width 11 height 10
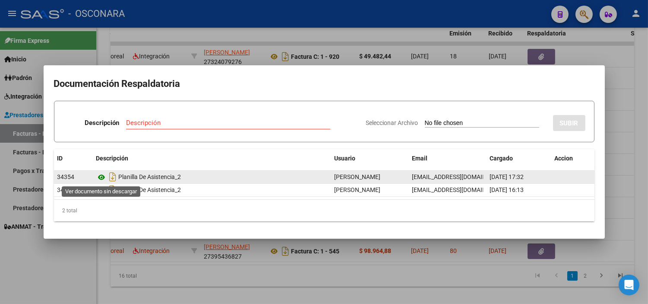
click at [98, 178] on icon at bounding box center [101, 177] width 11 height 10
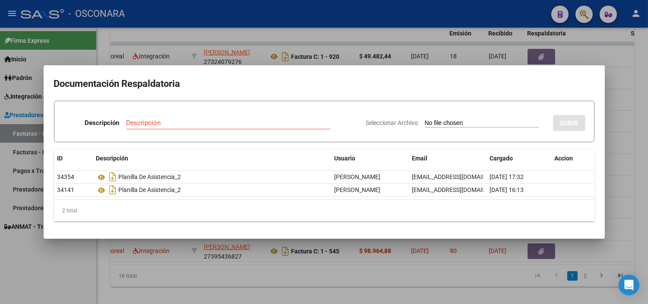
click at [235, 46] on div at bounding box center [324, 152] width 648 height 304
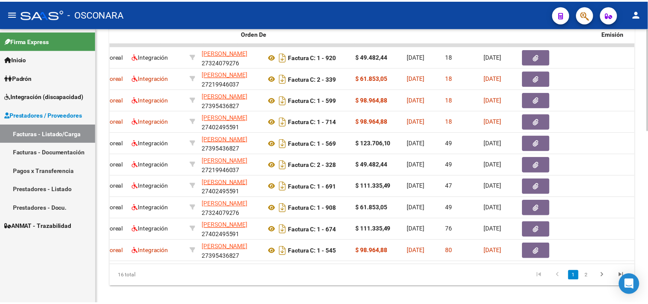
scroll to position [0, 0]
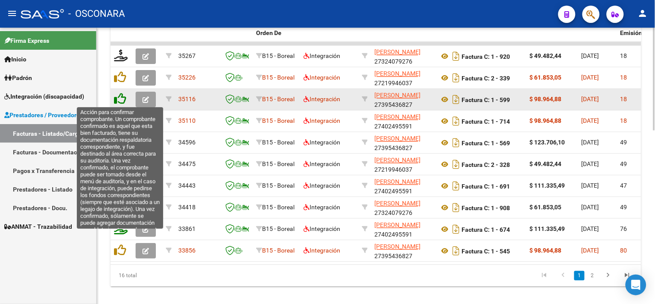
click at [122, 98] on icon at bounding box center [120, 99] width 12 height 12
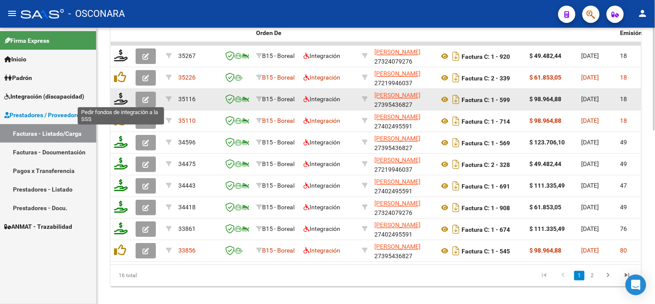
click at [122, 98] on icon at bounding box center [121, 99] width 14 height 12
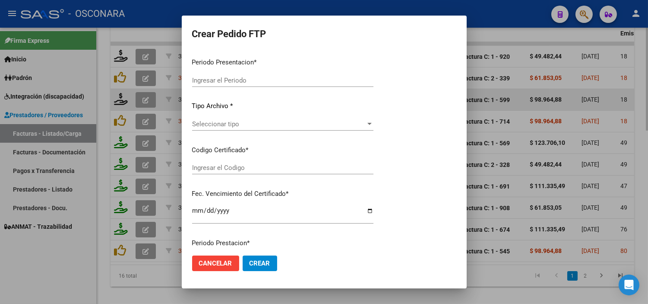
type input "202508"
type input "$ 98.964,88"
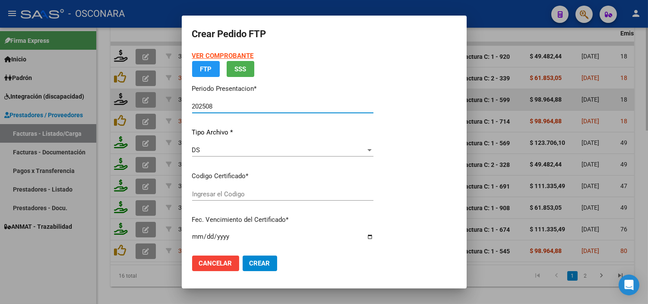
type input "ARG0200057739376-20241127-20281127"
type input "[DATE]"
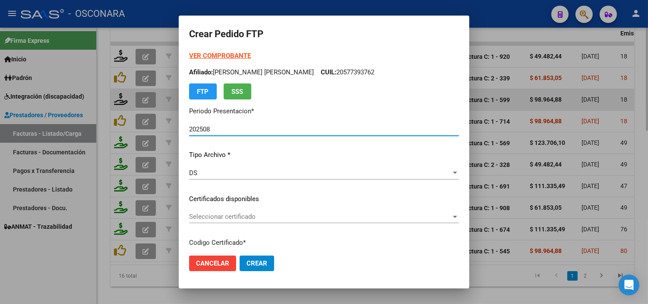
click at [271, 220] on span "Seleccionar certificado" at bounding box center [320, 217] width 262 height 8
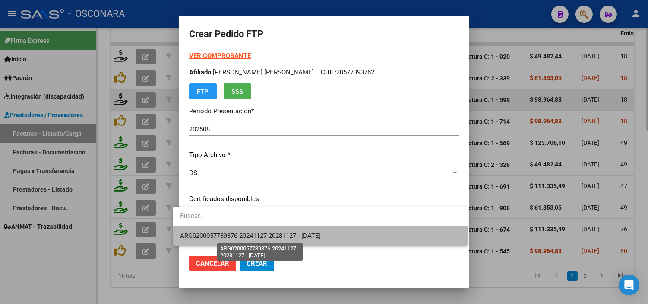
click at [261, 233] on span "ARG0200057739376-20241127-20281127 - [DATE]" at bounding box center [250, 236] width 141 height 8
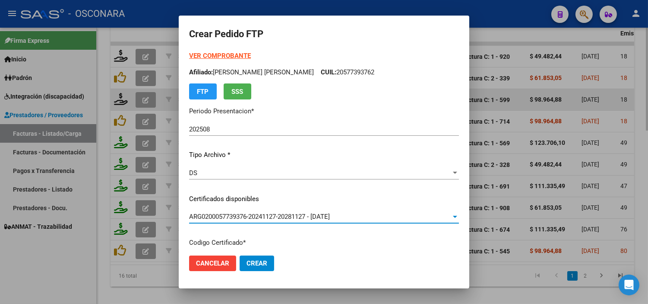
click at [272, 190] on div "VER COMPROBANTE ARCA Padrón Afiliado: [PERSON_NAME] [PERSON_NAME] CUIL: 2057739…" at bounding box center [324, 192] width 270 height 283
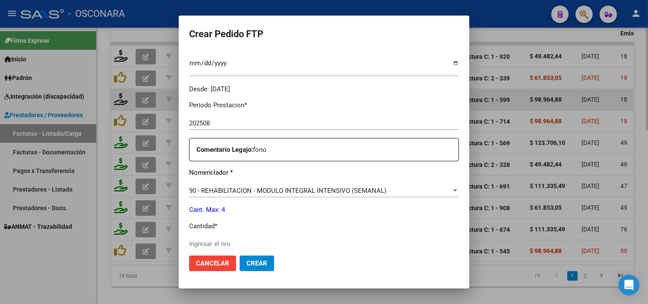
scroll to position [288, 0]
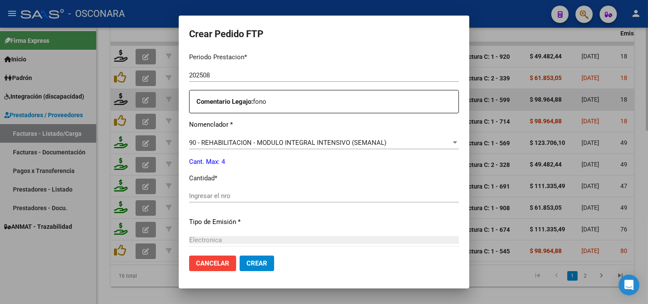
click at [272, 190] on div "Ingresar el nro" at bounding box center [324, 195] width 270 height 13
type input "4"
click at [273, 217] on p "Tipo de Emisión *" at bounding box center [324, 222] width 270 height 10
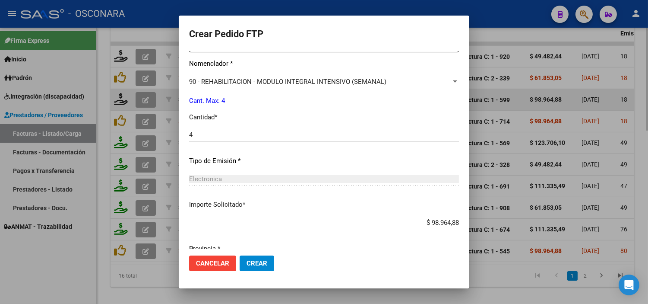
scroll to position [381, 0]
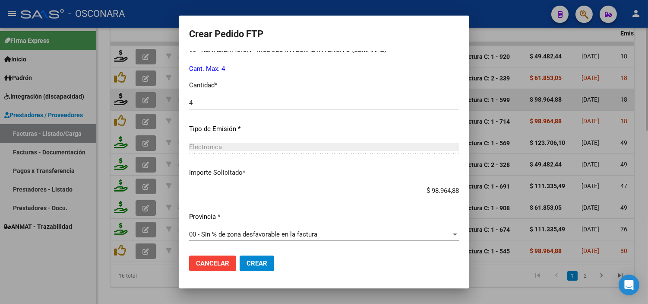
click at [250, 263] on span "Crear" at bounding box center [257, 263] width 21 height 8
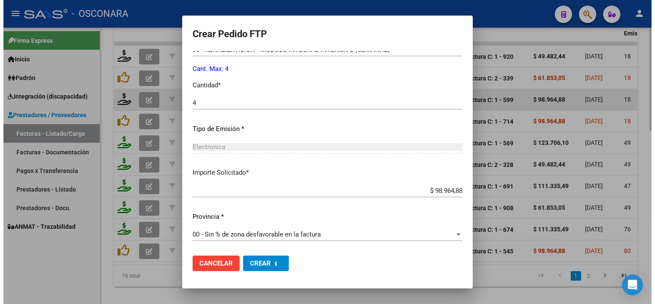
scroll to position [0, 0]
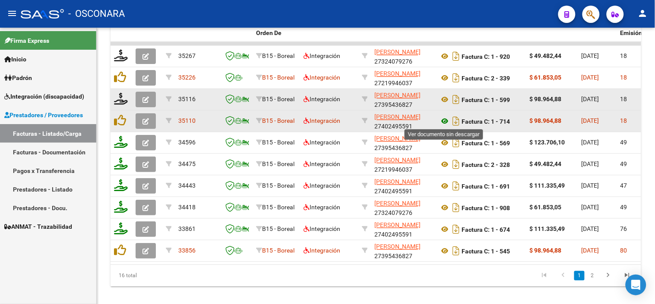
click at [444, 122] on icon at bounding box center [444, 121] width 11 height 10
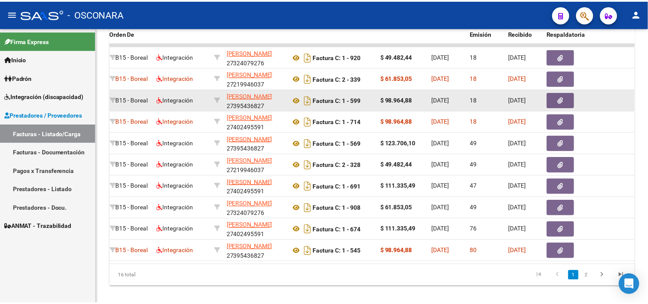
scroll to position [0, 177]
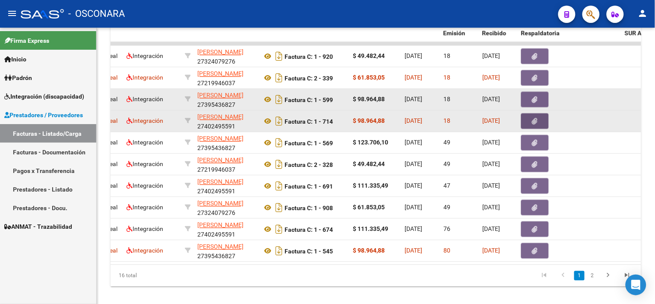
click at [533, 120] on icon "button" at bounding box center [536, 121] width 6 height 6
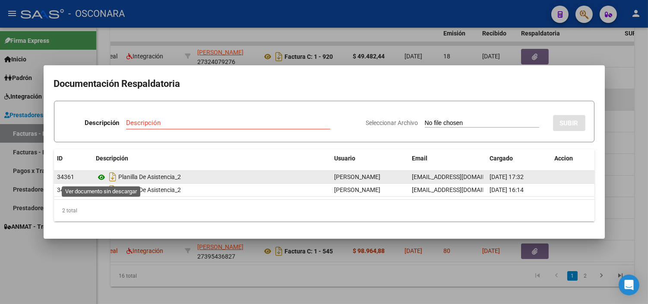
click at [97, 181] on icon at bounding box center [101, 177] width 11 height 10
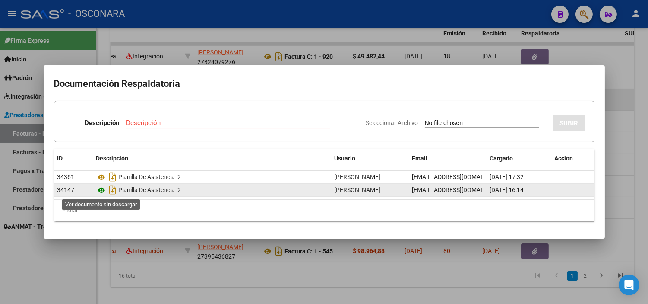
click at [100, 193] on icon at bounding box center [101, 190] width 11 height 10
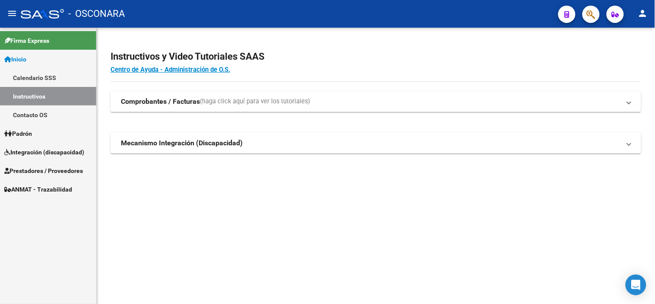
click at [46, 152] on span "Integración (discapacidad)" at bounding box center [44, 152] width 80 height 10
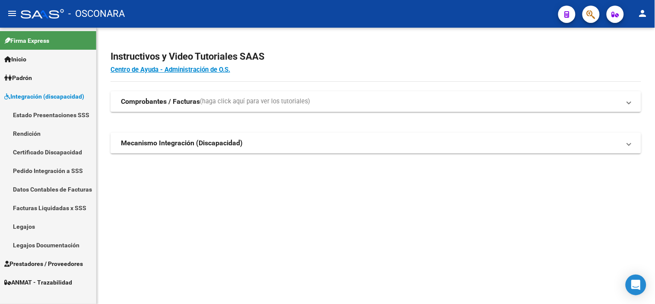
click at [37, 230] on link "Legajos" at bounding box center [48, 226] width 96 height 19
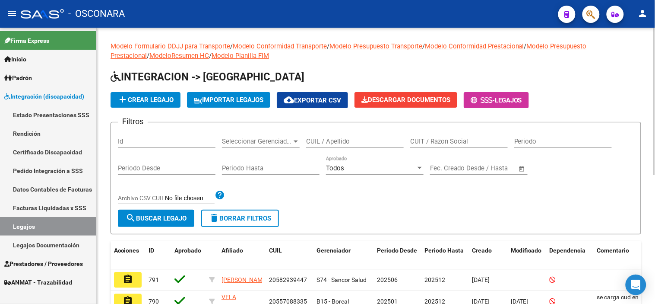
click at [337, 147] on div "CUIL / Apellido" at bounding box center [355, 138] width 98 height 19
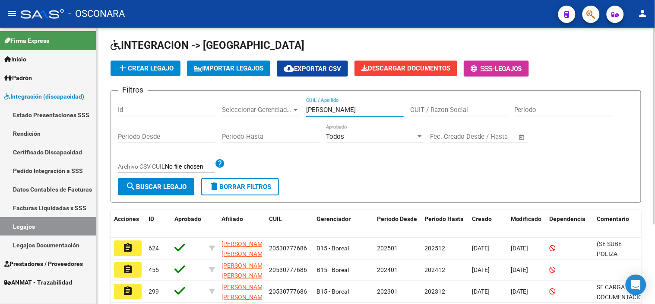
scroll to position [48, 0]
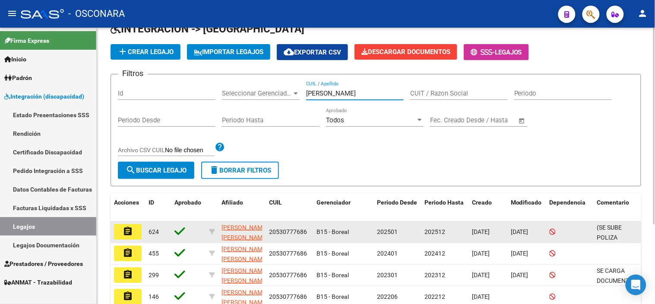
type input "calderon"
click at [130, 227] on mat-icon "assignment" at bounding box center [128, 231] width 10 height 10
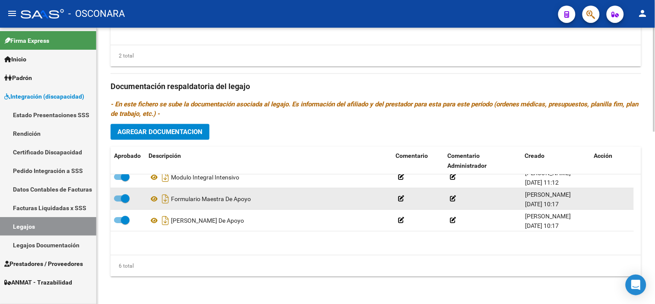
scroll to position [52, 0]
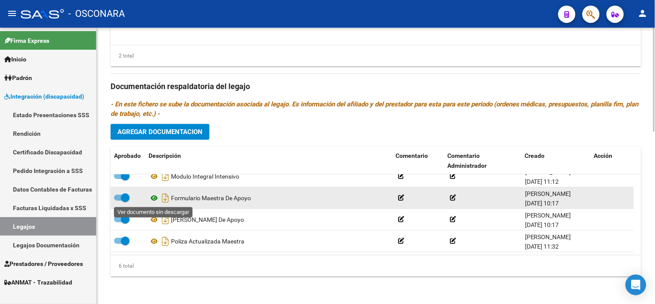
click at [155, 200] on icon at bounding box center [154, 198] width 11 height 10
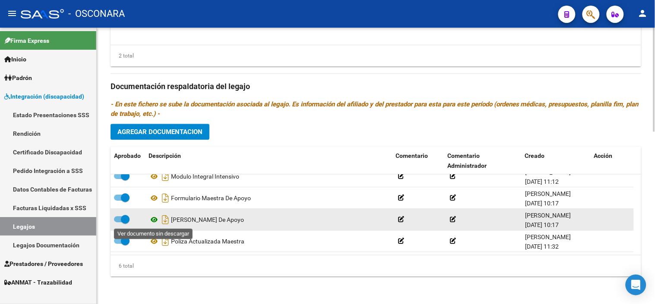
click at [154, 219] on icon at bounding box center [154, 219] width 11 height 10
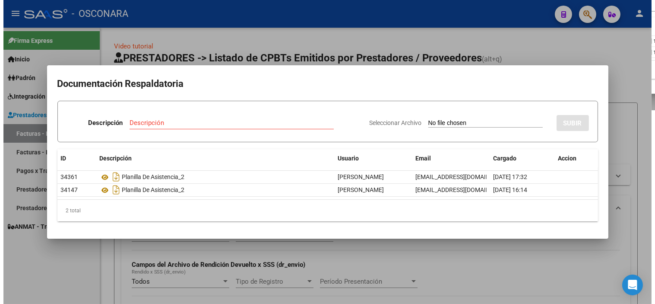
scroll to position [0, 177]
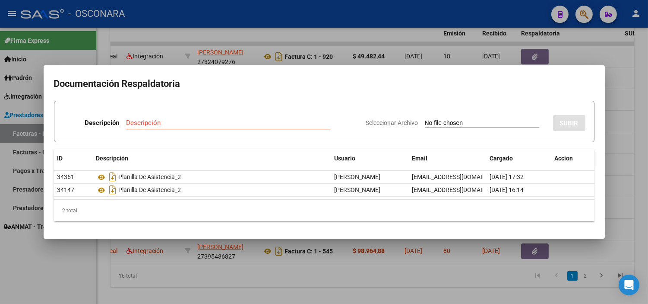
click at [268, 244] on div at bounding box center [324, 152] width 648 height 304
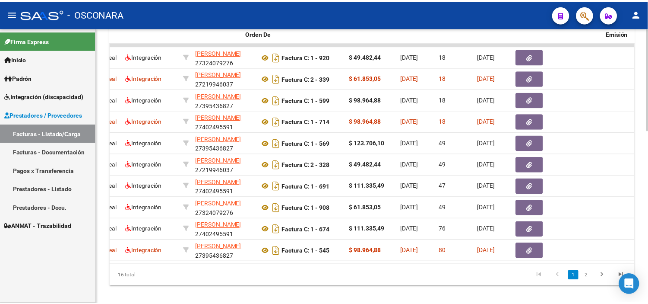
scroll to position [0, 0]
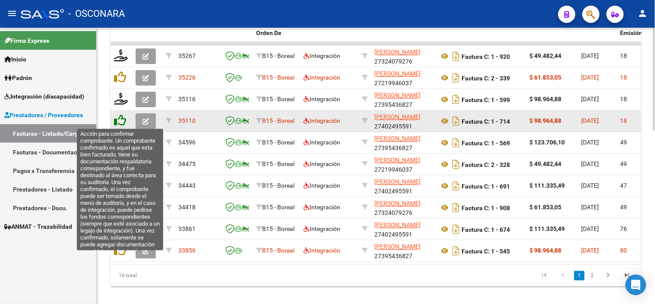
click at [122, 121] on icon at bounding box center [120, 120] width 12 height 12
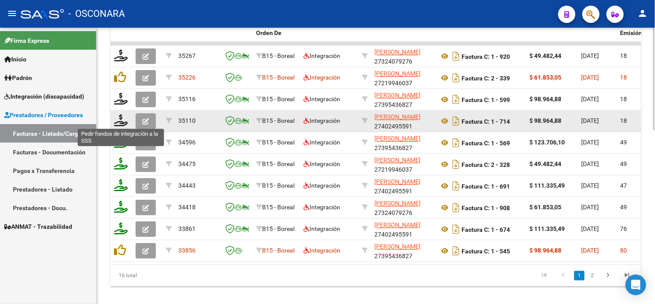
click at [122, 121] on icon at bounding box center [121, 120] width 14 height 12
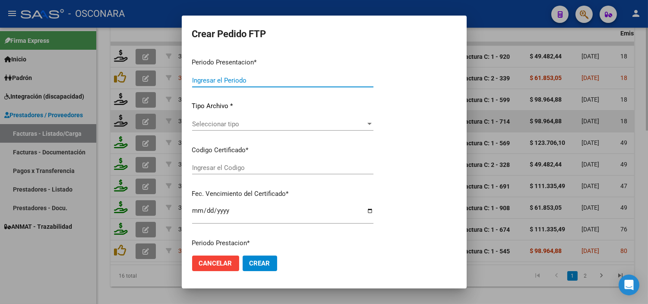
type input "202508"
type input "$ 98.964,88"
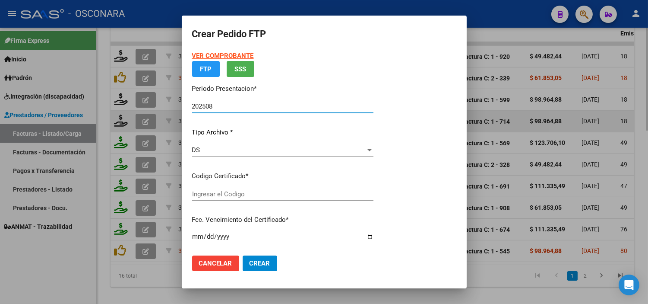
type input "ARG0200057739376-20241127-20281127"
type input "[DATE]"
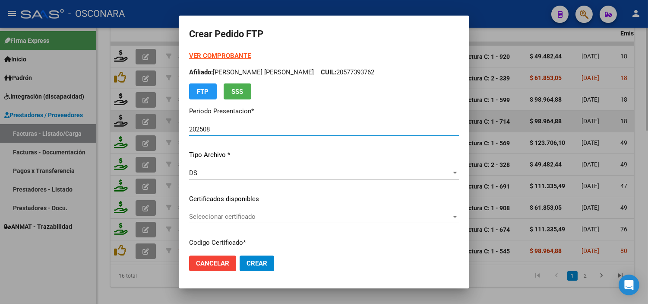
scroll to position [48, 0]
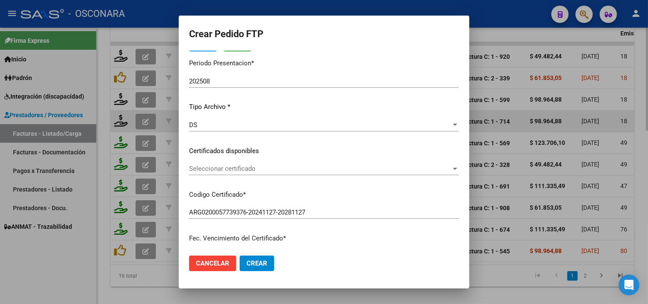
click at [290, 167] on span "Seleccionar certificado" at bounding box center [320, 169] width 262 height 8
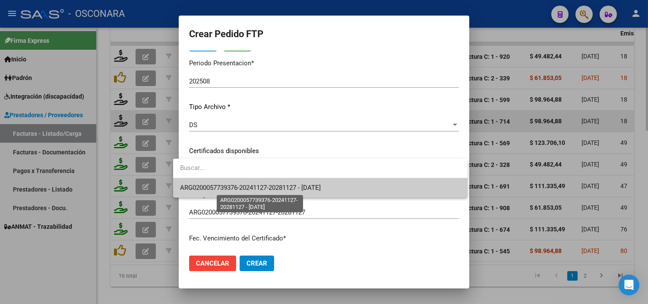
click at [272, 185] on span "ARG0200057739376-20241127-20281127 - [DATE]" at bounding box center [250, 188] width 141 height 8
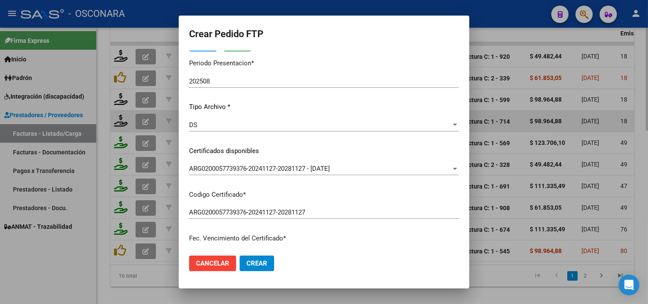
click at [271, 187] on div "VER COMPROBANTE ARCA Padrón Afiliado: [PERSON_NAME] [PERSON_NAME] CUIL: 2057739…" at bounding box center [324, 144] width 270 height 283
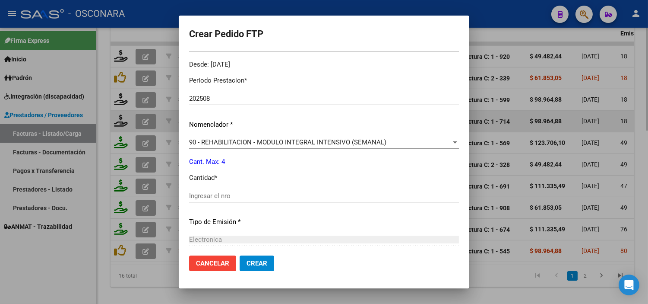
scroll to position [288, 0]
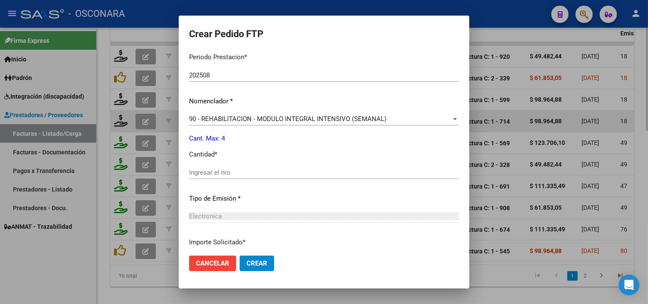
click at [236, 170] on input "Ingresar el nro" at bounding box center [324, 172] width 270 height 8
type input "4"
click at [255, 204] on div "Periodo Prestacion * 202508 Ingresar el Periodo Prestacion Nomenclador * 90 - R…" at bounding box center [324, 182] width 270 height 272
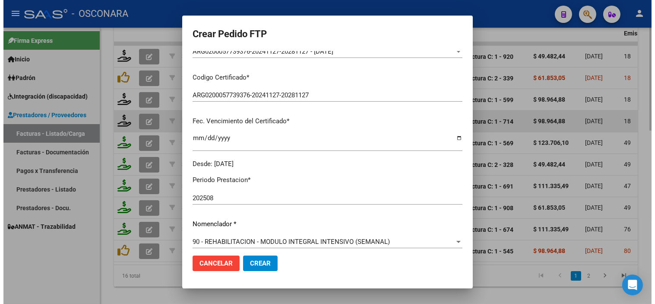
scroll to position [0, 0]
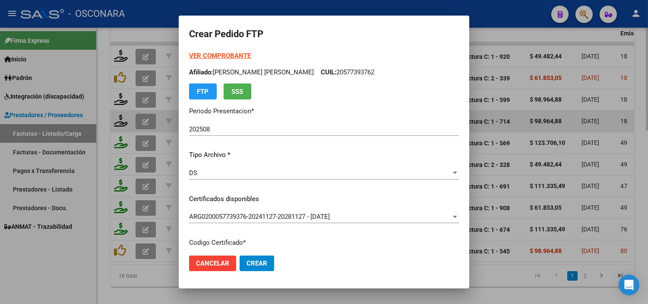
click at [251, 268] on button "Crear" at bounding box center [257, 263] width 35 height 16
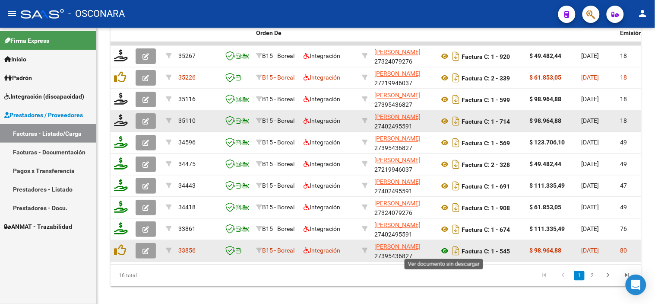
click at [442, 252] on icon at bounding box center [444, 251] width 11 height 10
click at [138, 252] on button "button" at bounding box center [146, 251] width 20 height 16
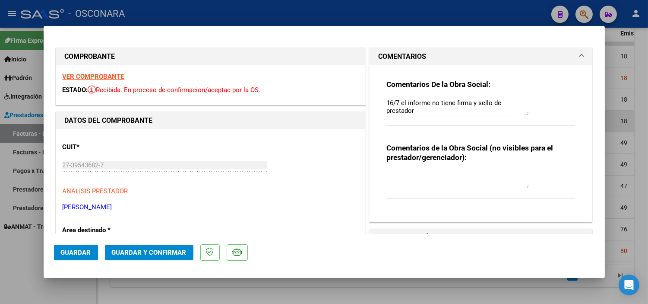
click at [424, 111] on textarea "16/7 el informe no tiene firma y sello de prestador" at bounding box center [458, 106] width 143 height 17
click at [621, 70] on div at bounding box center [324, 152] width 648 height 304
type input "$ 0,00"
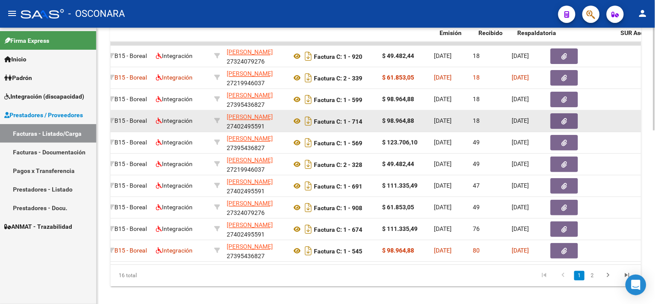
scroll to position [0, 185]
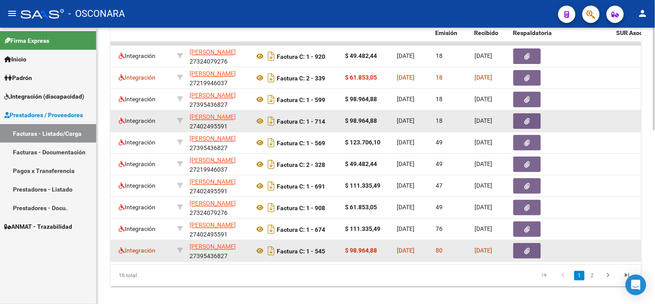
click at [530, 254] on button "button" at bounding box center [528, 251] width 28 height 16
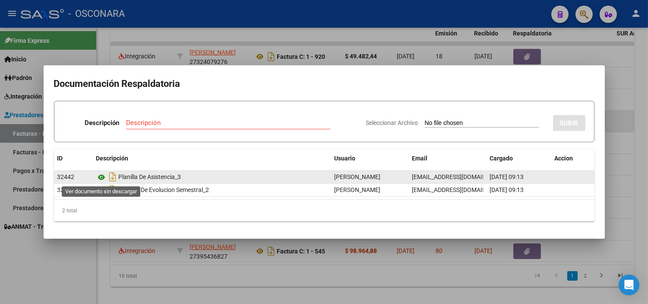
click at [102, 176] on icon at bounding box center [101, 177] width 11 height 10
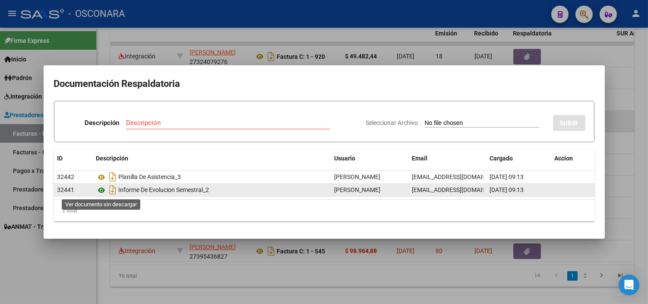
click at [102, 188] on icon at bounding box center [101, 190] width 11 height 10
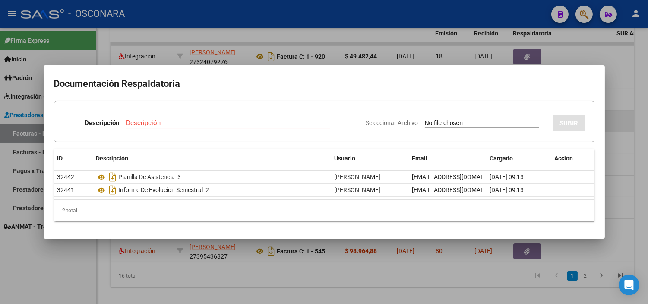
click at [253, 260] on div at bounding box center [324, 152] width 648 height 304
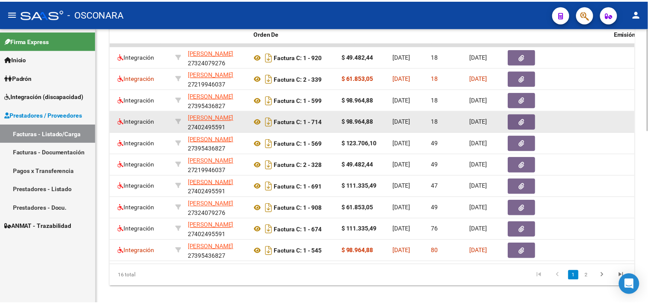
scroll to position [0, 0]
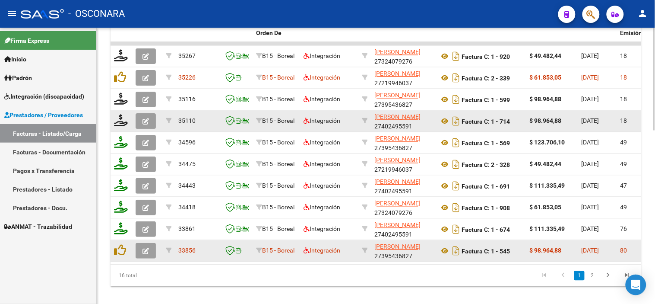
click at [139, 250] on button "button" at bounding box center [146, 251] width 20 height 16
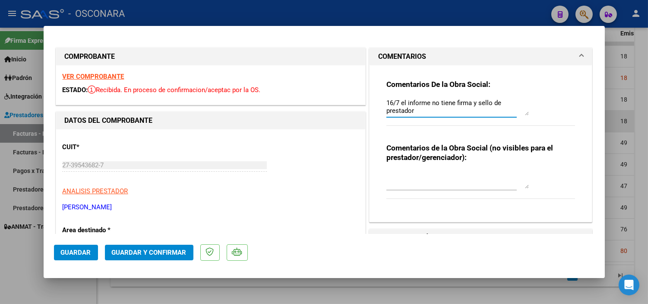
drag, startPoint x: 416, startPoint y: 114, endPoint x: 318, endPoint y: 72, distance: 106.6
paste textarea "19/09 Informe sin corregir. La factura supera el limite de fecha de emisión"
type textarea "19/09 Informe sin corregir. La factura supera el limite de fecha de emisión 16/…"
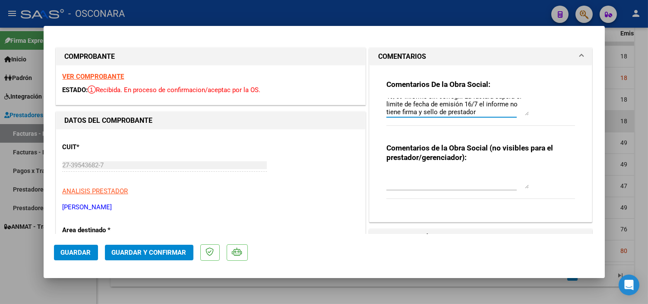
click at [76, 249] on span "Guardar" at bounding box center [76, 252] width 30 height 8
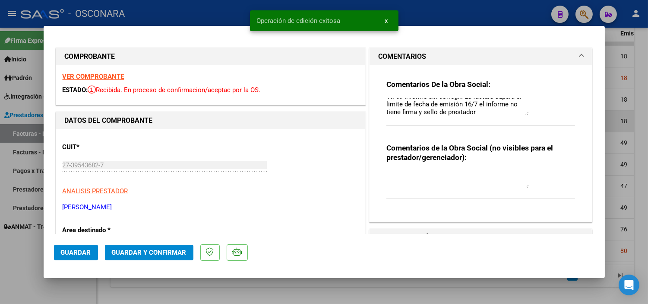
click at [83, 279] on div at bounding box center [324, 152] width 648 height 304
type input "$ 0,00"
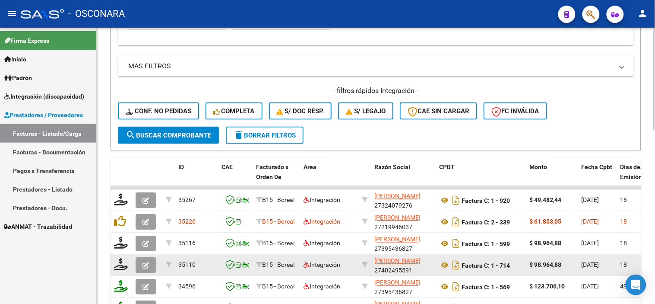
scroll to position [159, 0]
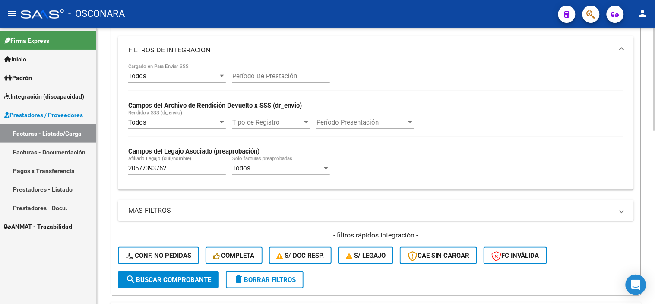
click at [196, 162] on div "20577393762 Afiliado Legajo (cuil/nombre)" at bounding box center [177, 165] width 98 height 19
click at [190, 170] on input "20577393762" at bounding box center [177, 168] width 98 height 8
paste input "759198"
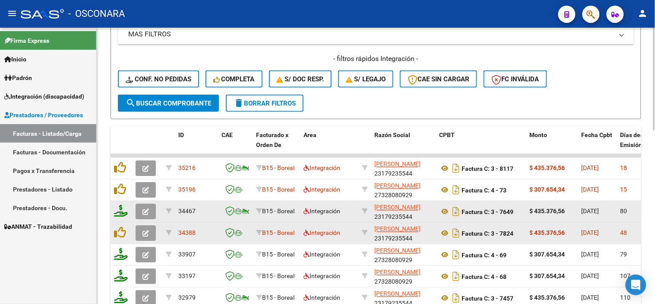
scroll to position [351, 0]
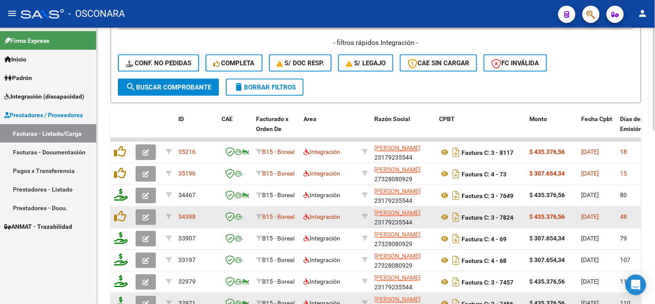
type input "20577759198"
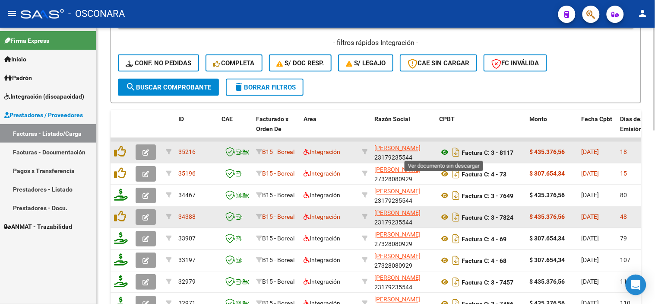
click at [442, 150] on icon at bounding box center [444, 152] width 11 height 10
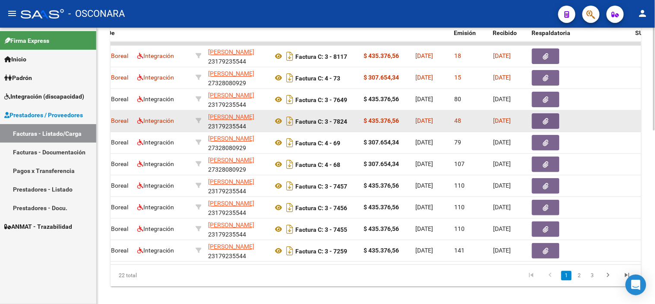
scroll to position [0, 175]
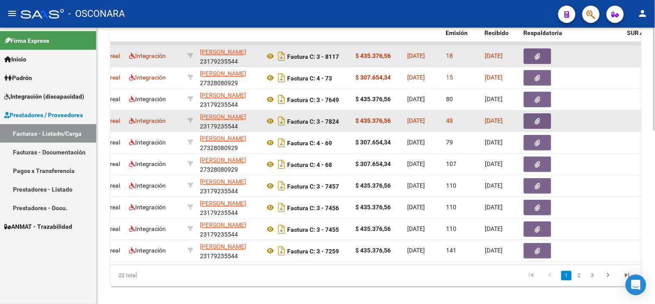
click at [534, 55] on button "button" at bounding box center [538, 57] width 28 height 16
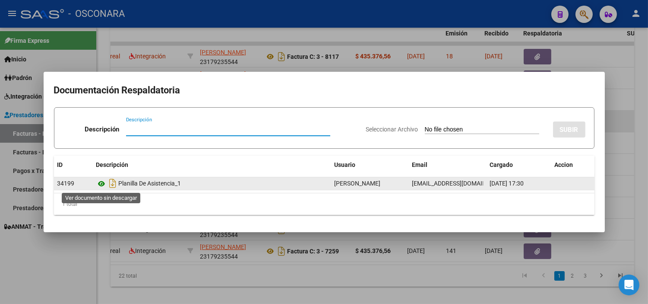
click at [99, 182] on icon at bounding box center [101, 183] width 11 height 10
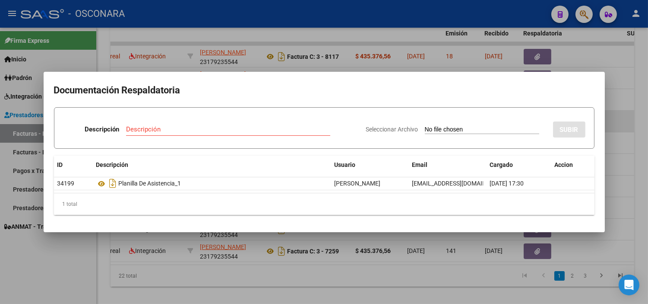
click at [232, 43] on div at bounding box center [324, 152] width 648 height 304
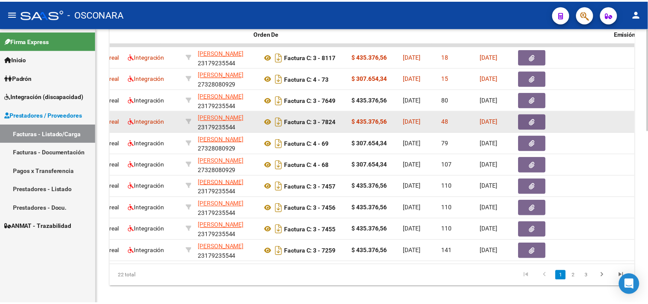
scroll to position [0, 0]
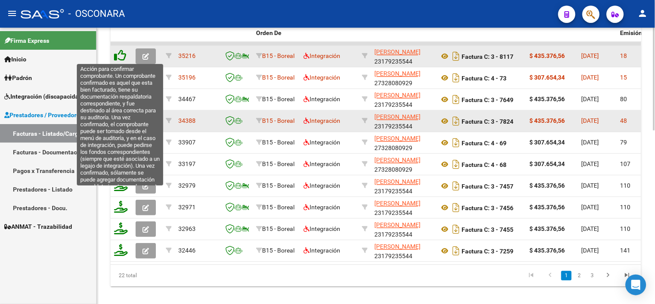
click at [120, 54] on icon at bounding box center [120, 56] width 12 height 12
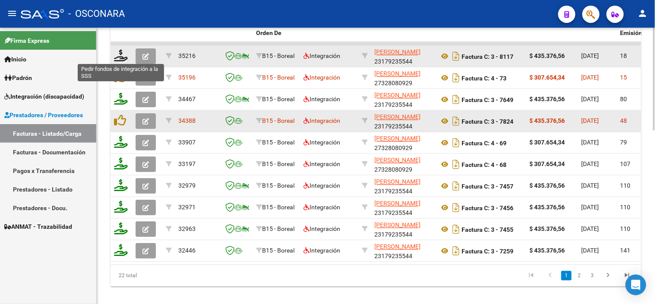
click at [120, 54] on icon at bounding box center [121, 56] width 14 height 12
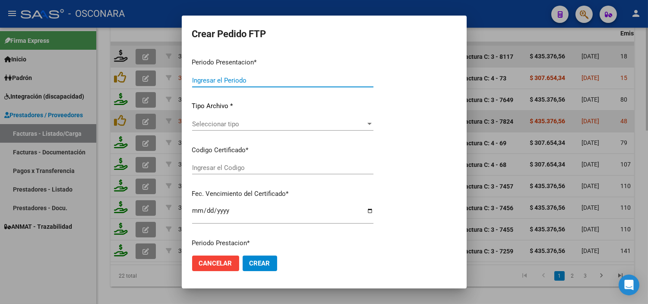
type input "202508"
type input "$ 435.376,56"
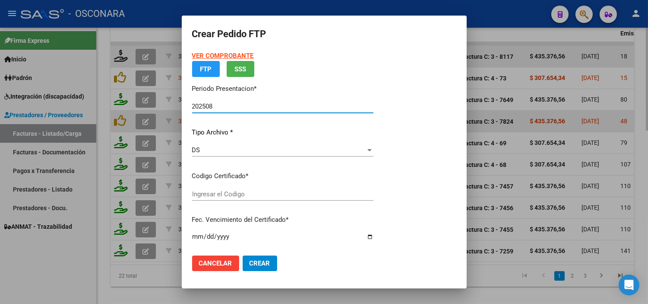
type input "ARG02000577759192024012520280125SJN485"
type input "2028-01-02"
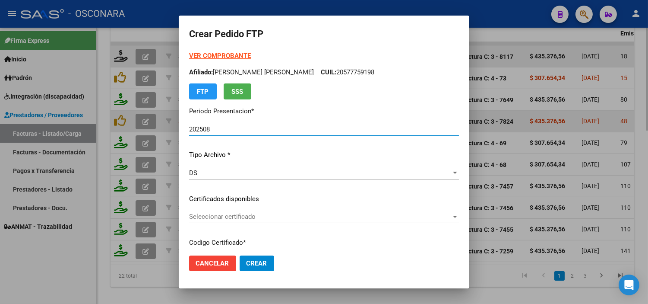
scroll to position [48, 0]
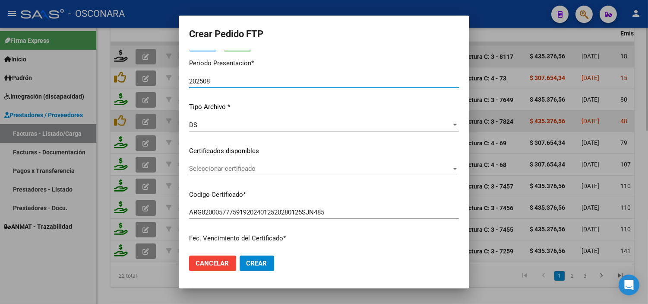
click at [258, 166] on span "Seleccionar certificado" at bounding box center [320, 169] width 262 height 8
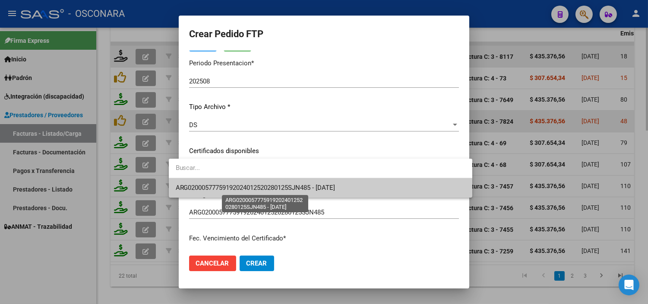
click at [255, 187] on span "ARG02000577759192024012520280125SJN485 - 2028-01-02" at bounding box center [256, 188] width 160 height 8
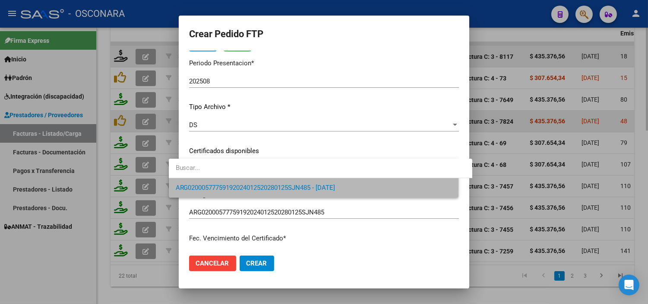
click at [252, 195] on p "Codigo Certificado *" at bounding box center [324, 195] width 270 height 10
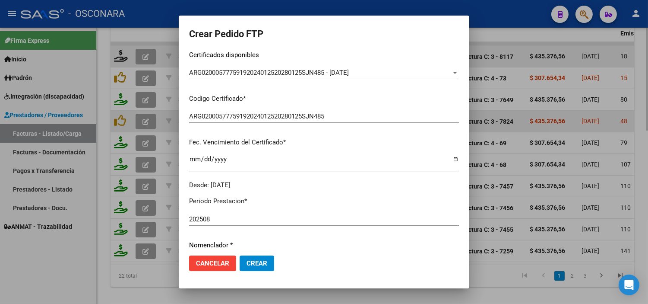
scroll to position [240, 0]
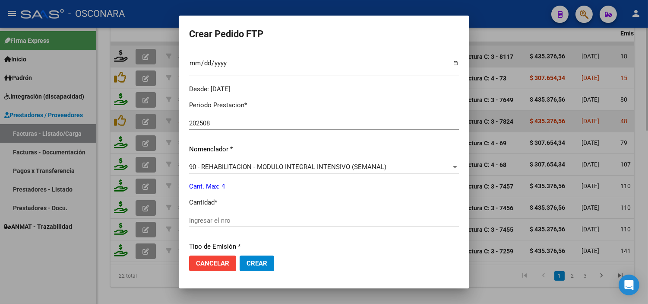
click at [213, 222] on input "Ingresar el nro" at bounding box center [324, 220] width 270 height 8
type input "4"
click at [255, 193] on div "Periodo Prestacion * 202508 Ingresar el Periodo Prestacion Nomenclador * 90 - R…" at bounding box center [324, 230] width 270 height 272
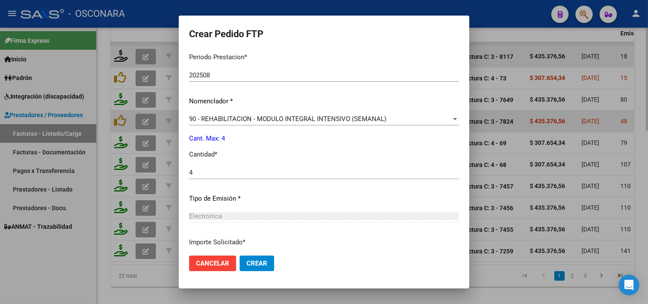
scroll to position [357, 0]
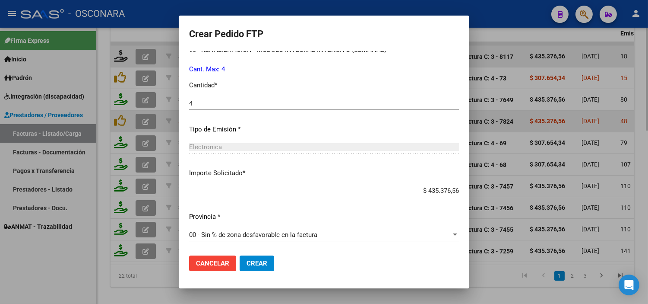
click at [247, 267] on span "Crear" at bounding box center [257, 263] width 21 height 8
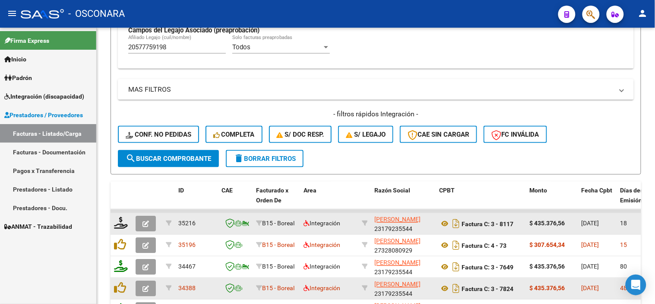
scroll to position [303, 0]
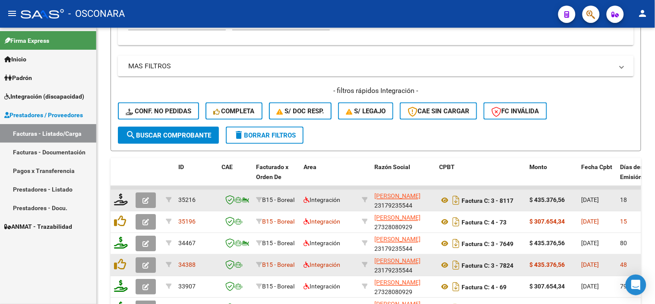
click at [616, 124] on div "- filtros rápidos Integración - Conf. no pedidas Completa S/ Doc Resp. S/ legaj…" at bounding box center [376, 106] width 516 height 41
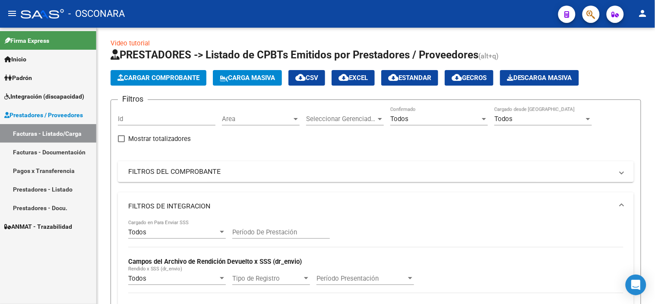
scroll to position [0, 0]
